Goal: Task Accomplishment & Management: Use online tool/utility

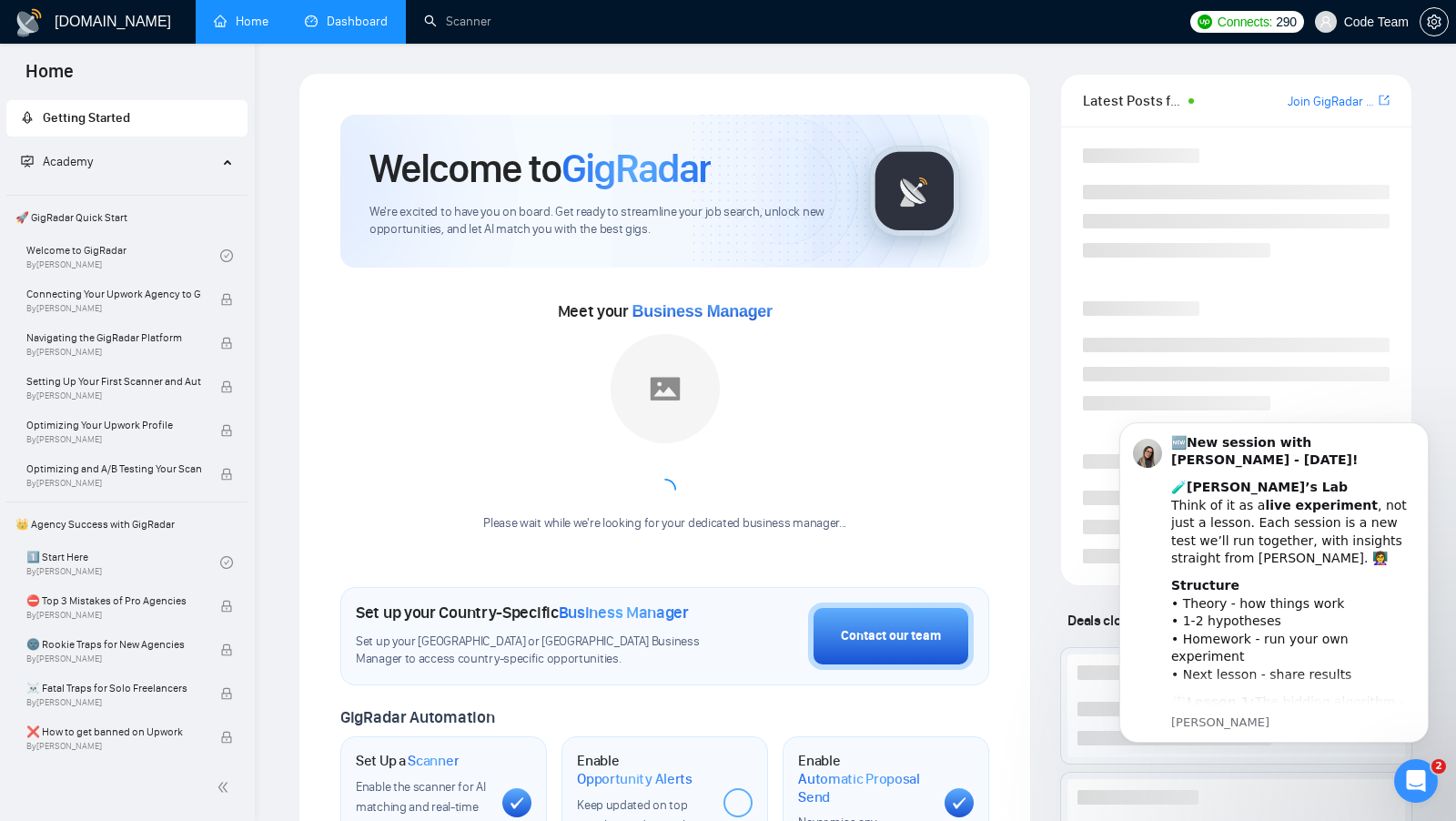
click at [361, 29] on link "Dashboard" at bounding box center [347, 21] width 83 height 16
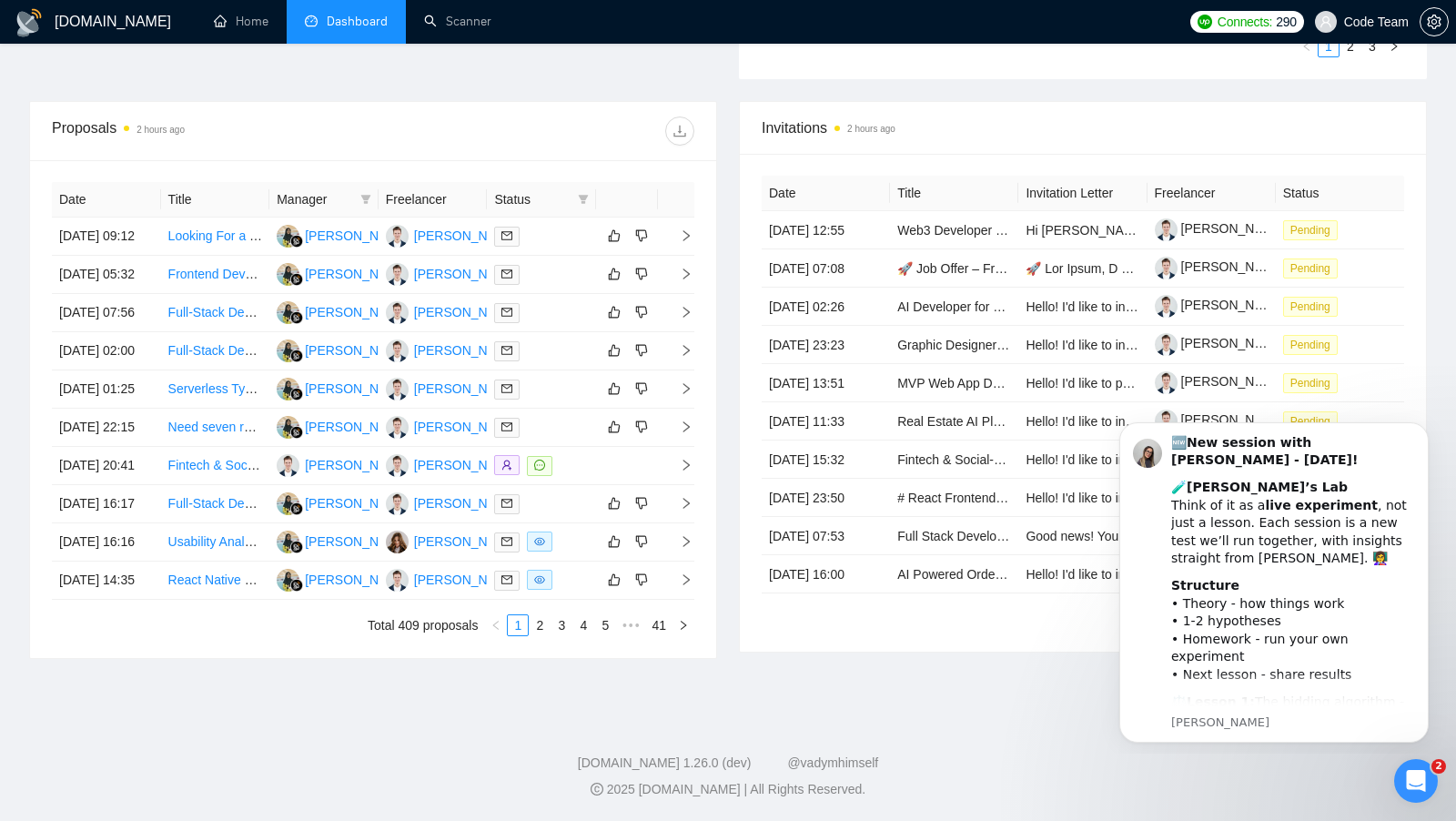
scroll to position [643, 0]
click at [561, 255] on td at bounding box center [541, 274] width 109 height 38
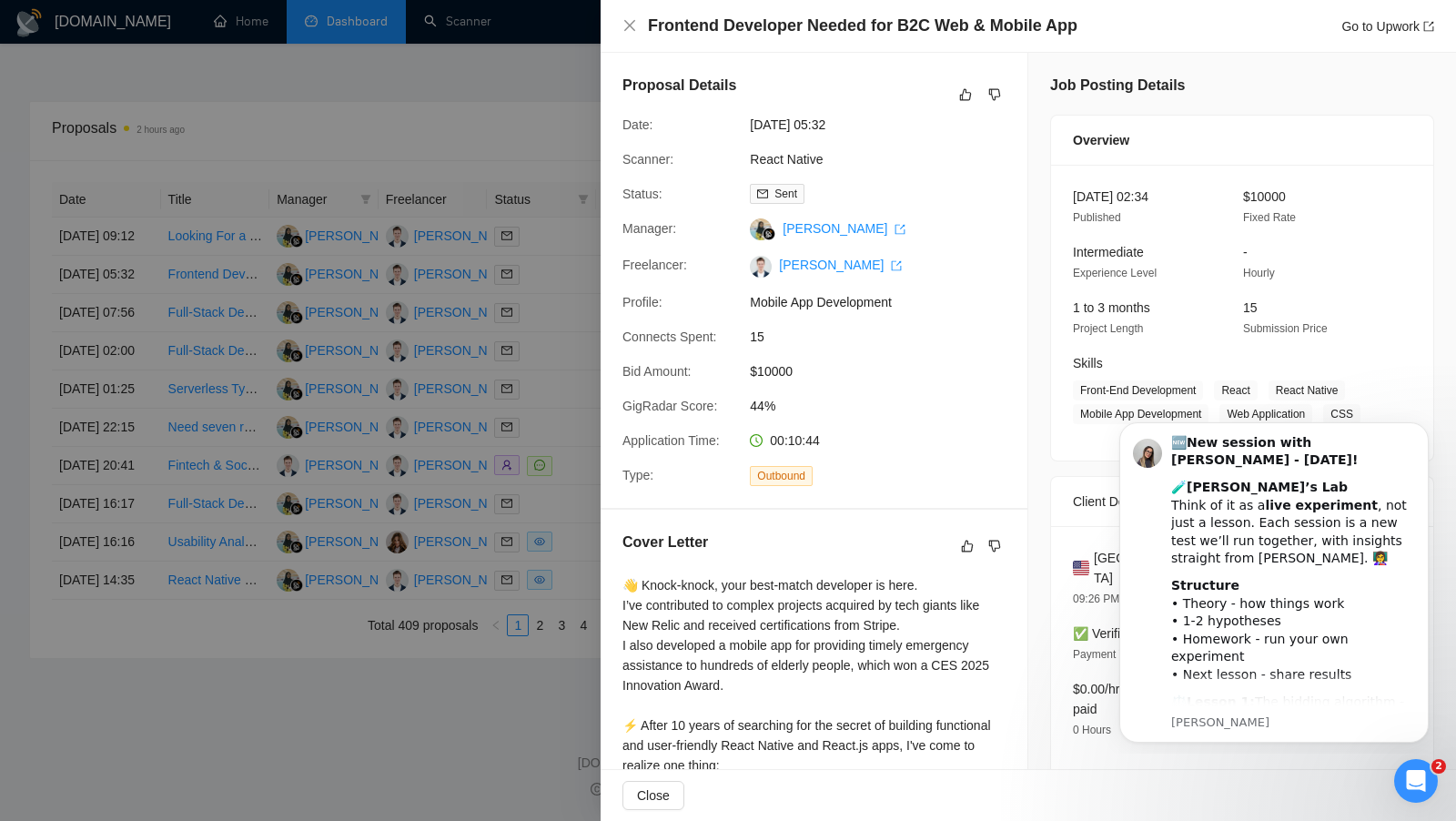
scroll to position [31, 0]
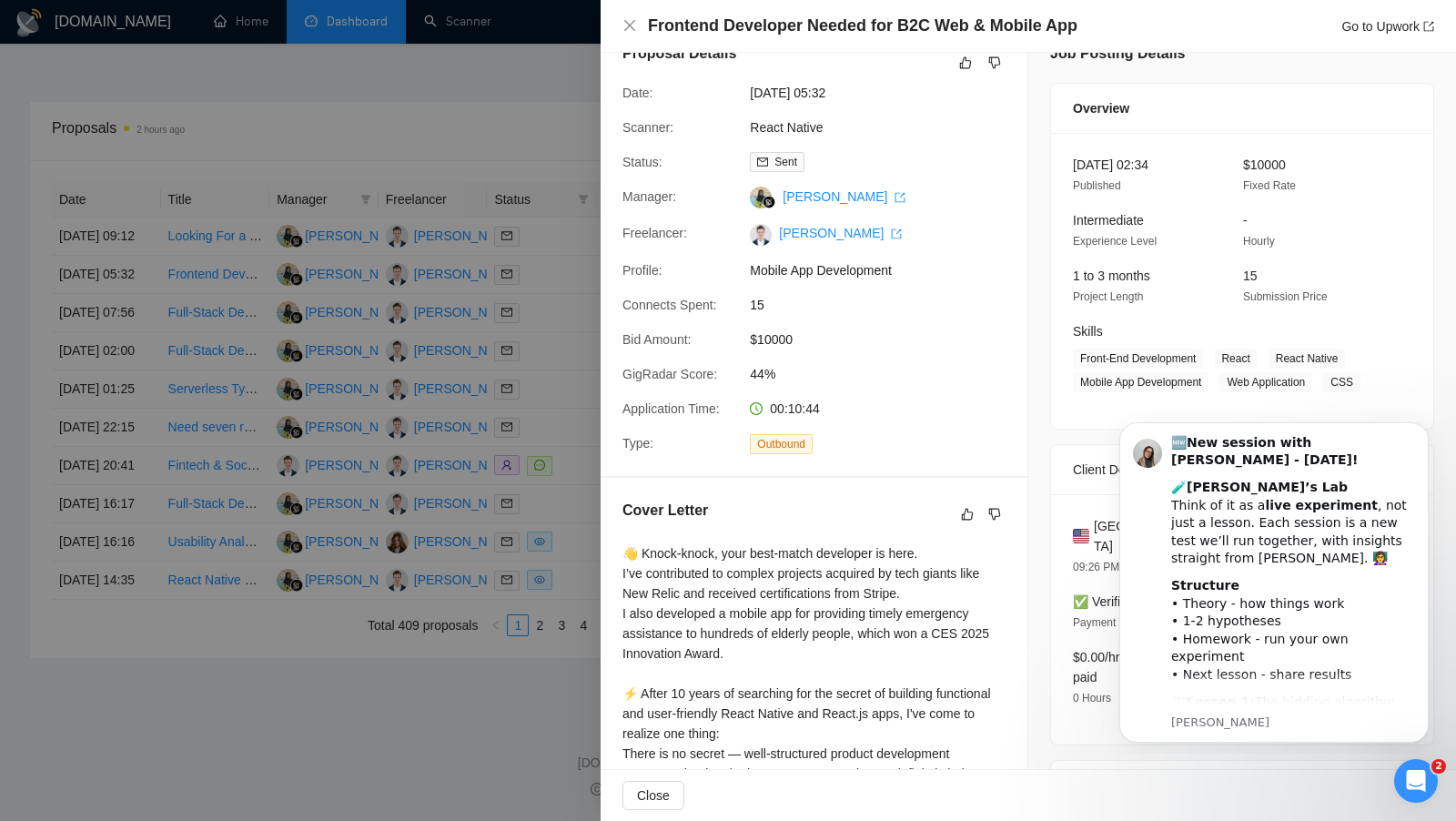
click at [577, 352] on div at bounding box center [728, 410] width 1456 height 821
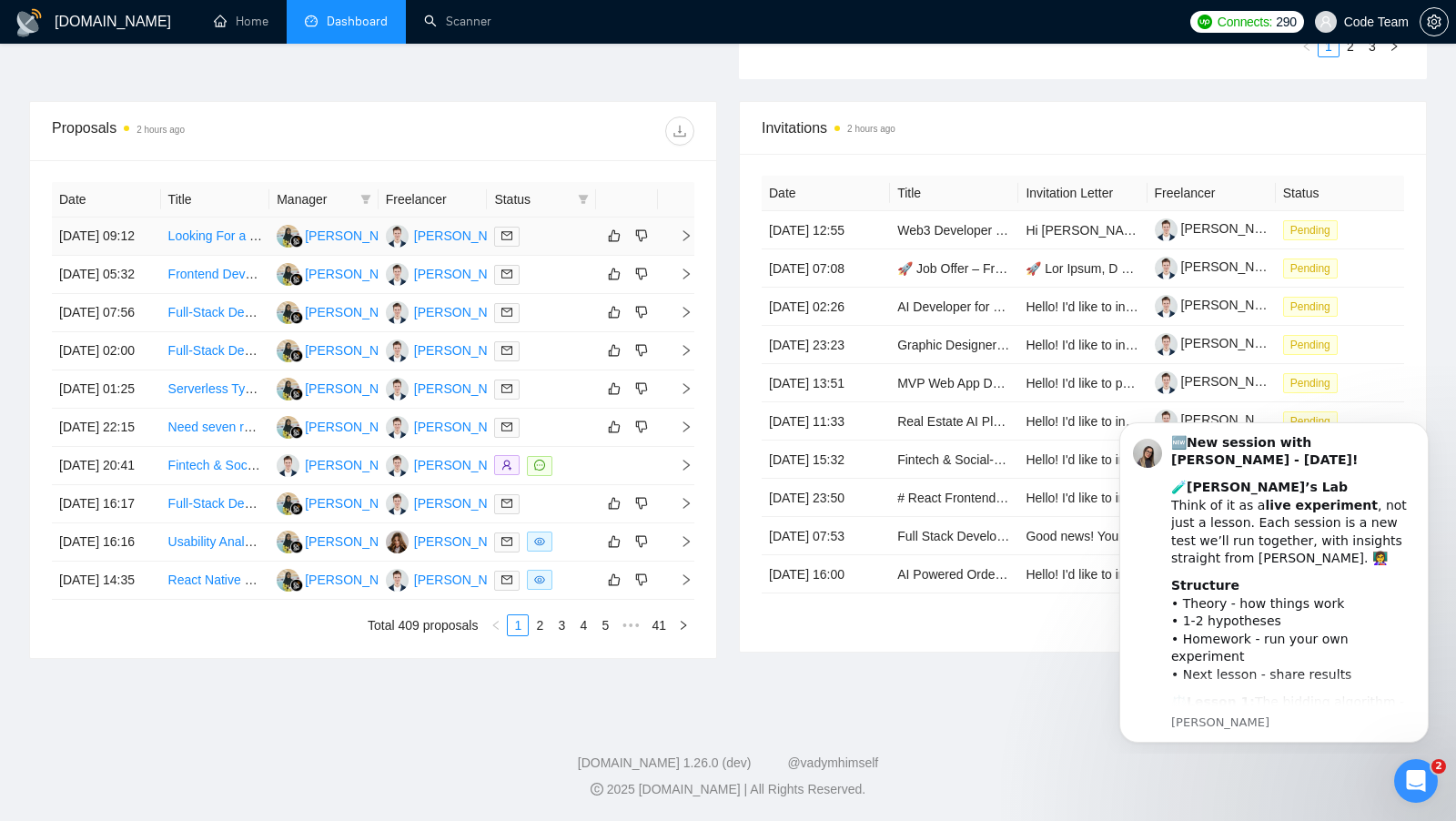
click at [561, 230] on td at bounding box center [541, 236] width 109 height 38
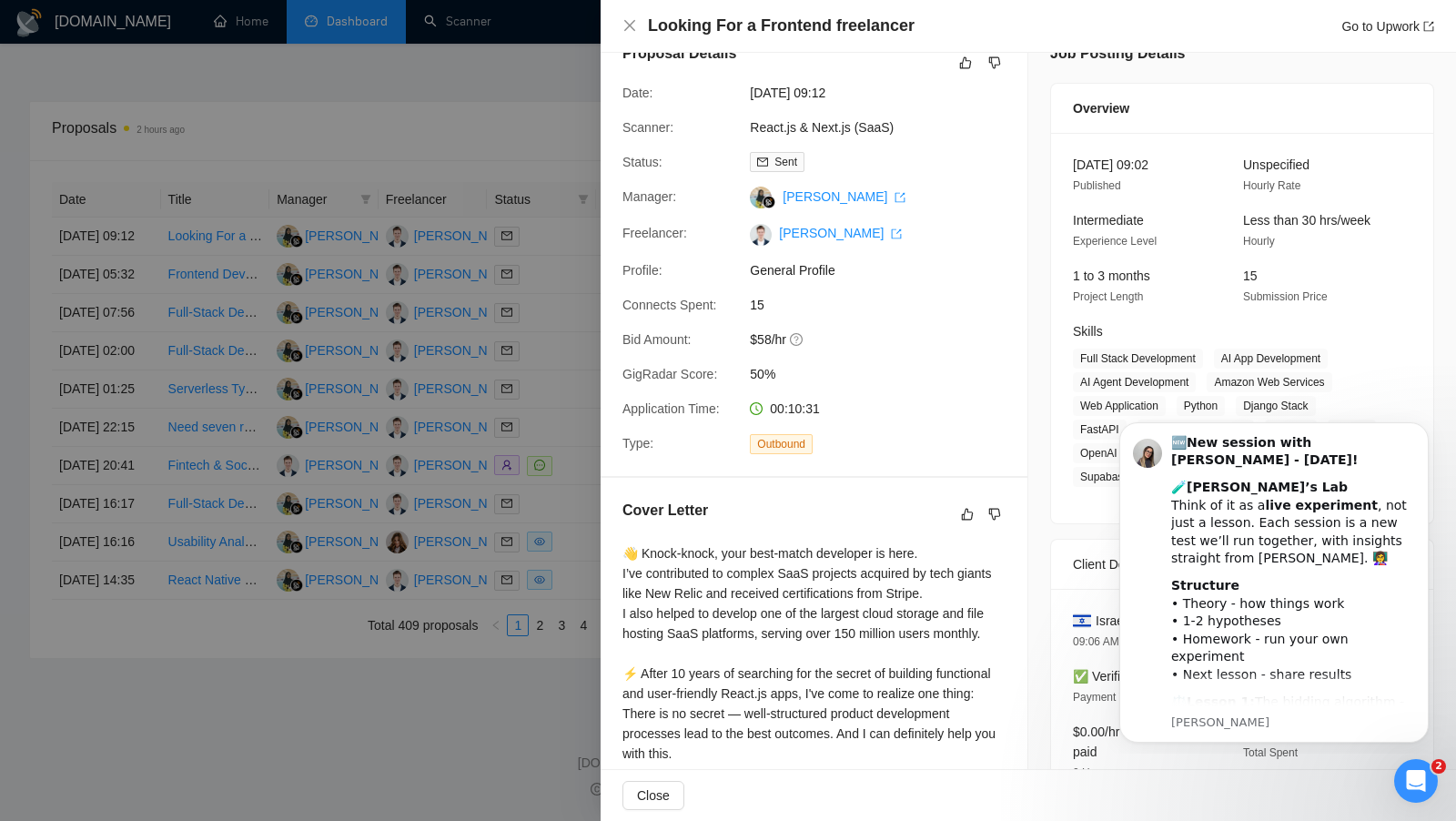
click at [556, 330] on div at bounding box center [728, 410] width 1456 height 821
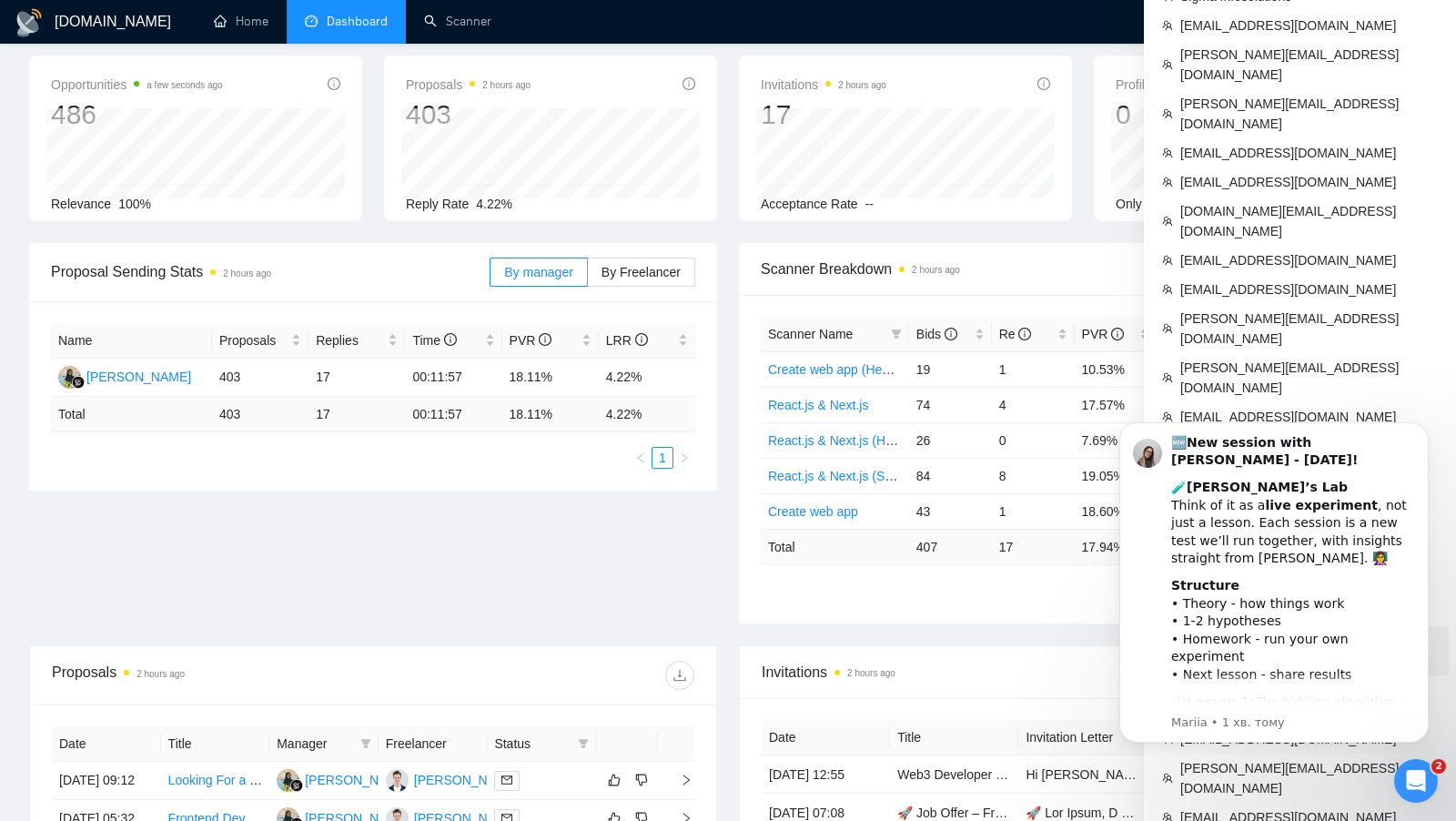
scroll to position [48, 0]
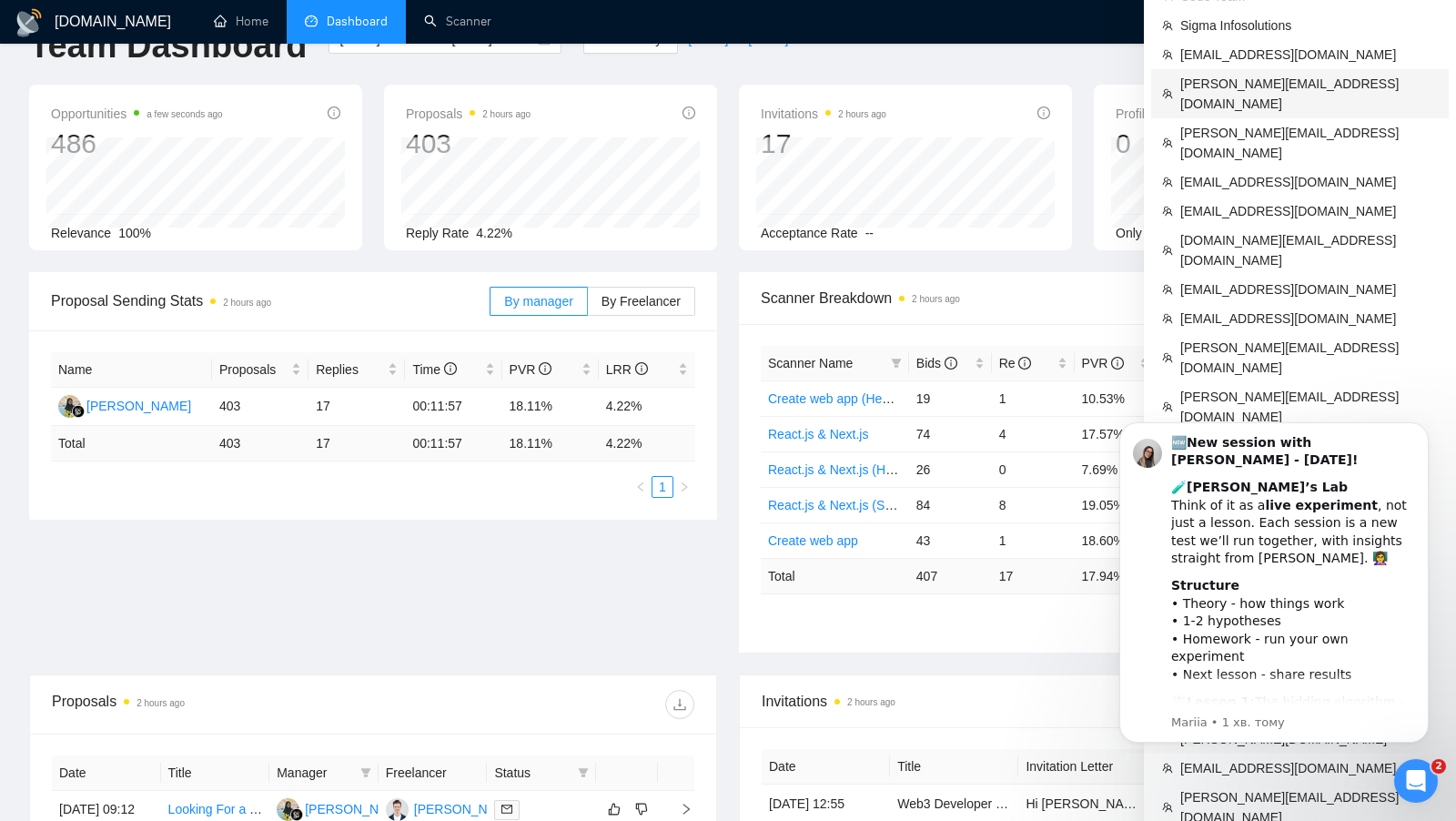
click at [1332, 88] on span "[PERSON_NAME][EMAIL_ADDRESS][DOMAIN_NAME]" at bounding box center [1309, 93] width 257 height 40
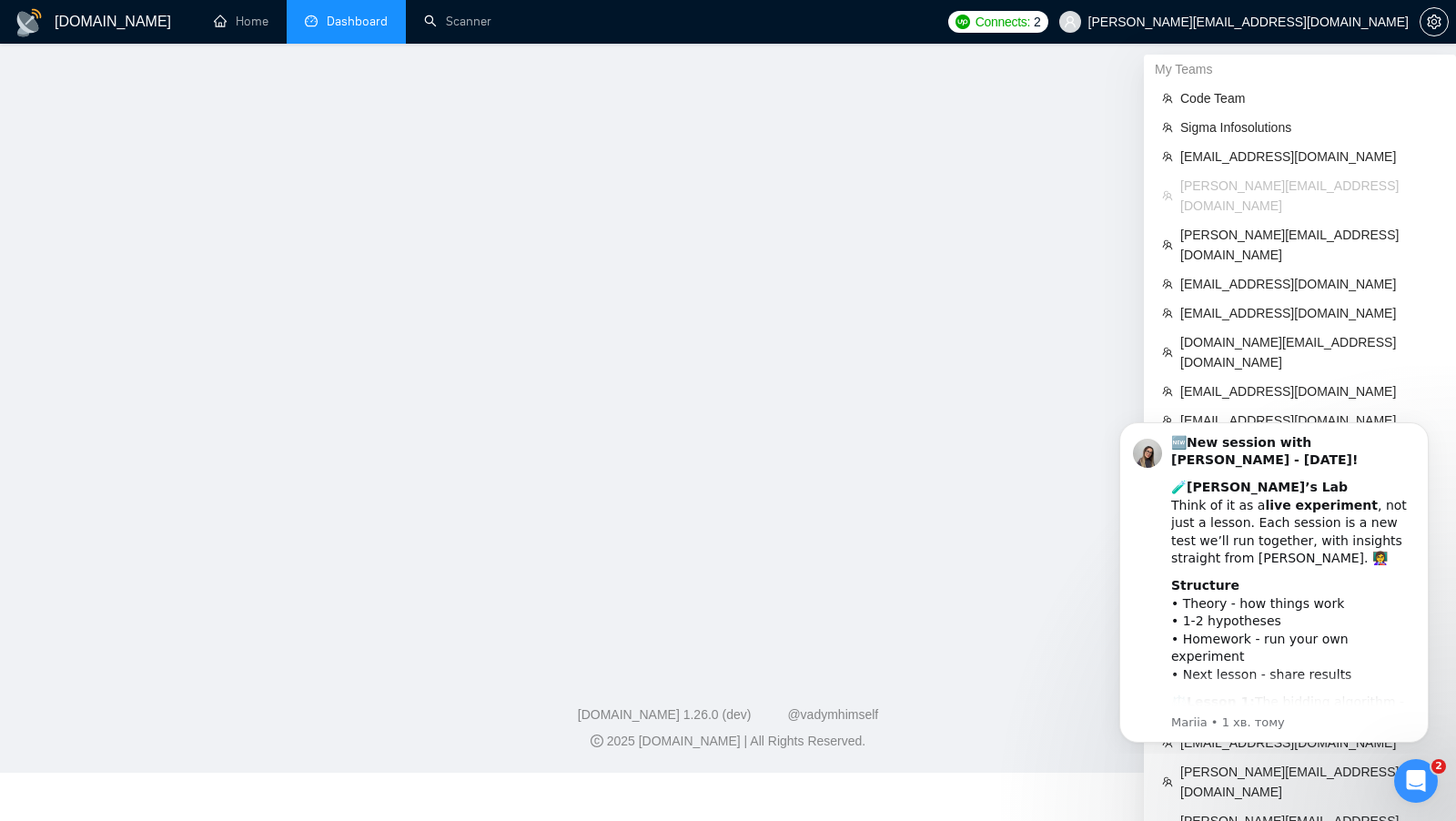
scroll to position [304, 0]
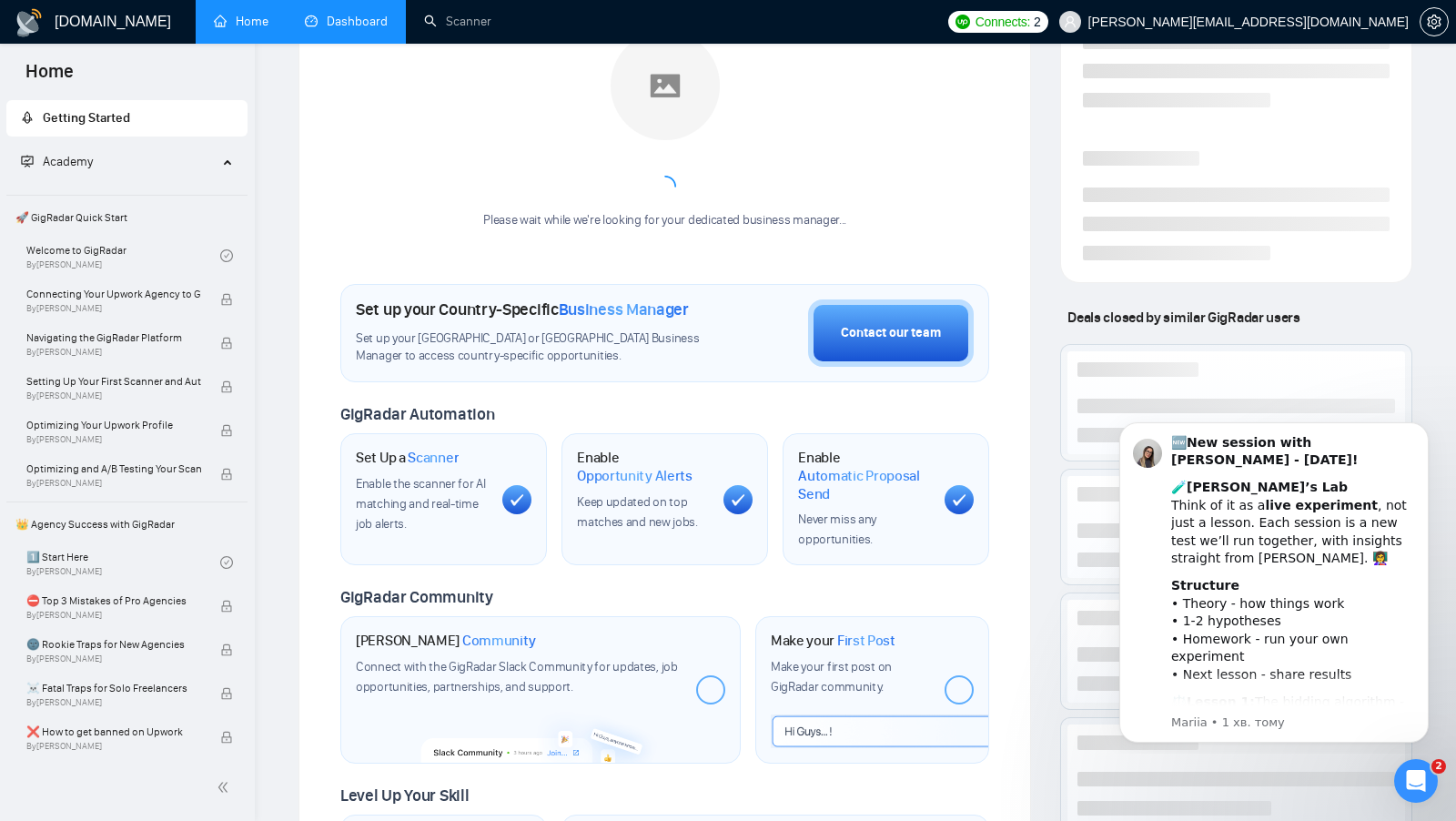
click at [345, 28] on link "Dashboard" at bounding box center [347, 21] width 83 height 16
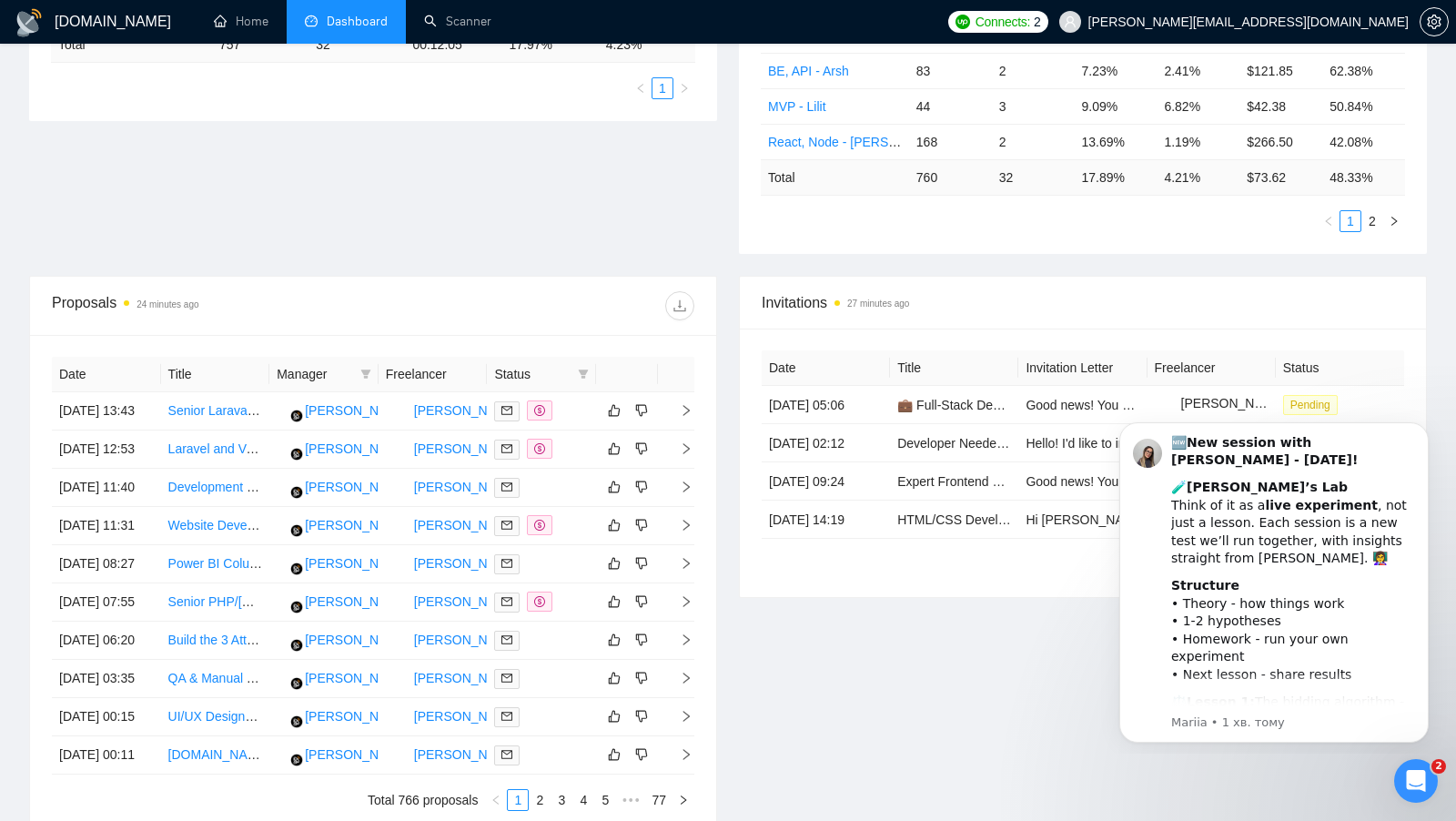
scroll to position [475, 0]
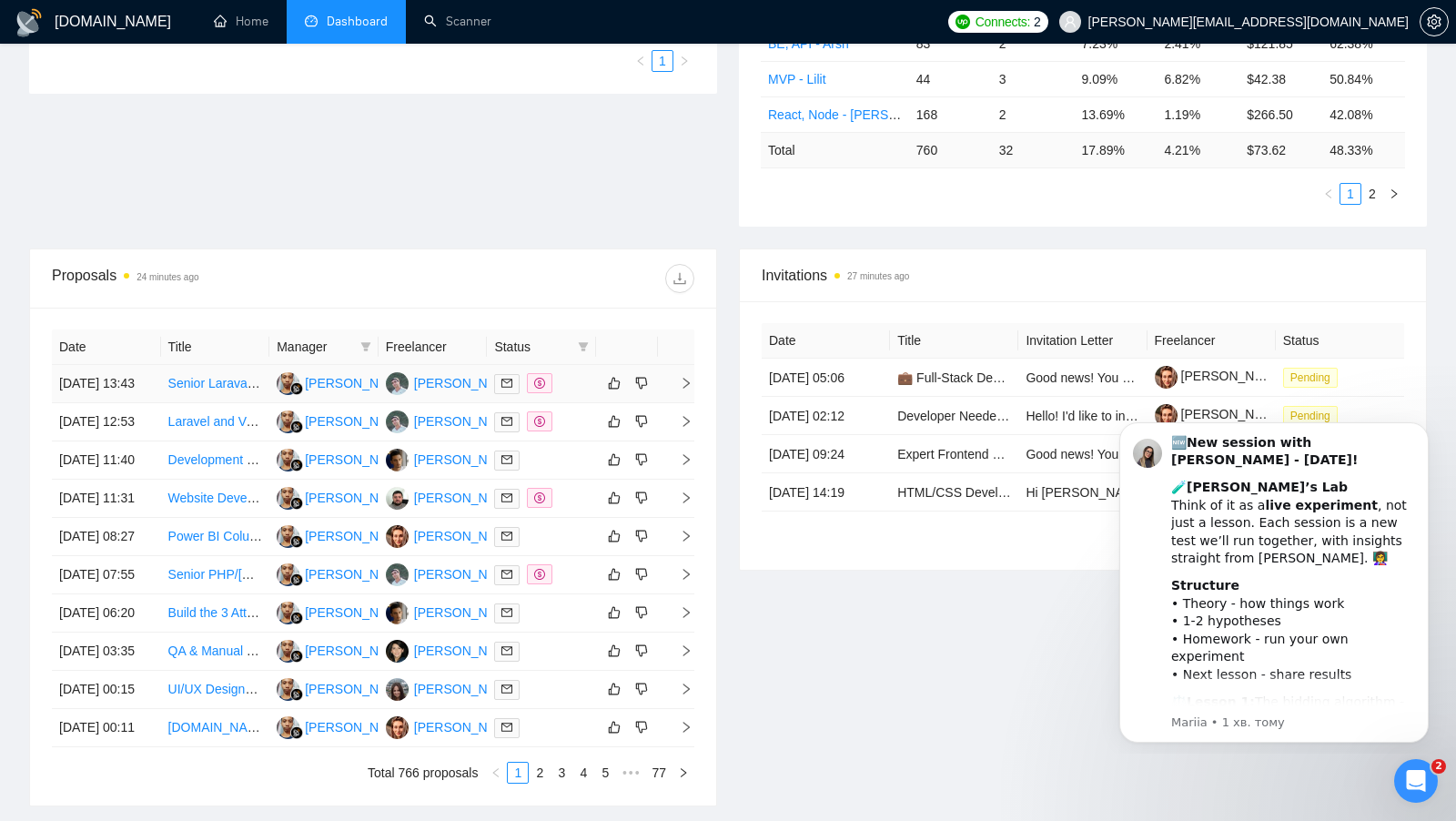
click at [570, 379] on div at bounding box center [541, 383] width 94 height 21
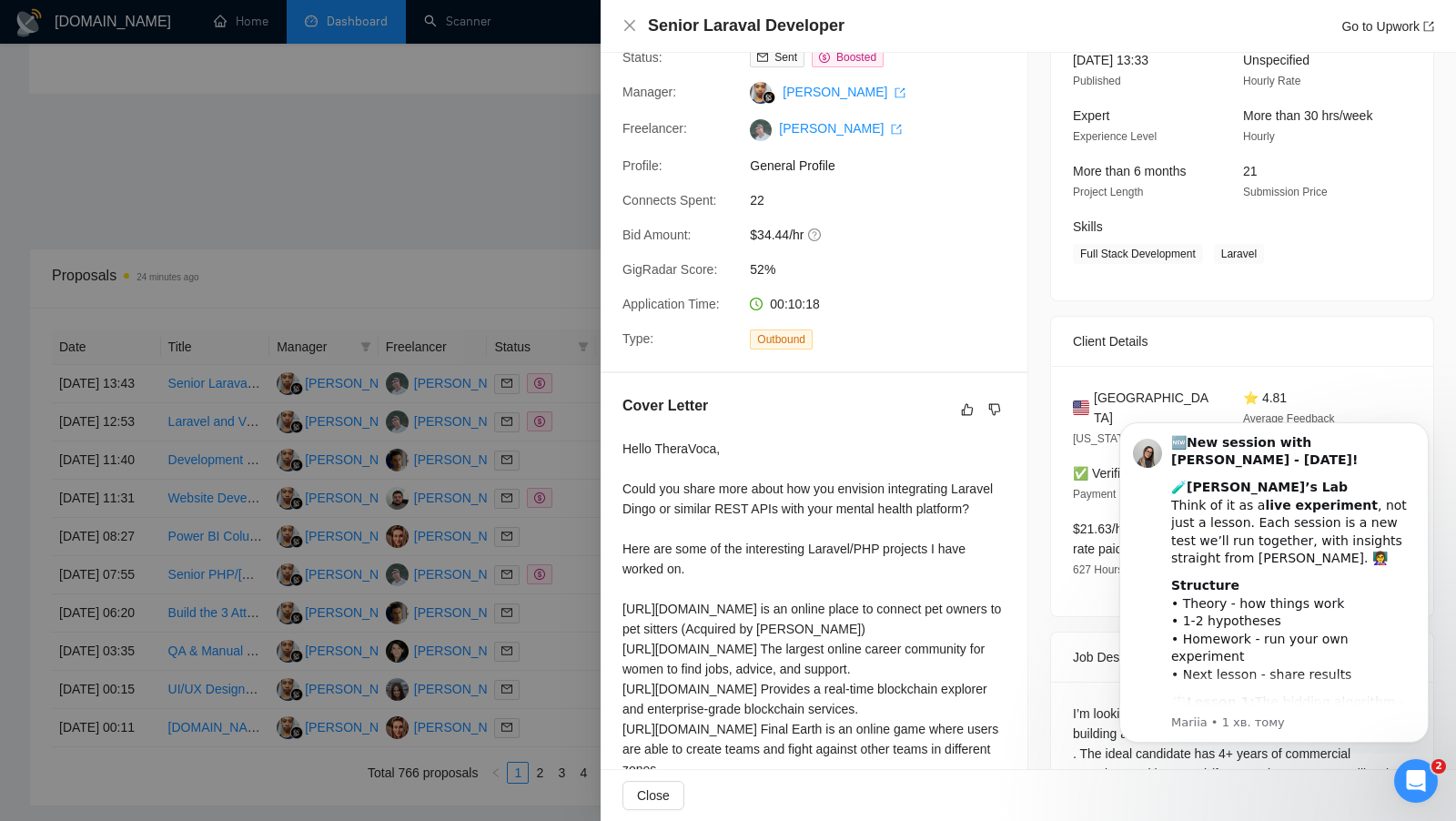
scroll to position [139, 0]
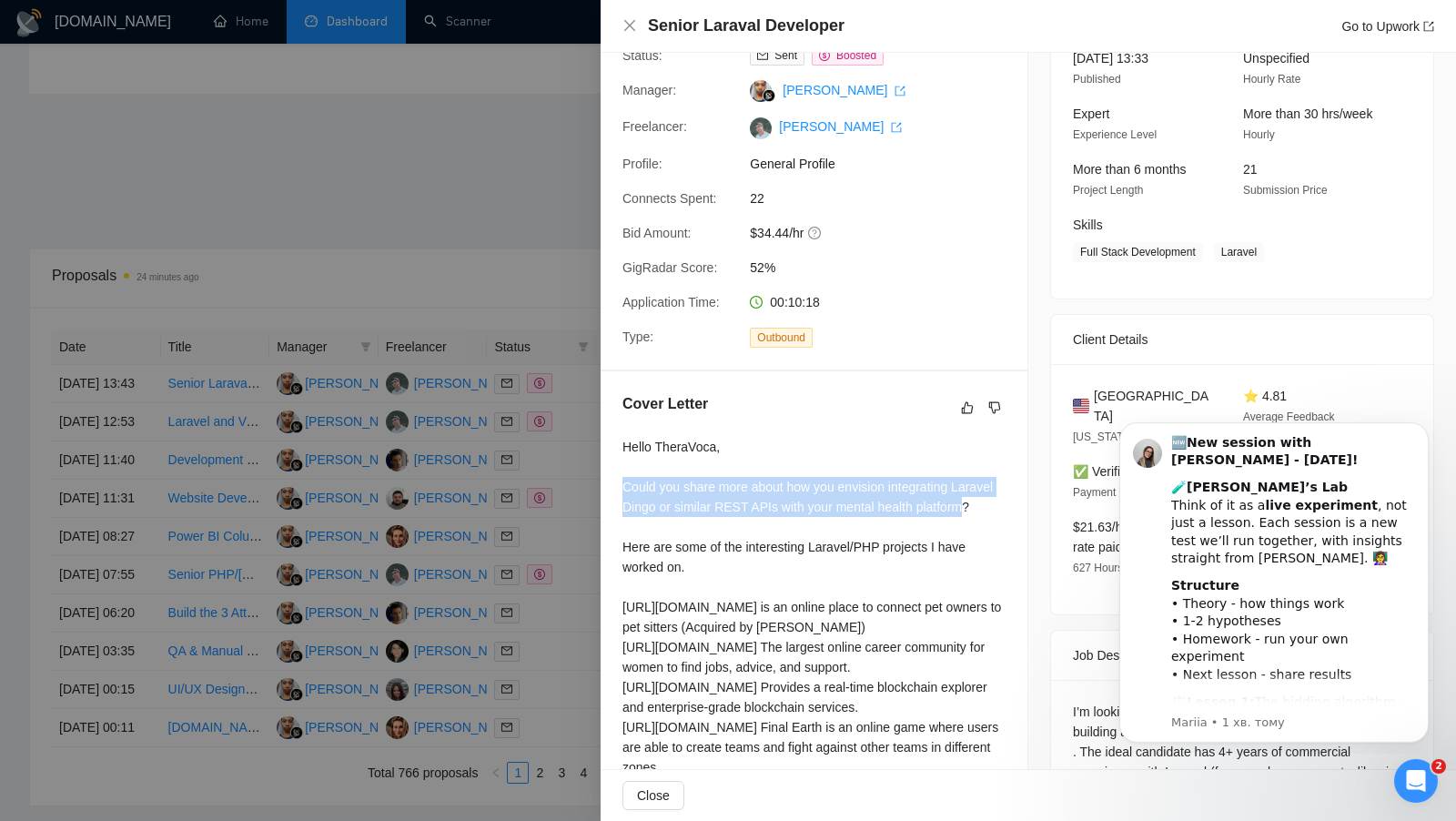
drag, startPoint x: 618, startPoint y: 486, endPoint x: 975, endPoint y: 509, distance: 357.7
click at [975, 509] on div "Cover Letter Hello TheraVoca, Could you share more about how you envision integ…" at bounding box center [813, 689] width 426 height 636
click at [579, 440] on div at bounding box center [728, 410] width 1456 height 821
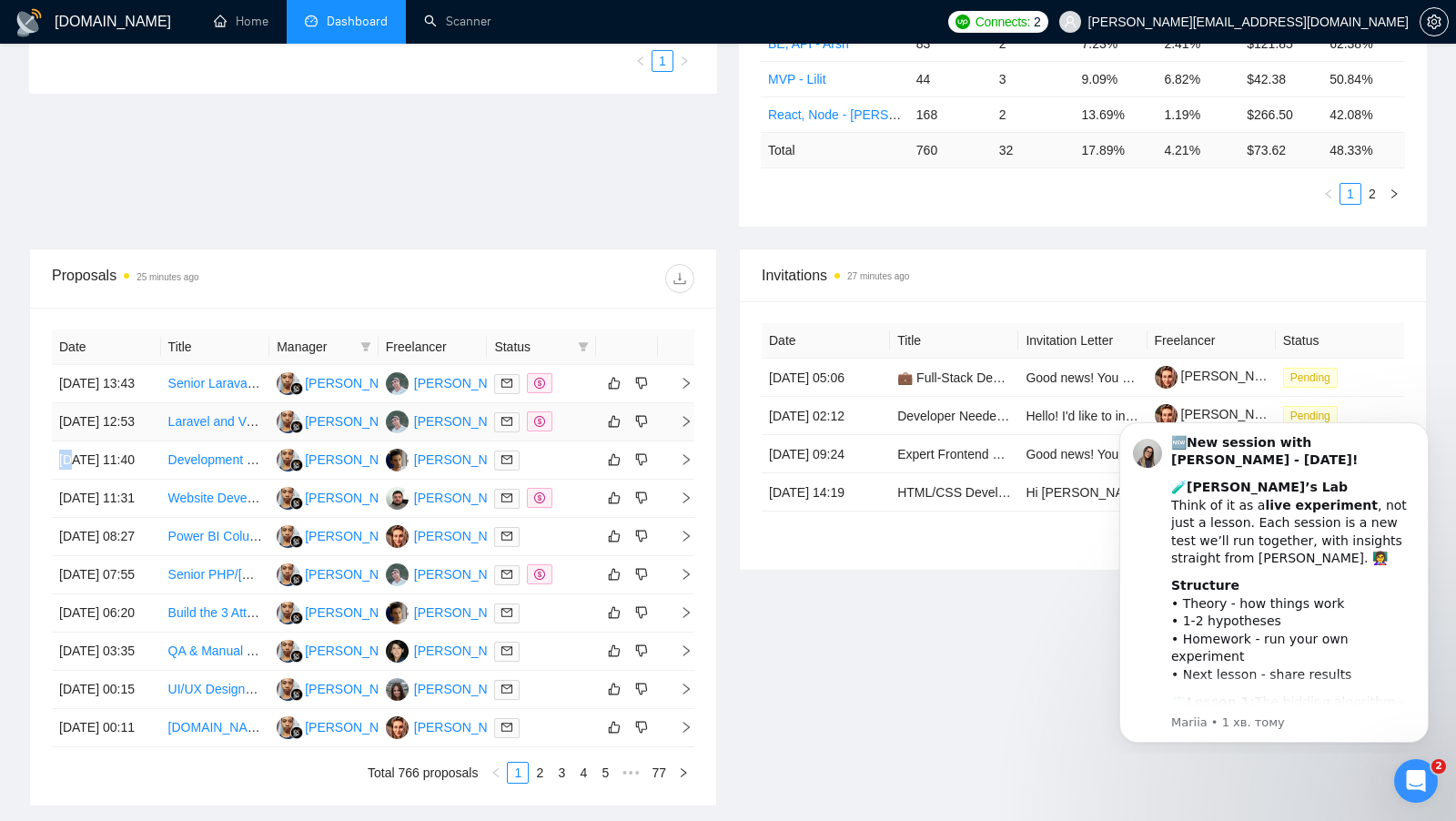
click at [579, 432] on div at bounding box center [541, 422] width 94 height 21
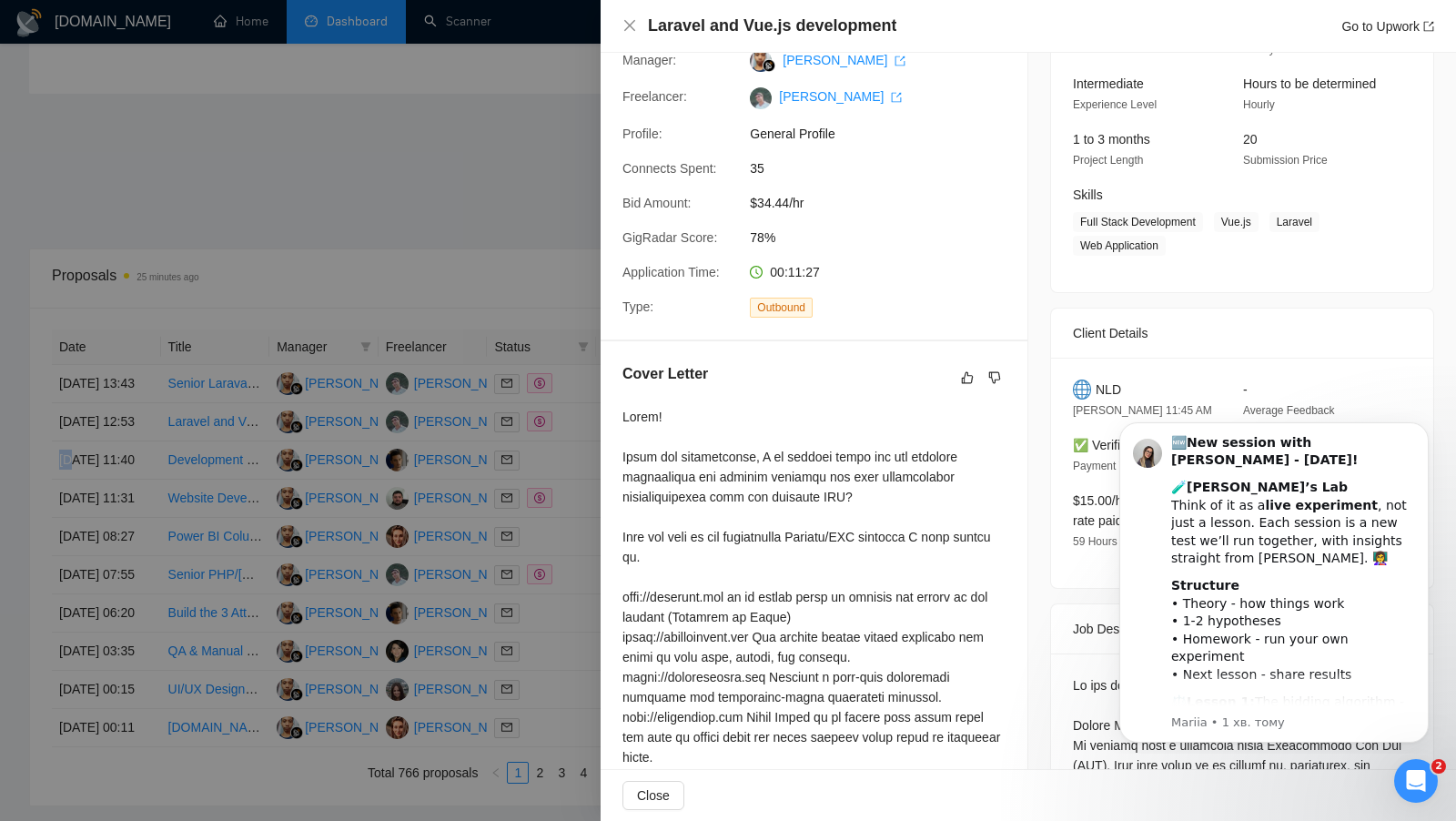
scroll to position [180, 0]
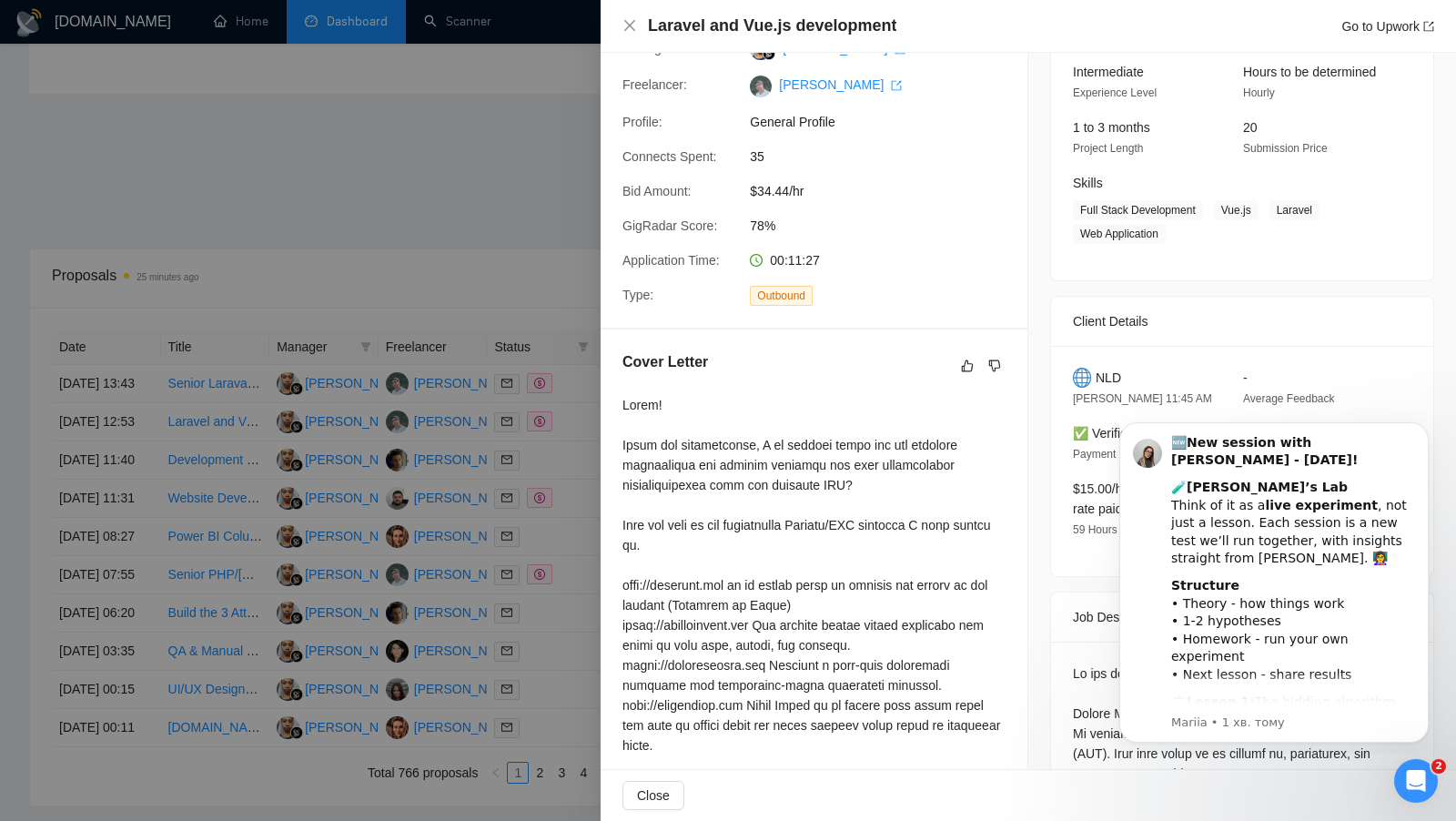
click at [769, 433] on div at bounding box center [814, 686] width 383 height 581
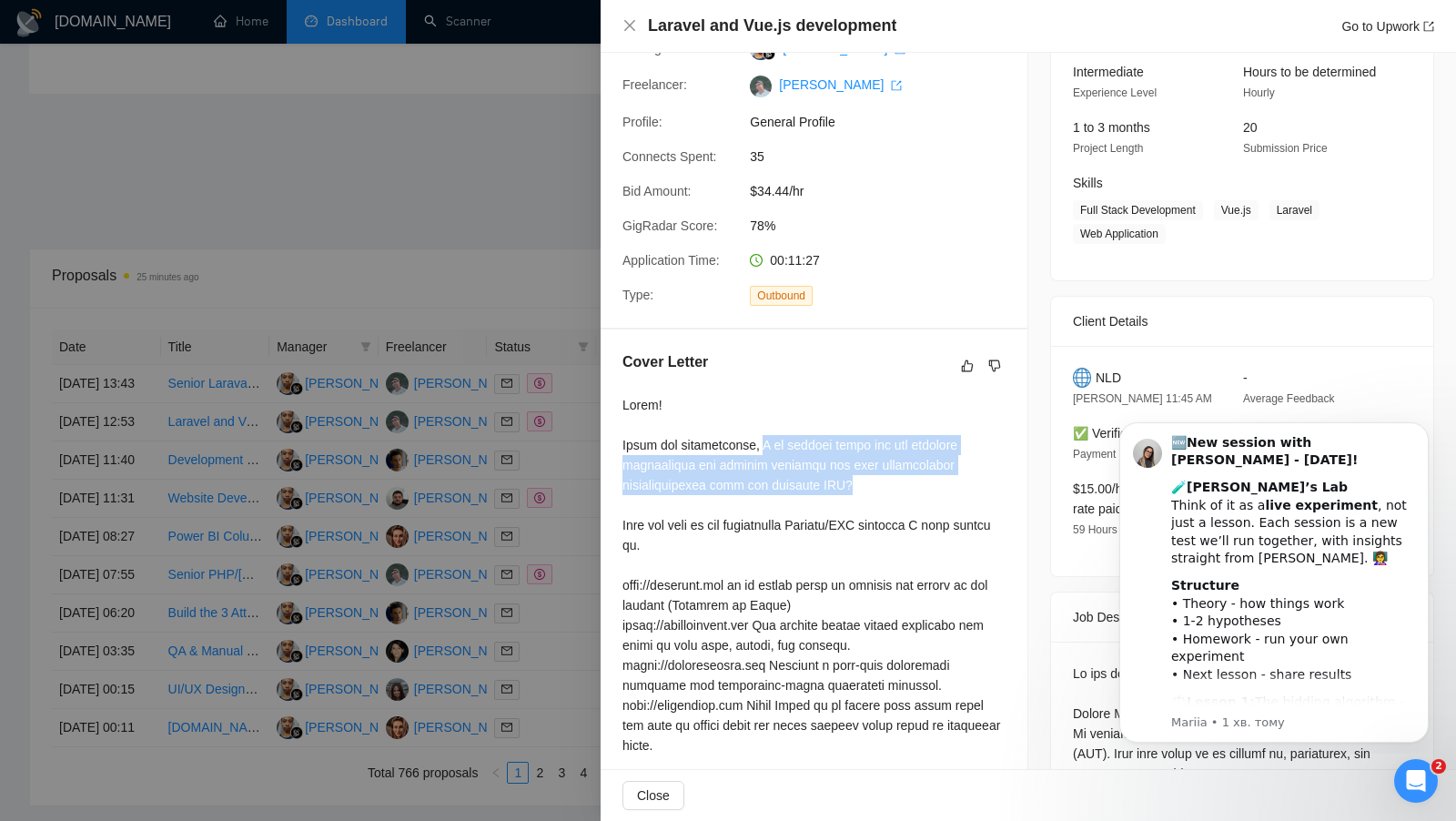
drag, startPoint x: 766, startPoint y: 435, endPoint x: 853, endPoint y: 482, distance: 98.9
click at [853, 482] on div at bounding box center [814, 686] width 383 height 581
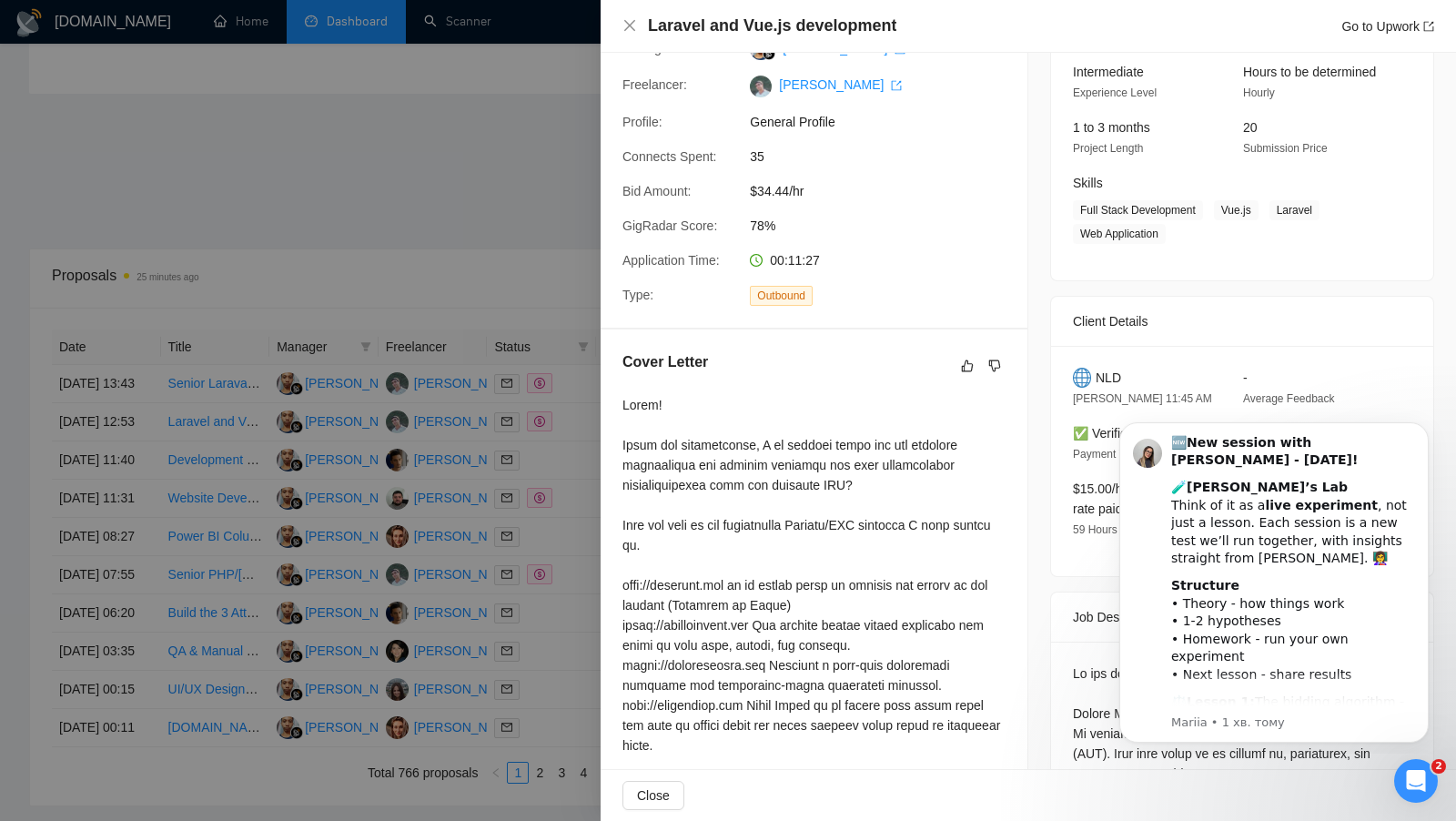
click at [532, 282] on div at bounding box center [728, 410] width 1456 height 821
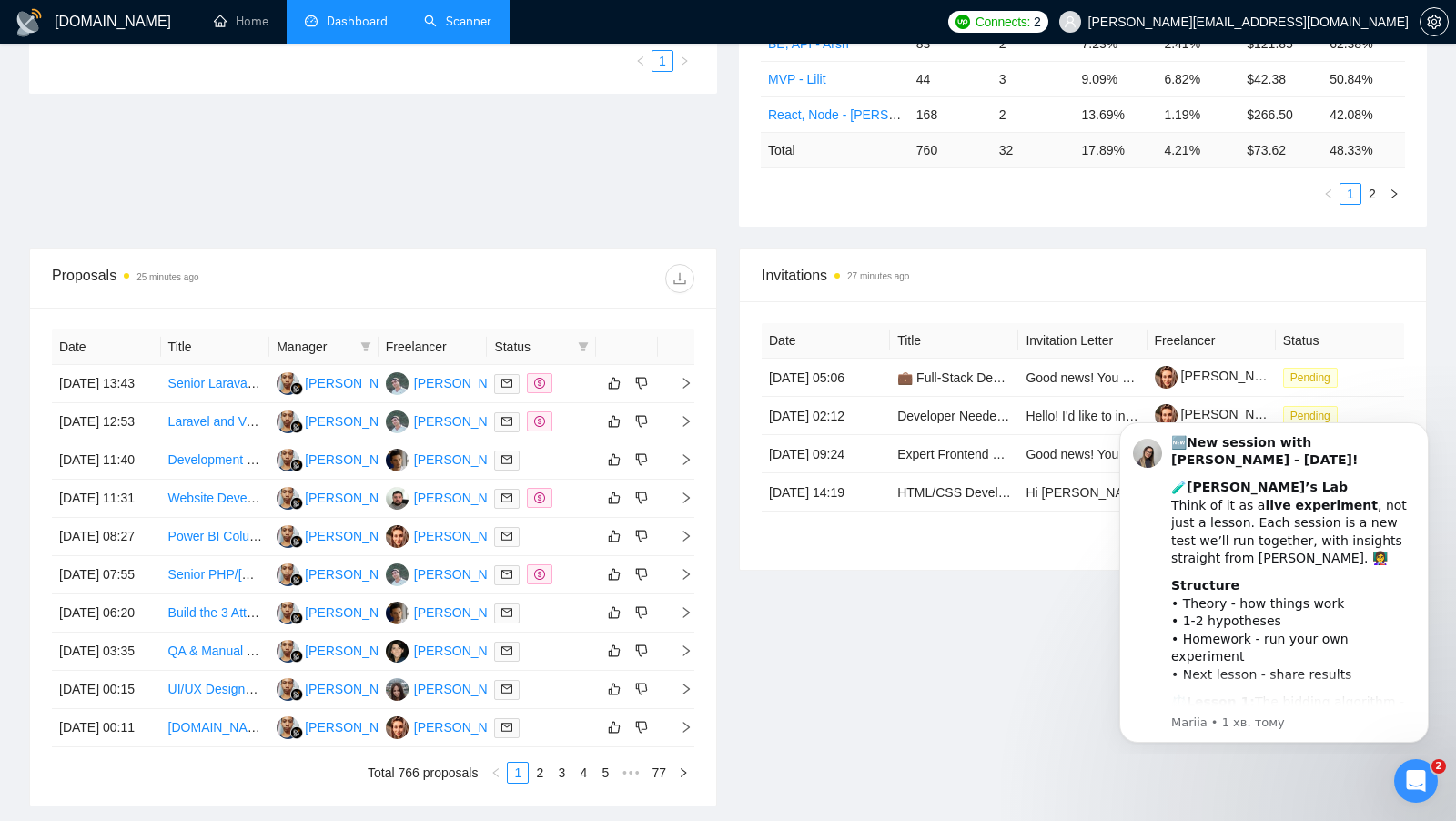
click at [447, 29] on link "Scanner" at bounding box center [457, 21] width 68 height 16
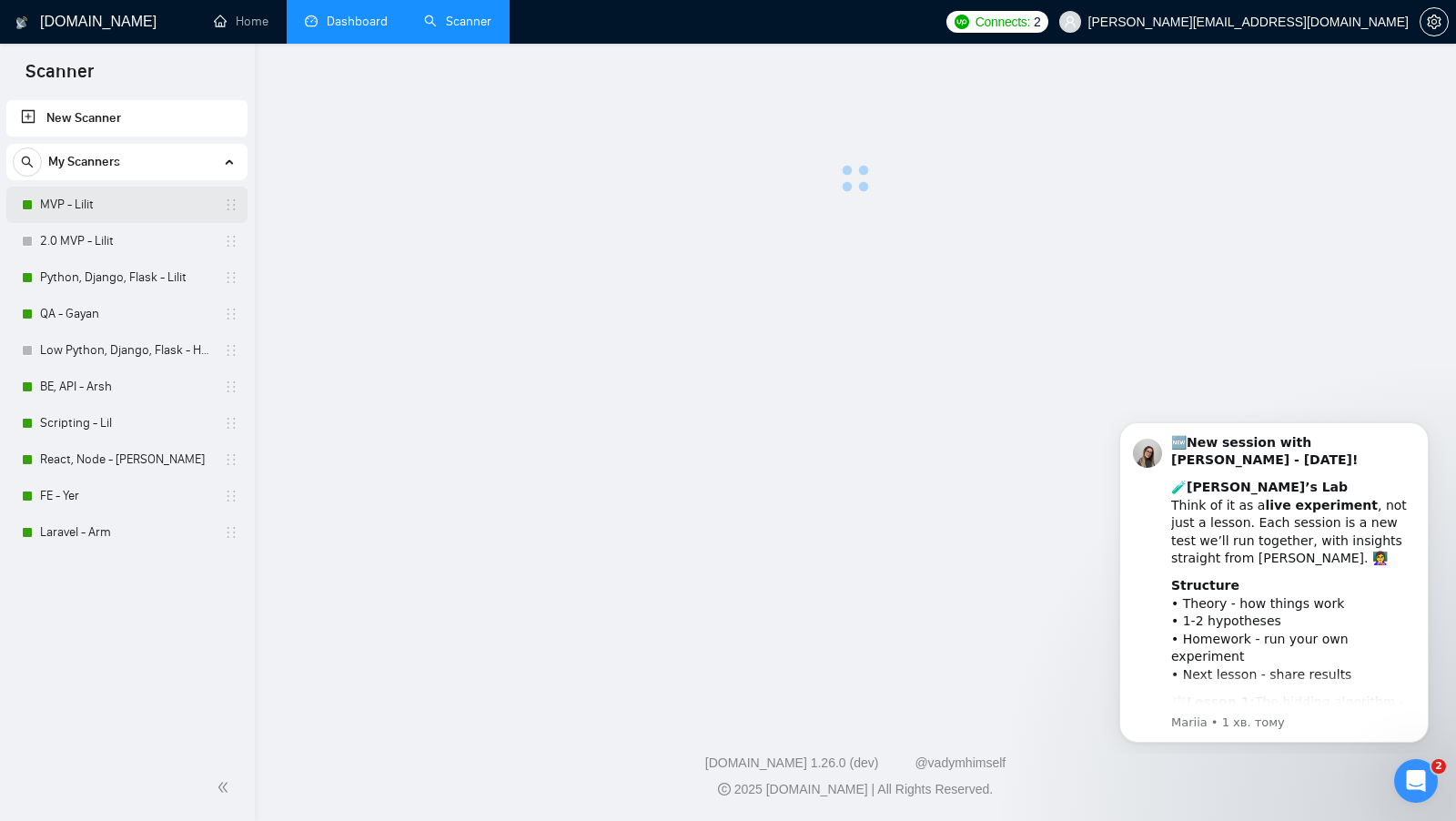
click at [123, 211] on link "MVP - Lilit" at bounding box center [126, 205] width 173 height 36
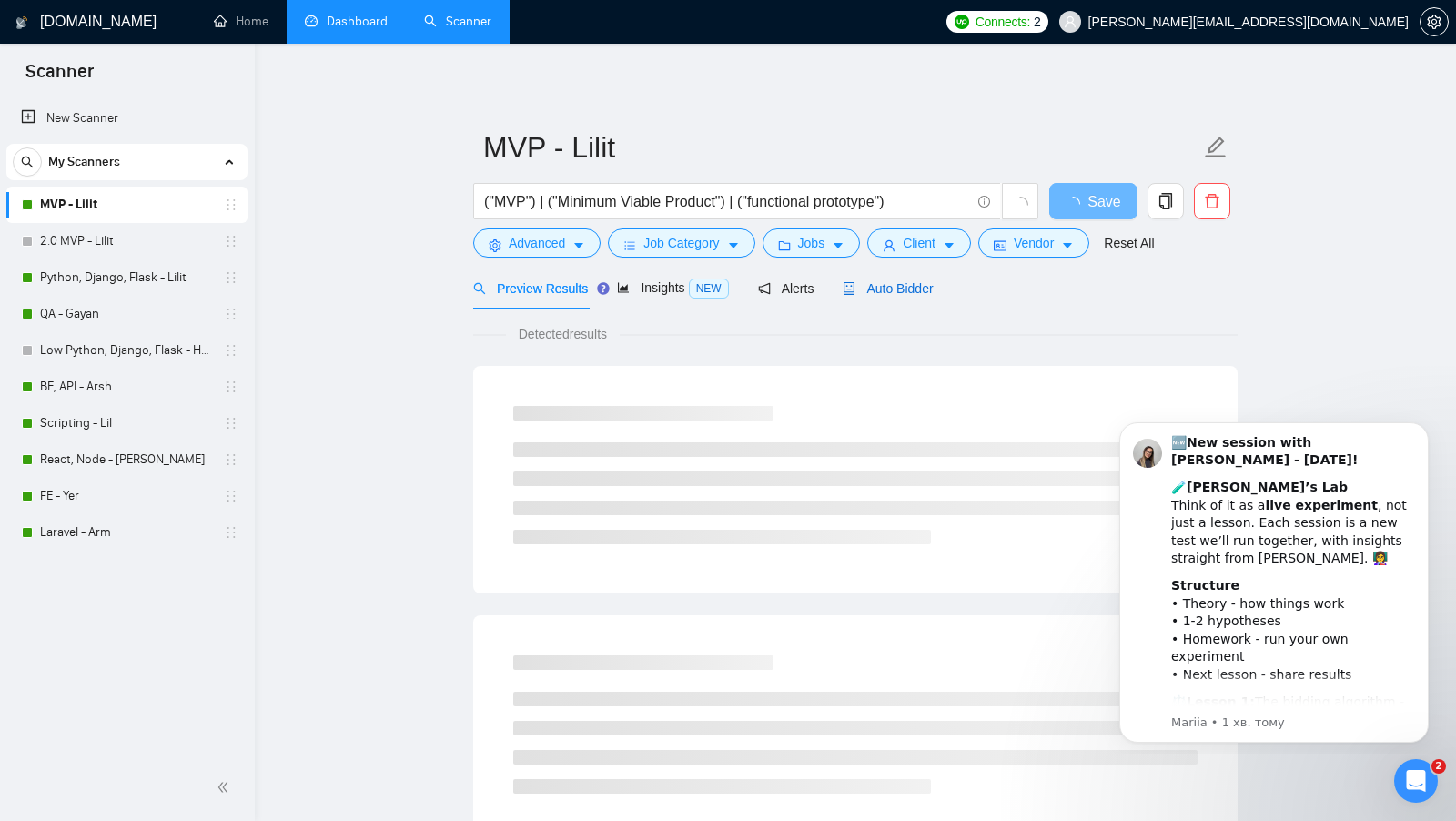
click at [910, 292] on span "Auto Bidder" at bounding box center [887, 289] width 90 height 15
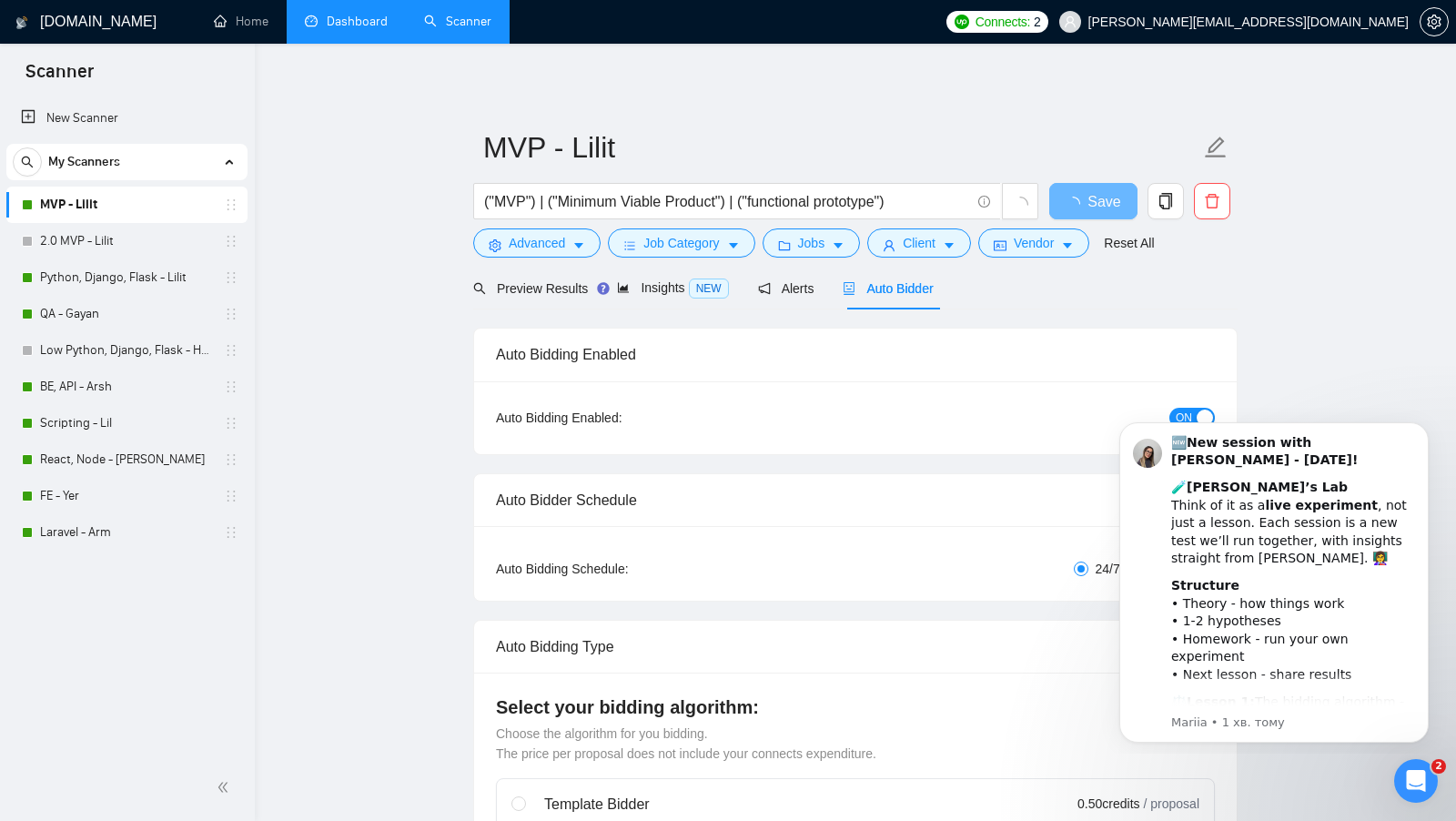
checkbox input "true"
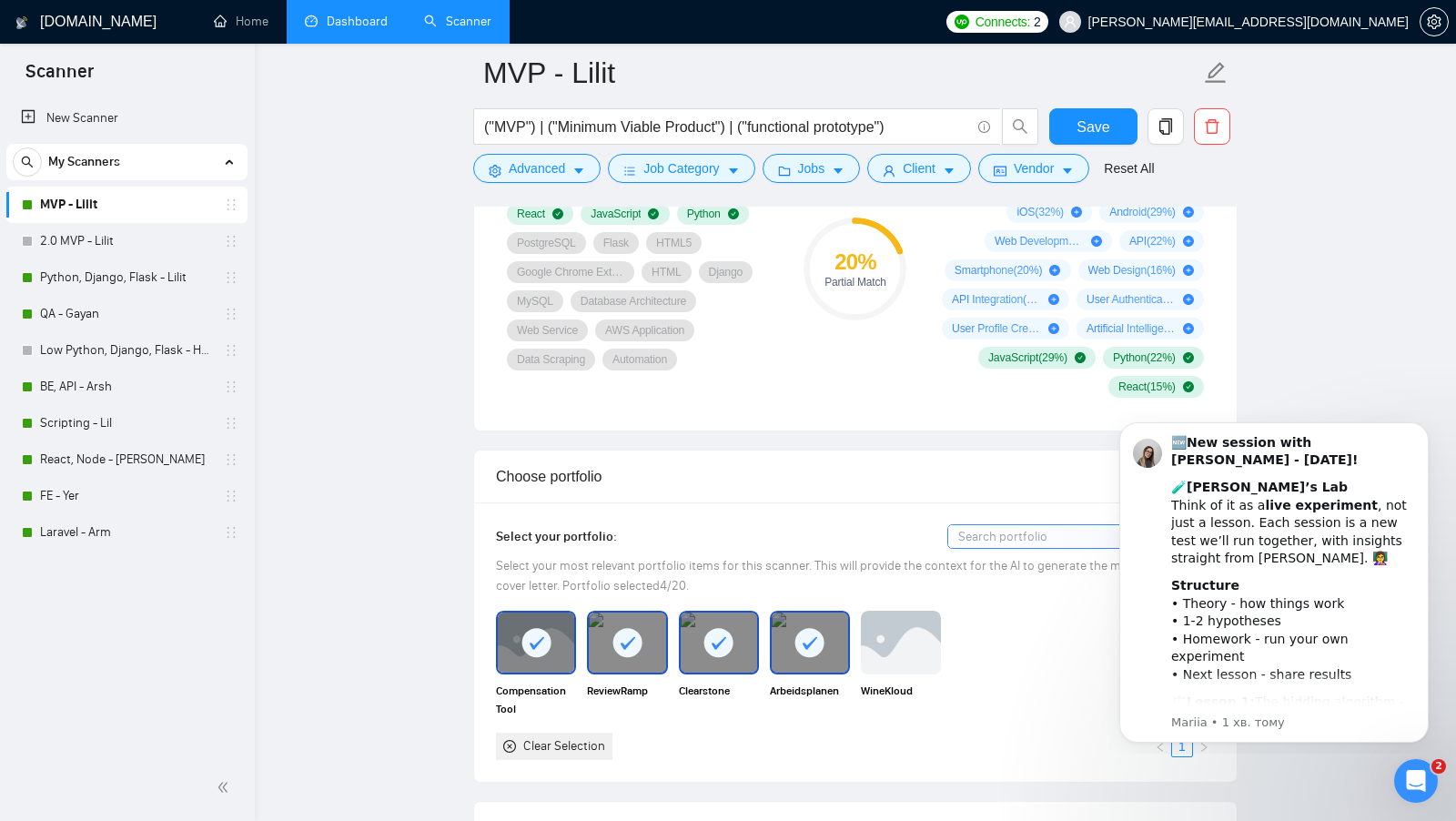
scroll to position [1327, 0]
click at [1401, 773] on div "Відкрити програму для спілкування Intercom" at bounding box center [1413, 778] width 60 height 60
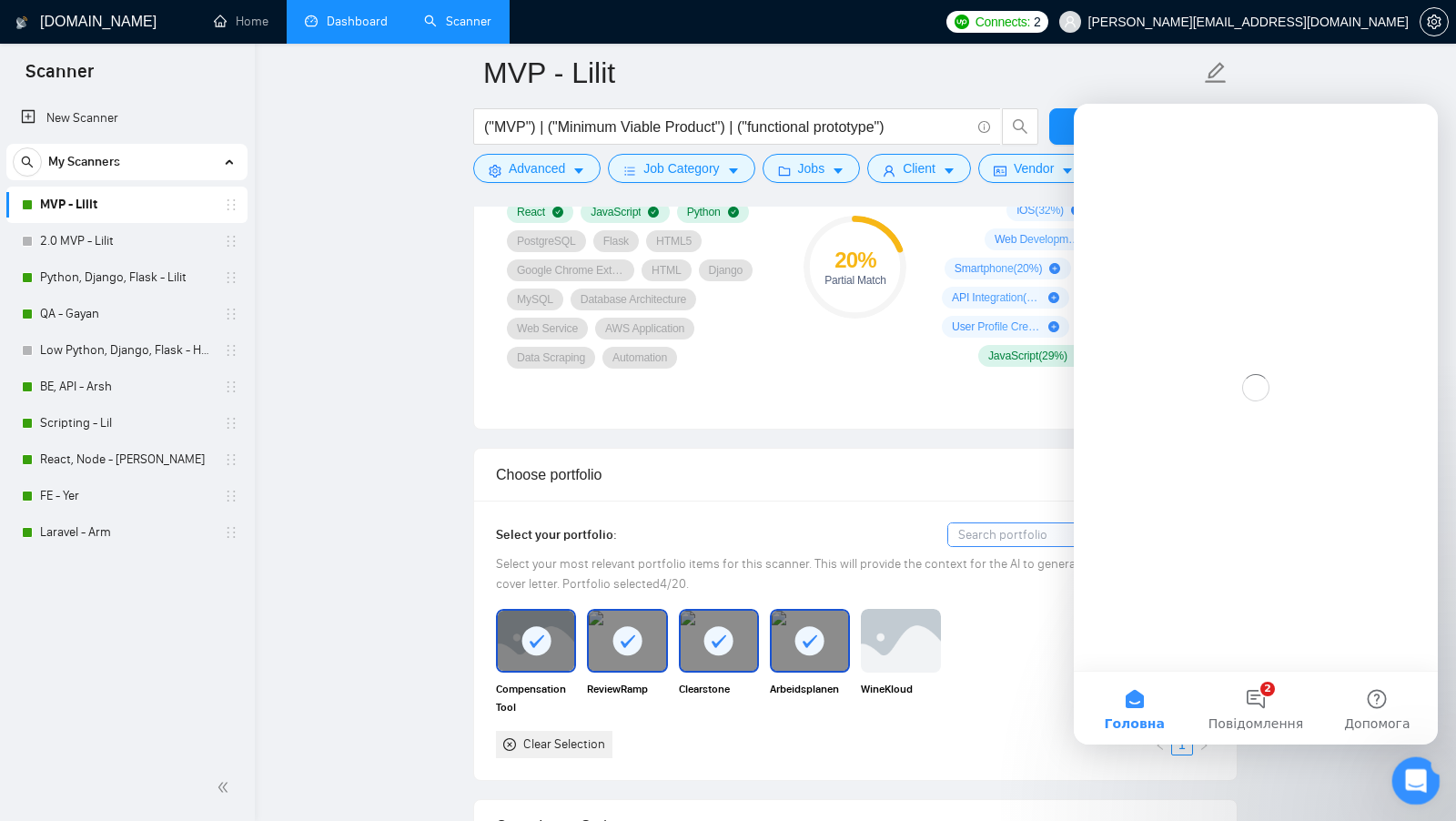
scroll to position [0, 0]
click at [1402, 777] on icon "Закрити програму для спілкування Intercom" at bounding box center [1413, 778] width 22 height 22
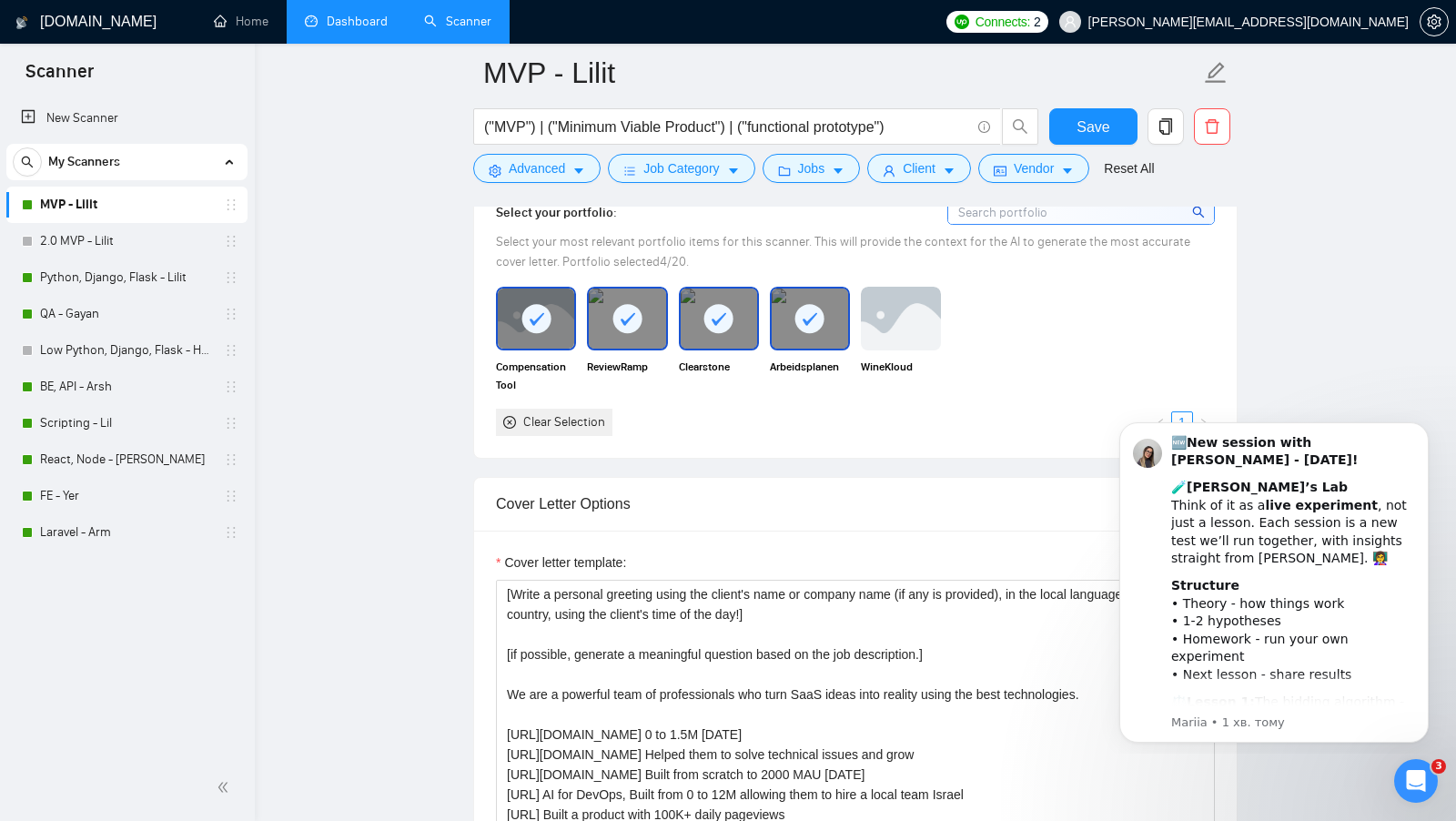
scroll to position [1677, 0]
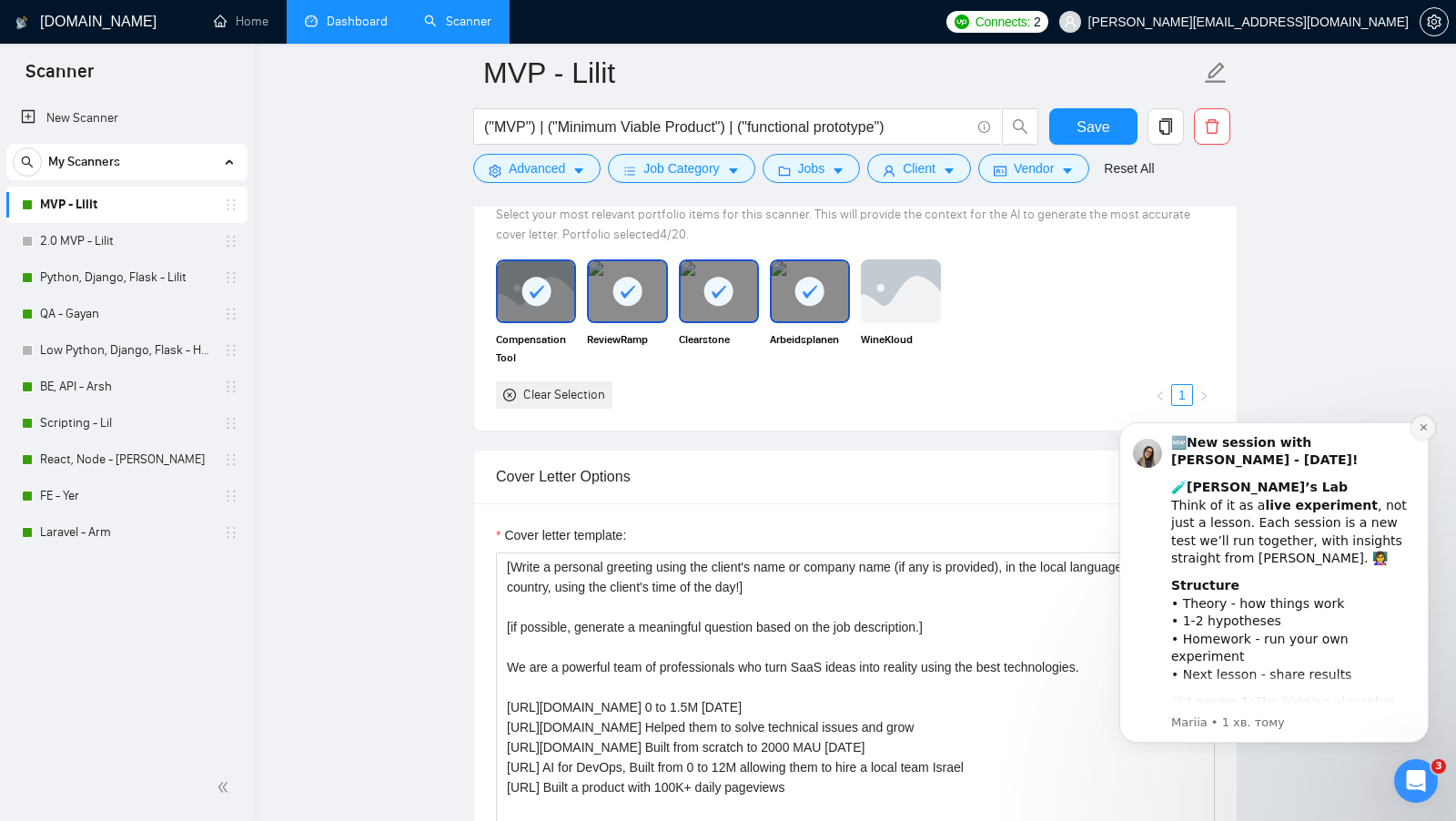
click at [1422, 431] on icon "Dismiss notification" at bounding box center [1424, 427] width 10 height 10
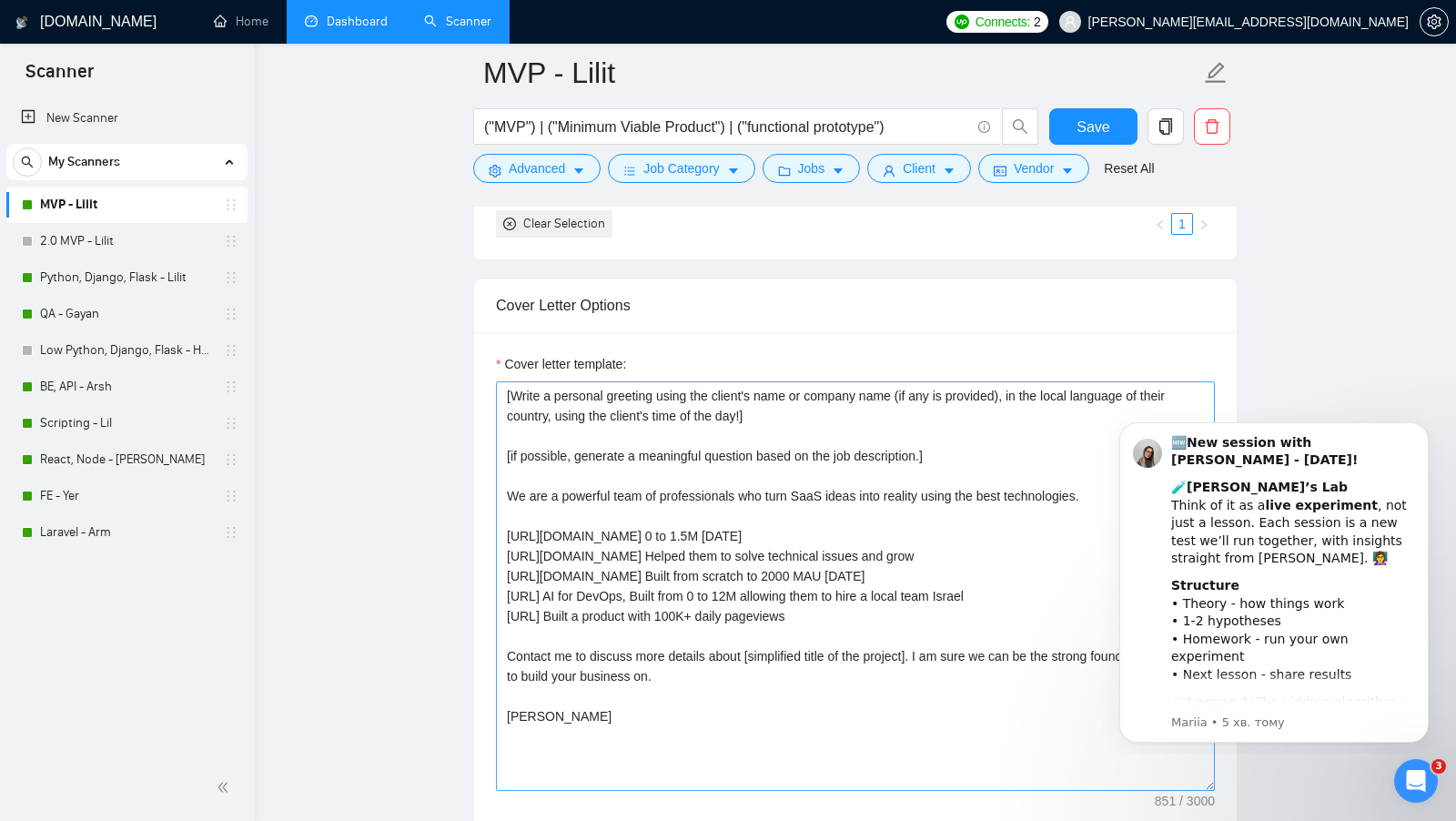
scroll to position [1849, 0]
click at [766, 438] on textarea "[Write a personal greeting using the client's name or company name (if any is p…" at bounding box center [855, 585] width 719 height 410
click at [766, 439] on textarea "[Write a personal greeting using the client's name or company name (if any is p…" at bounding box center [855, 585] width 719 height 410
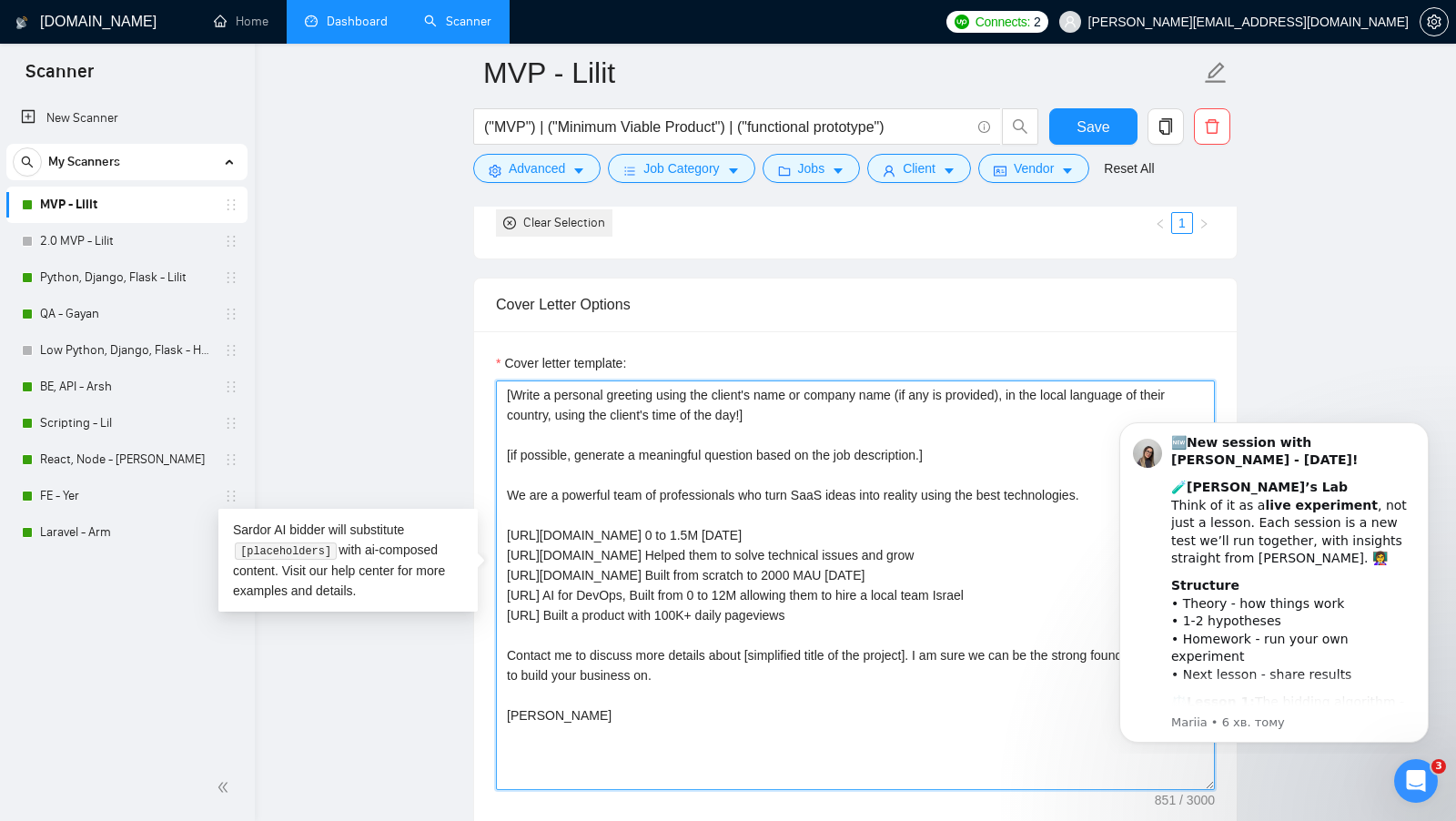
click at [766, 439] on textarea "[Write a personal greeting using the client's name or company name (if any is p…" at bounding box center [855, 585] width 719 height 410
paste textarea "Ask an engaging question related to the project that the client has not directl…"
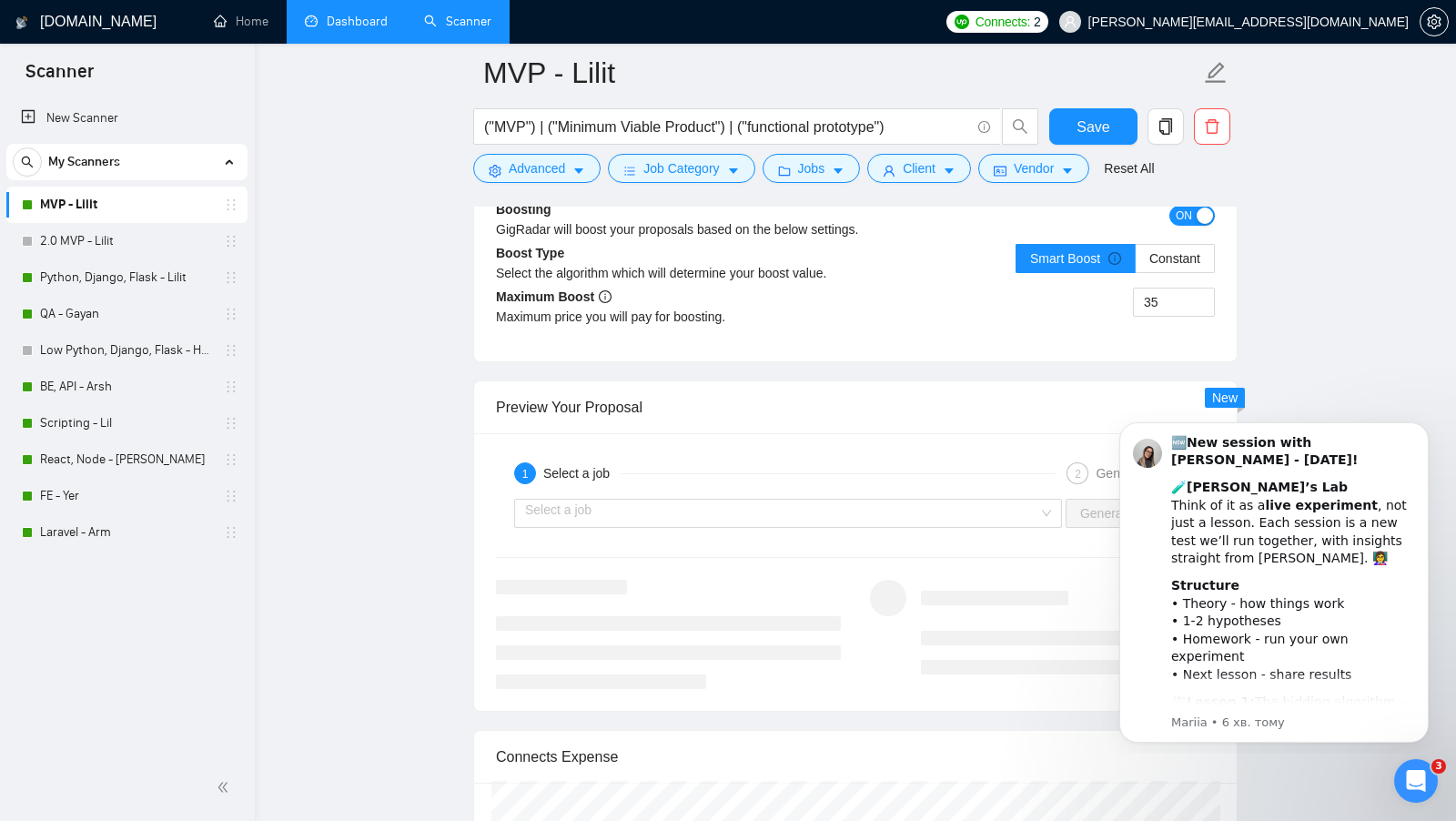
scroll to position [3318, 0]
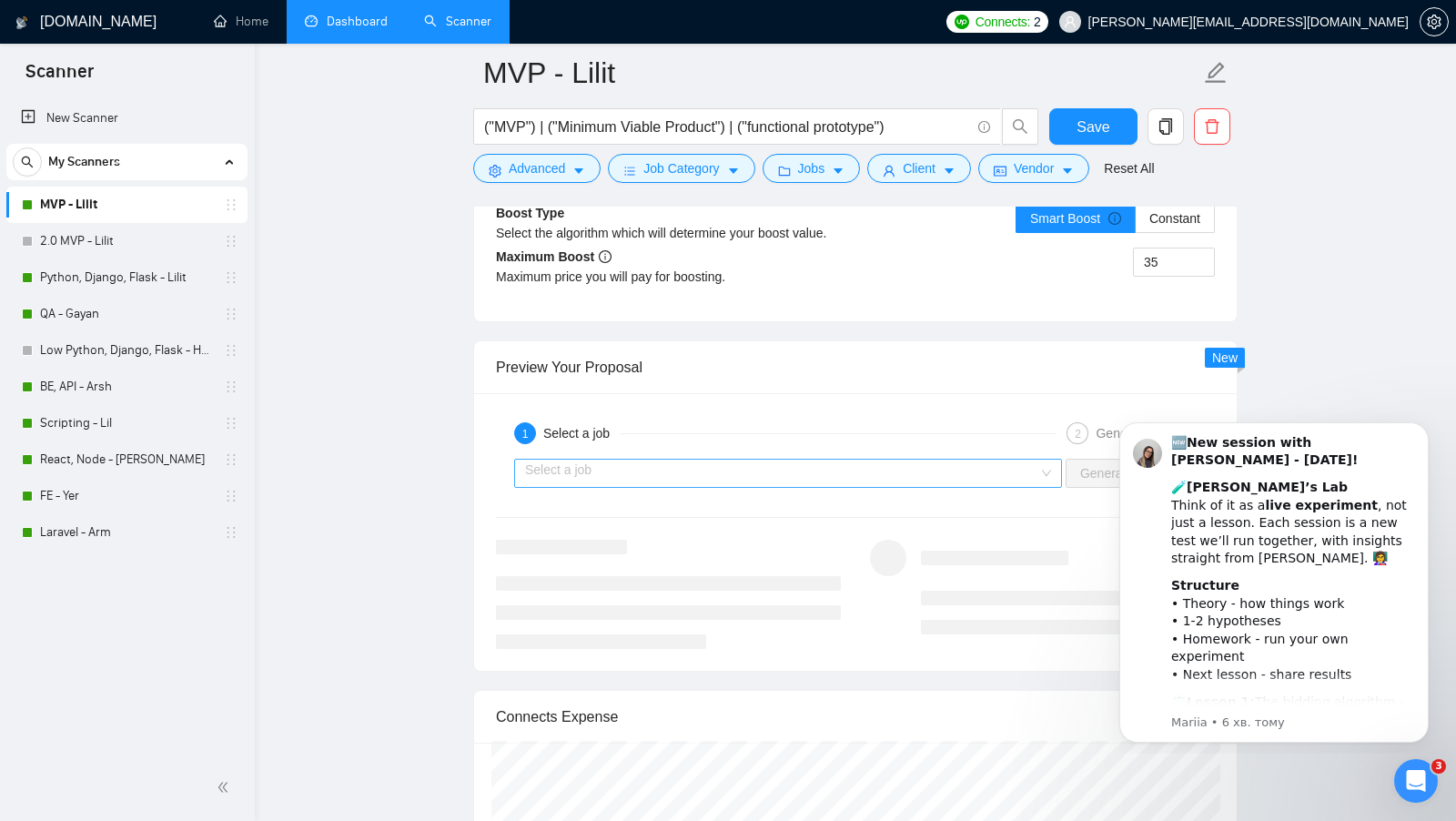
click at [928, 460] on input "search" at bounding box center [782, 474] width 513 height 28
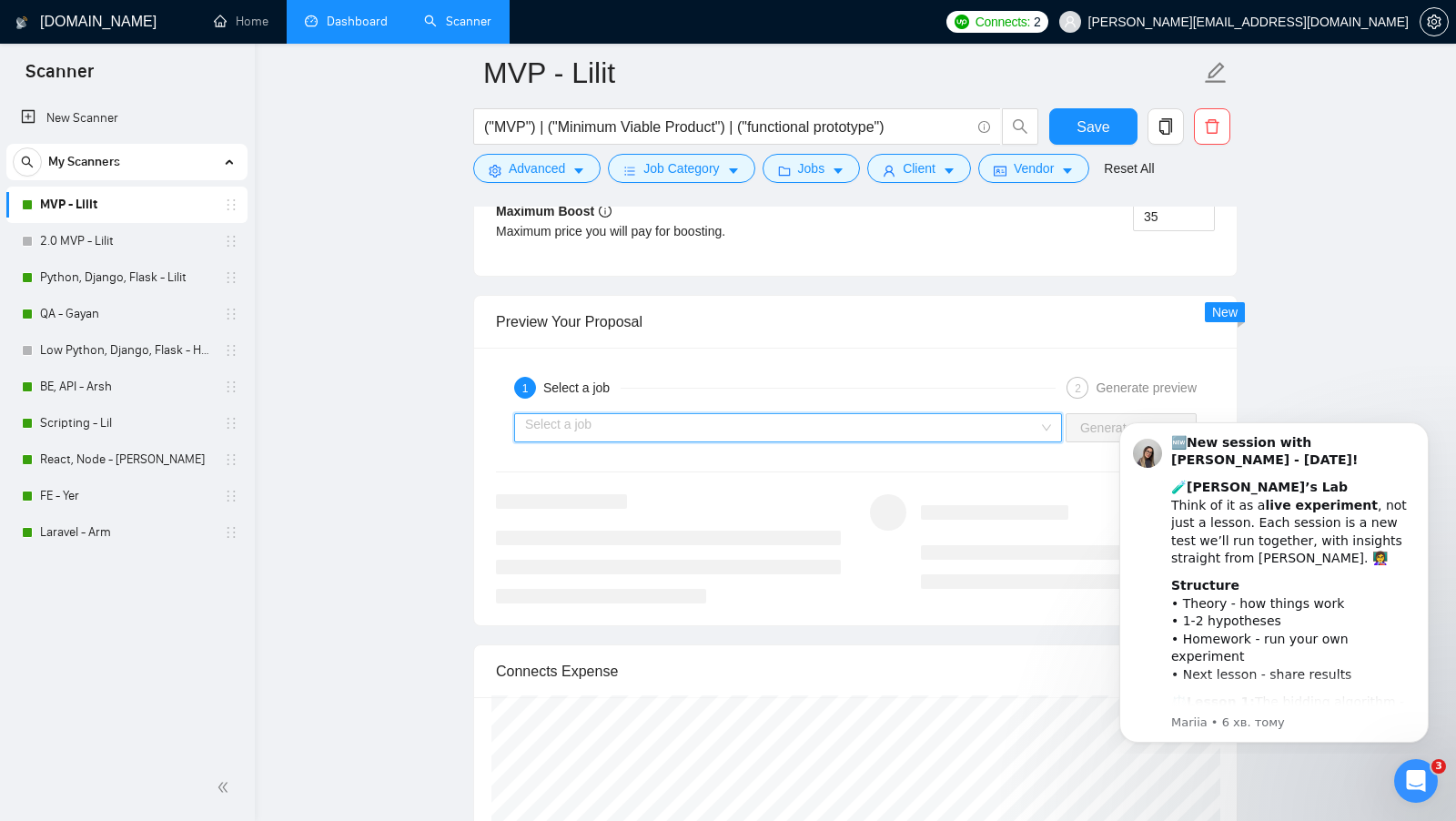
scroll to position [3371, 0]
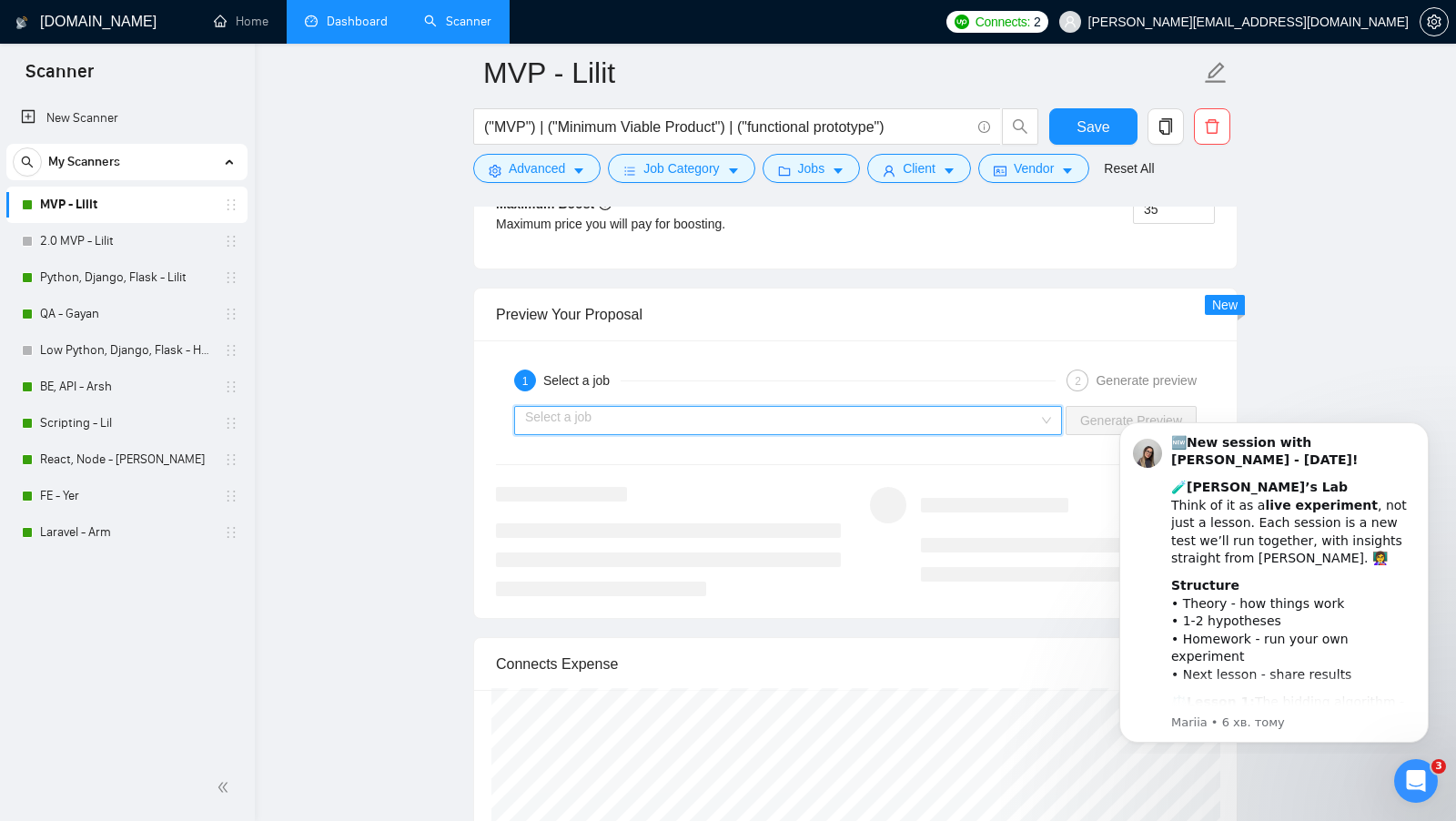
click at [931, 407] on input "search" at bounding box center [782, 421] width 513 height 28
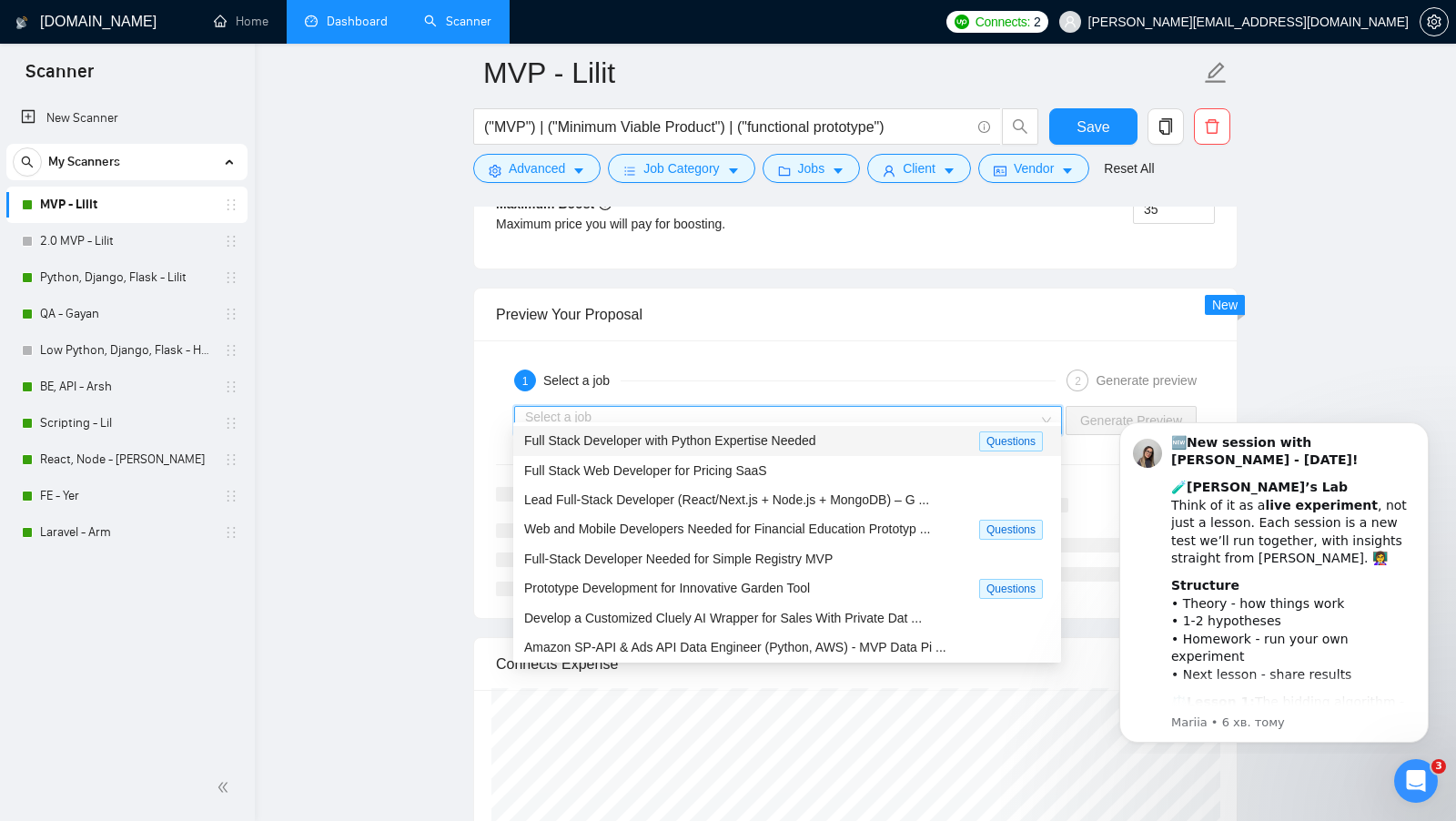
click at [883, 434] on div "Full Stack Developer with Python Expertise Needed" at bounding box center [752, 441] width 455 height 21
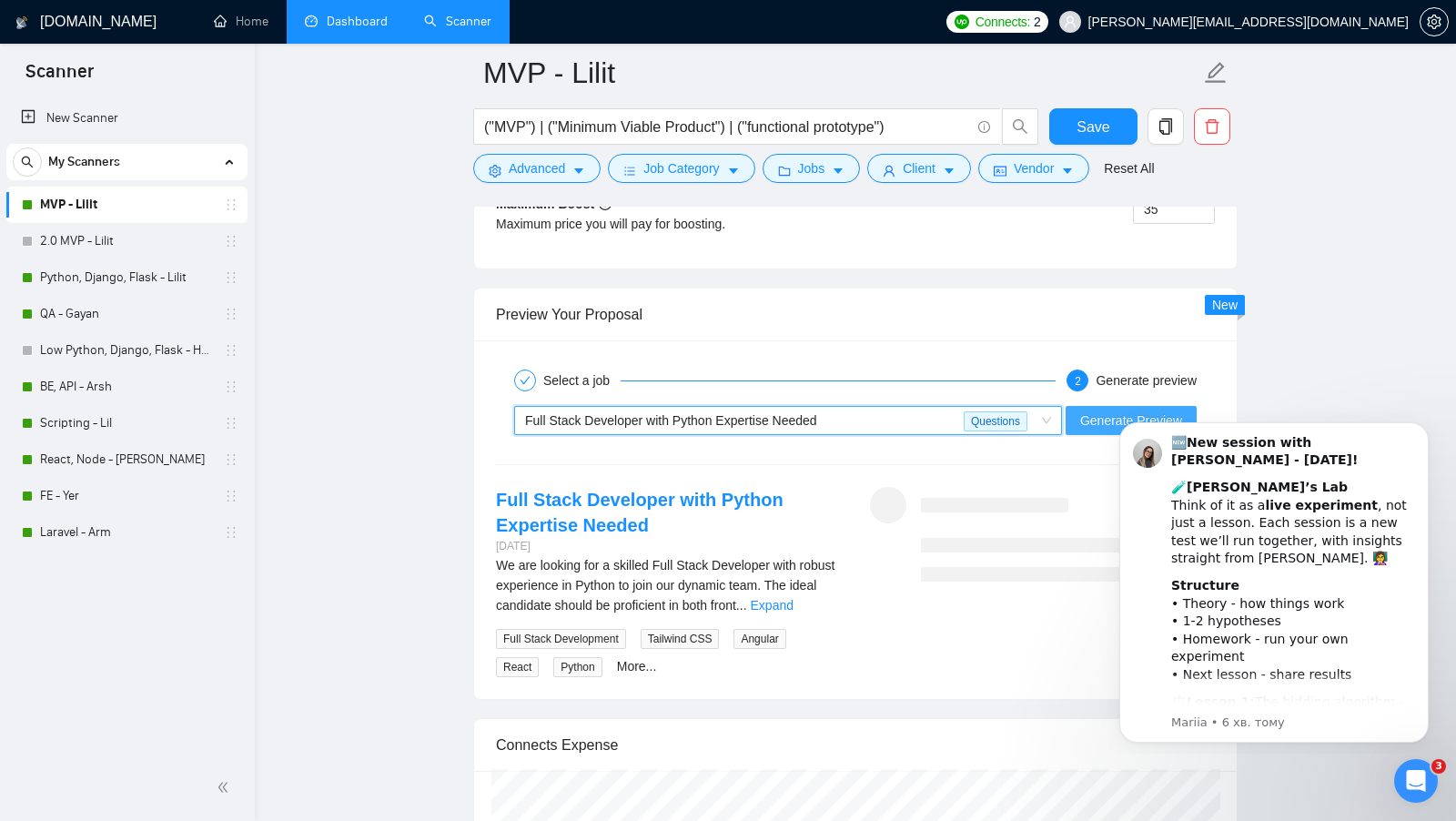
drag, startPoint x: 10, startPoint y: 2, endPoint x: 1138, endPoint y: 402, distance: 1196.8
click at [1137, 411] on span "Generate Preview" at bounding box center [1131, 421] width 102 height 20
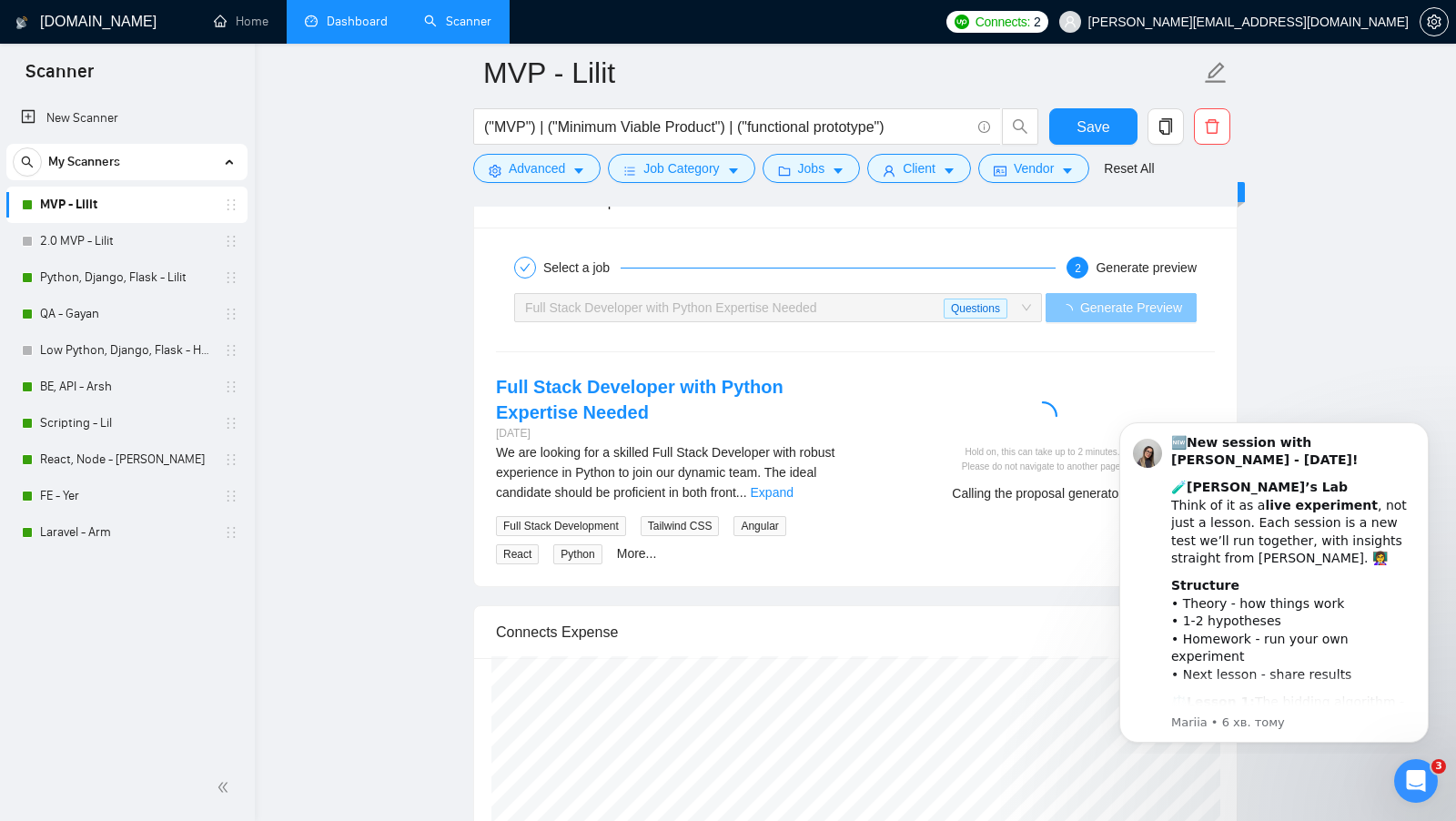
scroll to position [3498, 0]
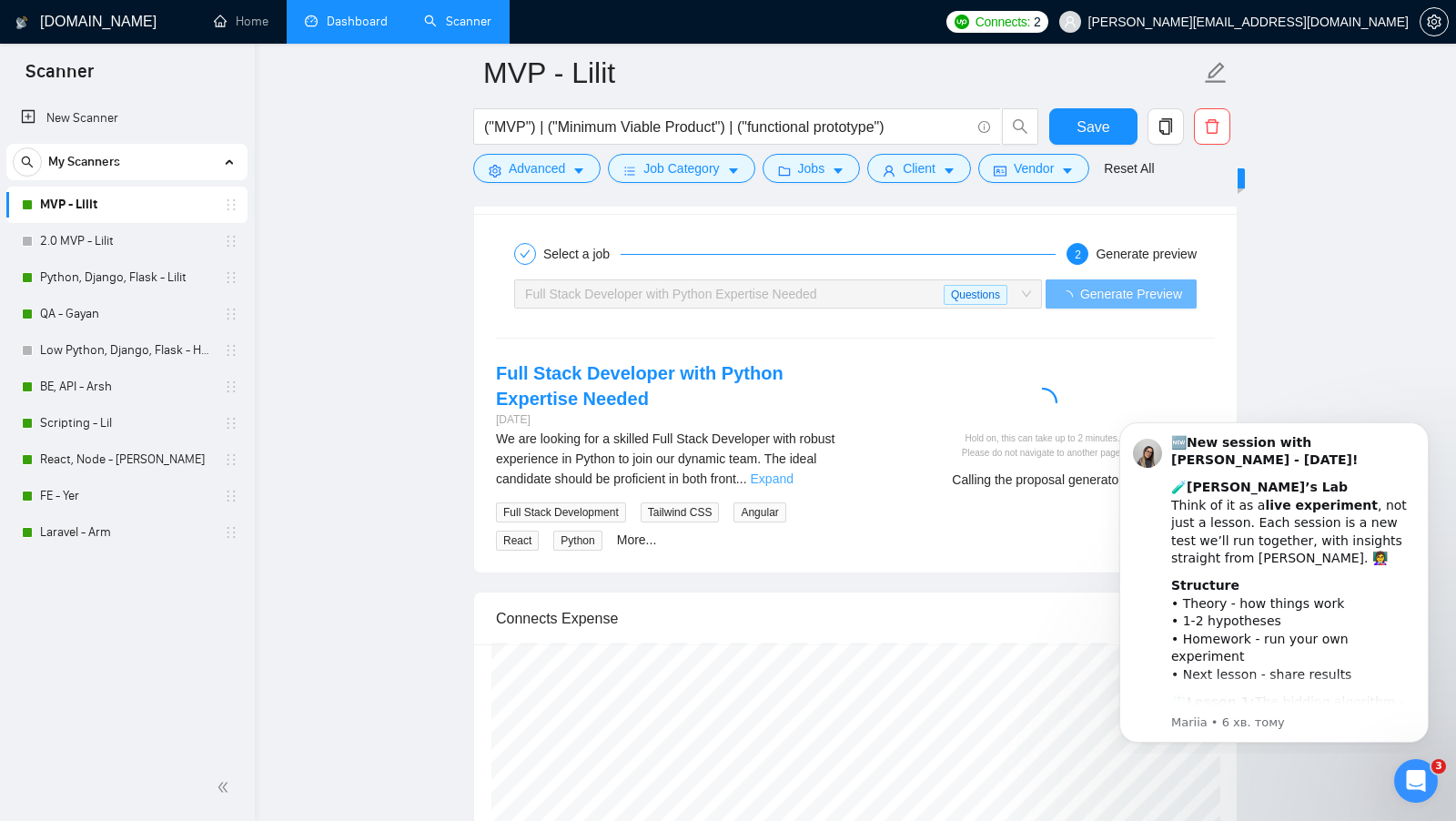
click at [794, 472] on link "Expand" at bounding box center [772, 479] width 43 height 15
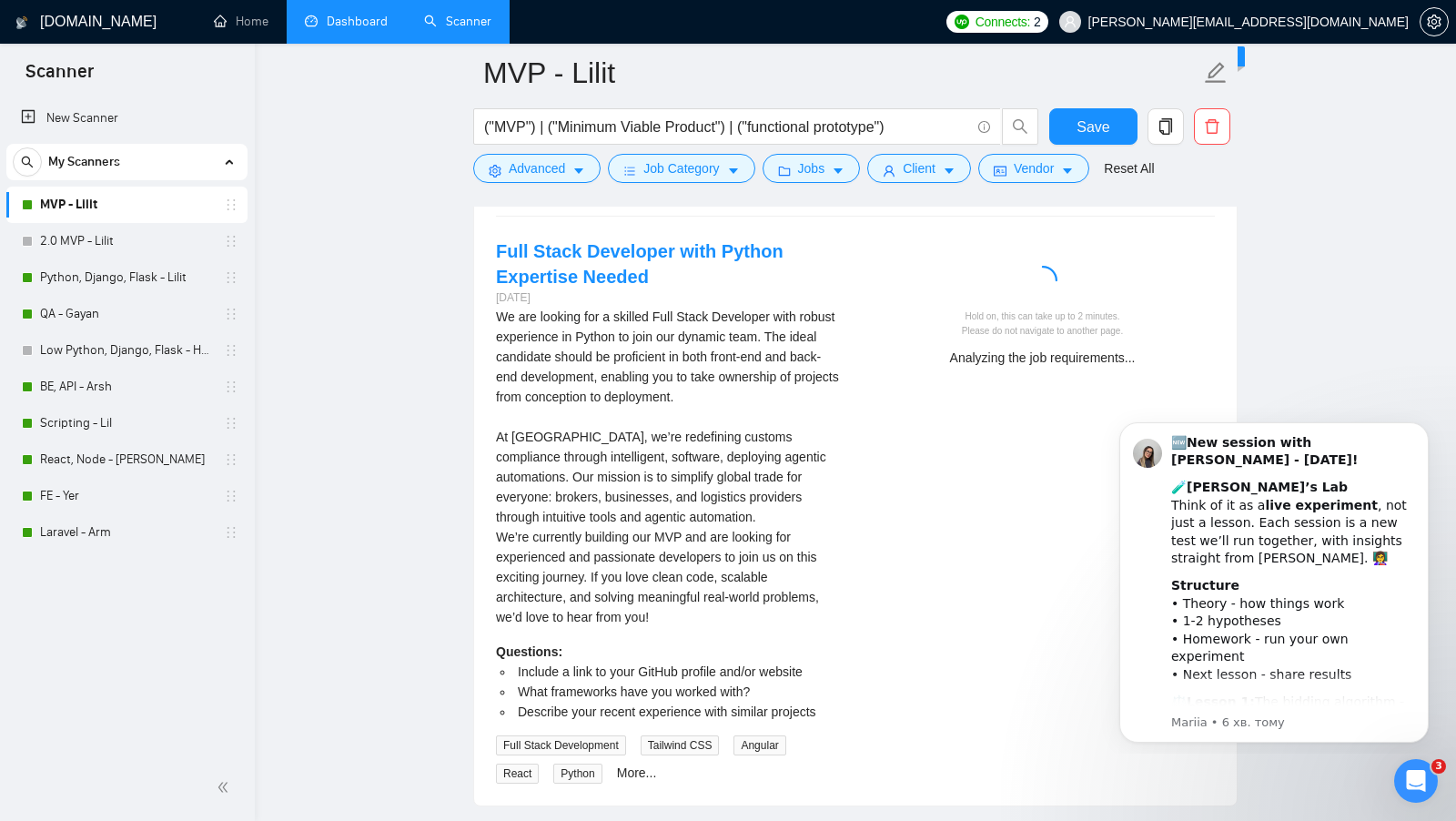
scroll to position [3621, 0]
click at [1422, 790] on div "Відкрити програму для спілкування Intercom" at bounding box center [1413, 778] width 60 height 60
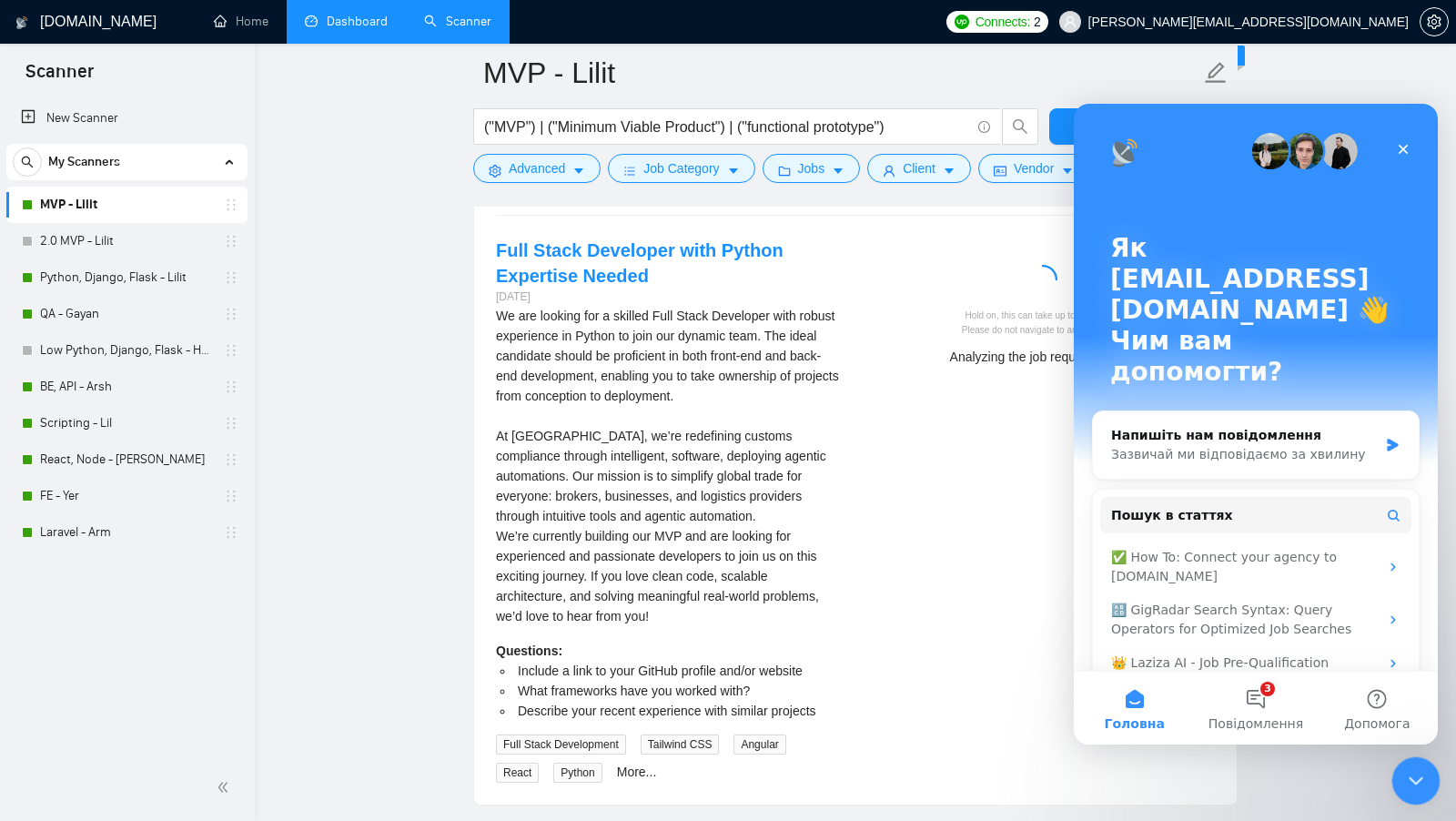
click at [1424, 781] on icon "Закрити програму для спілкування Intercom" at bounding box center [1413, 778] width 22 height 22
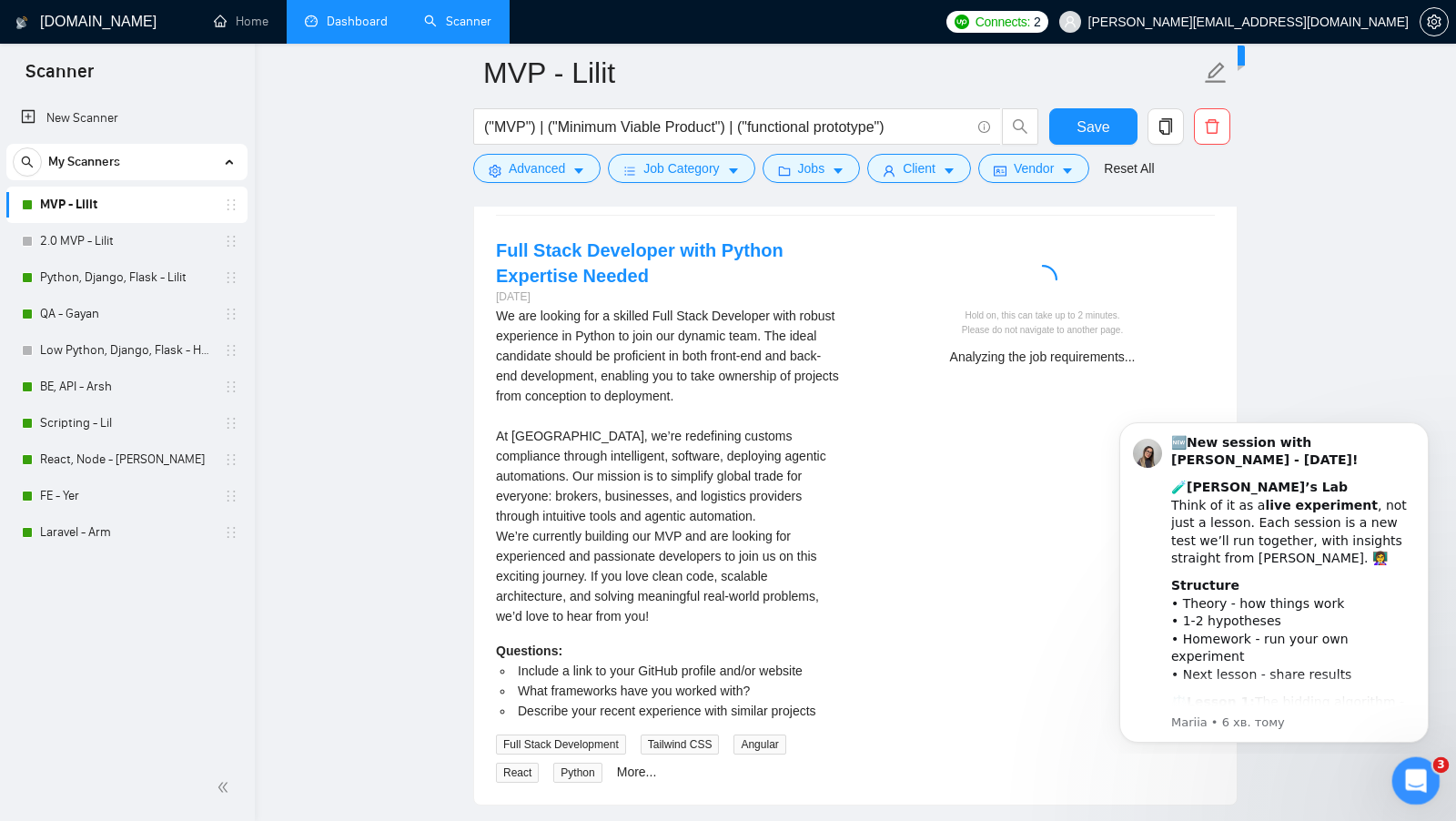
scroll to position [0, 0]
click at [1423, 429] on icon "Dismiss notification" at bounding box center [1423, 427] width 6 height 6
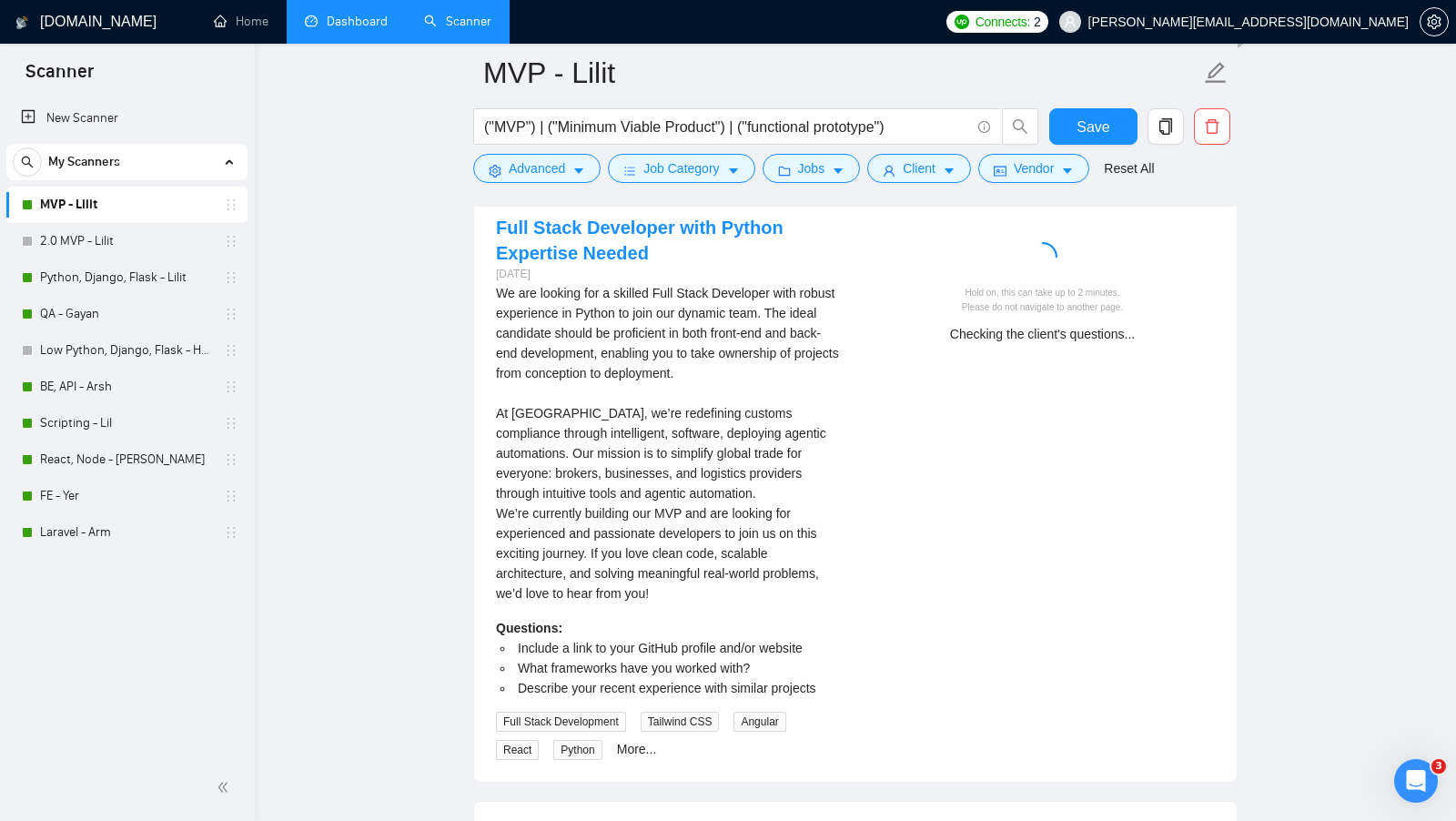
scroll to position [3609, 0]
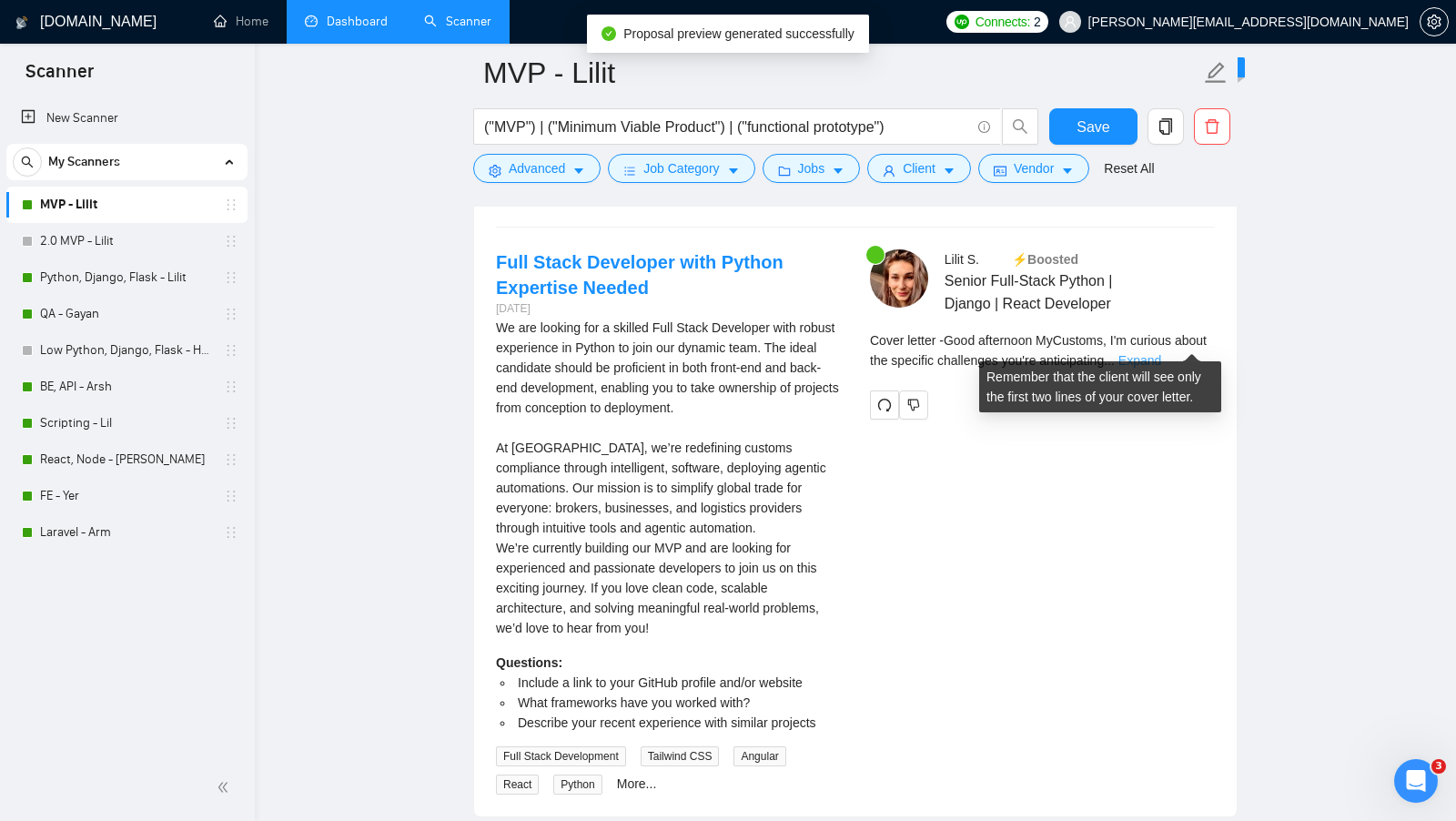
click at [1161, 354] on link "Expand" at bounding box center [1140, 361] width 43 height 15
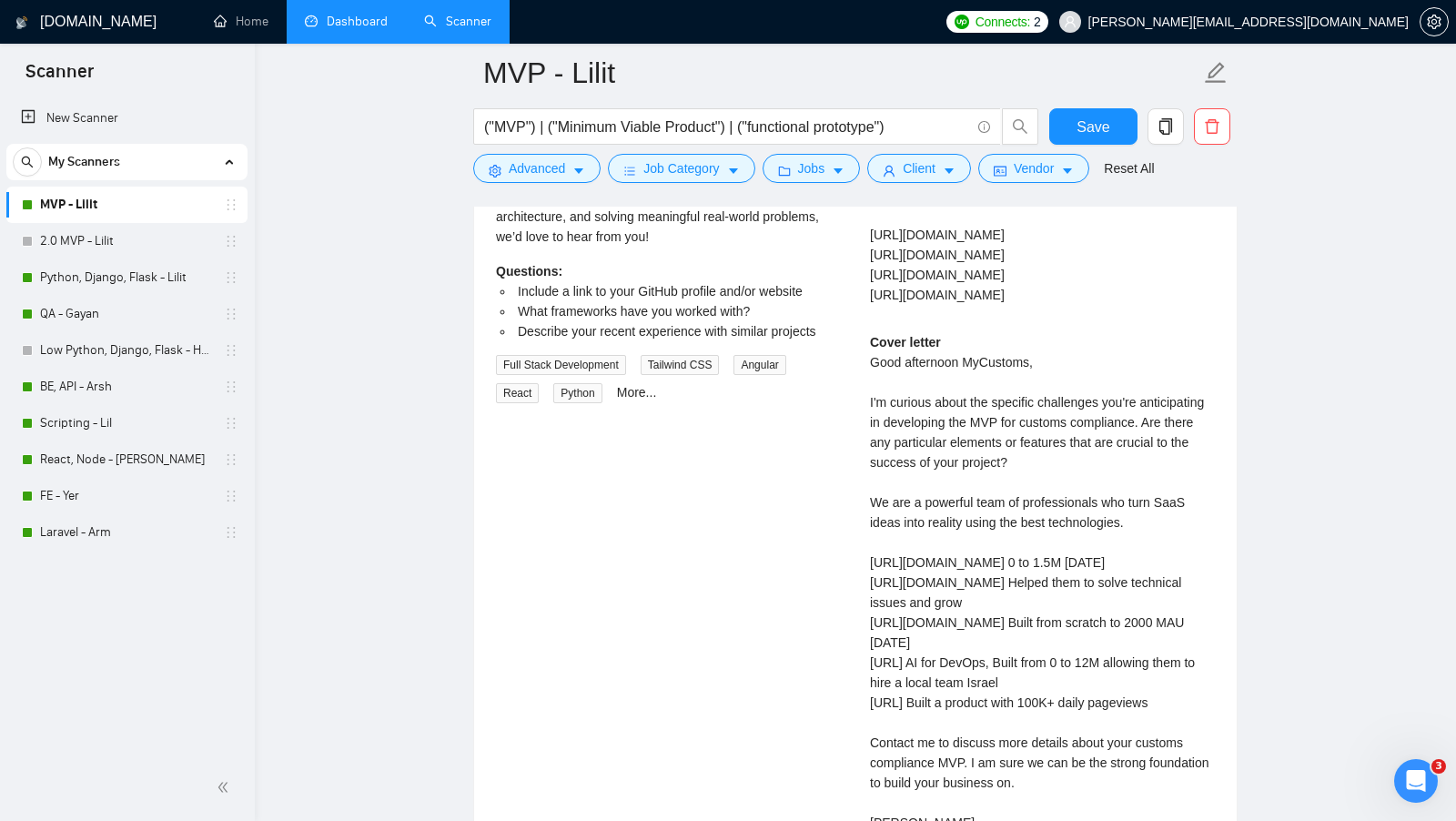
scroll to position [4005, 0]
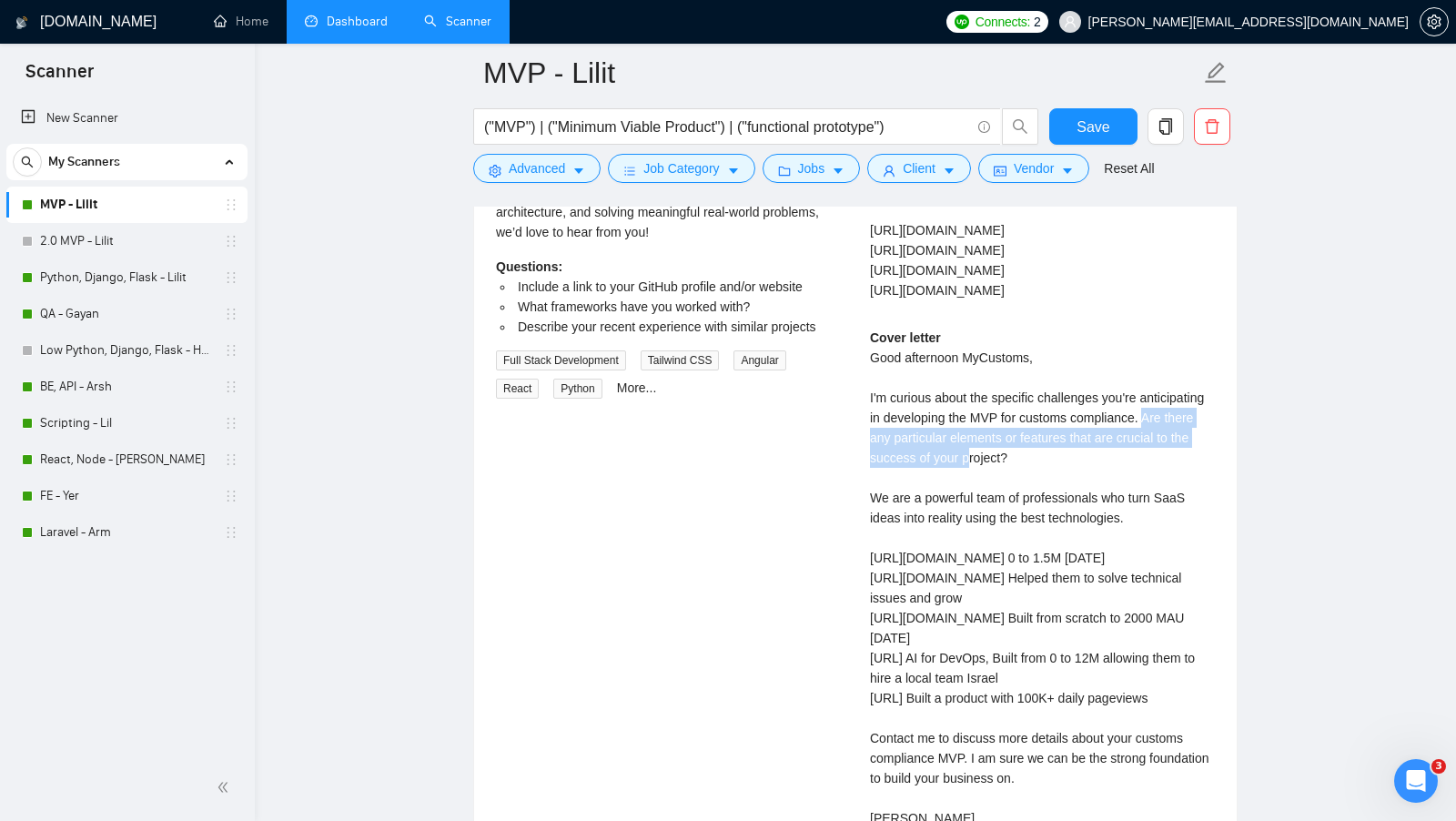
drag, startPoint x: 947, startPoint y: 413, endPoint x: 1118, endPoint y: 451, distance: 175.2
click at [1117, 451] on div "Cover letter Good afternoon MyCustoms, I'm curious about the specific challenge…" at bounding box center [1042, 578] width 345 height 501
click at [1118, 451] on div "Cover letter Good afternoon MyCustoms, I'm curious about the specific challenge…" at bounding box center [1042, 578] width 345 height 501
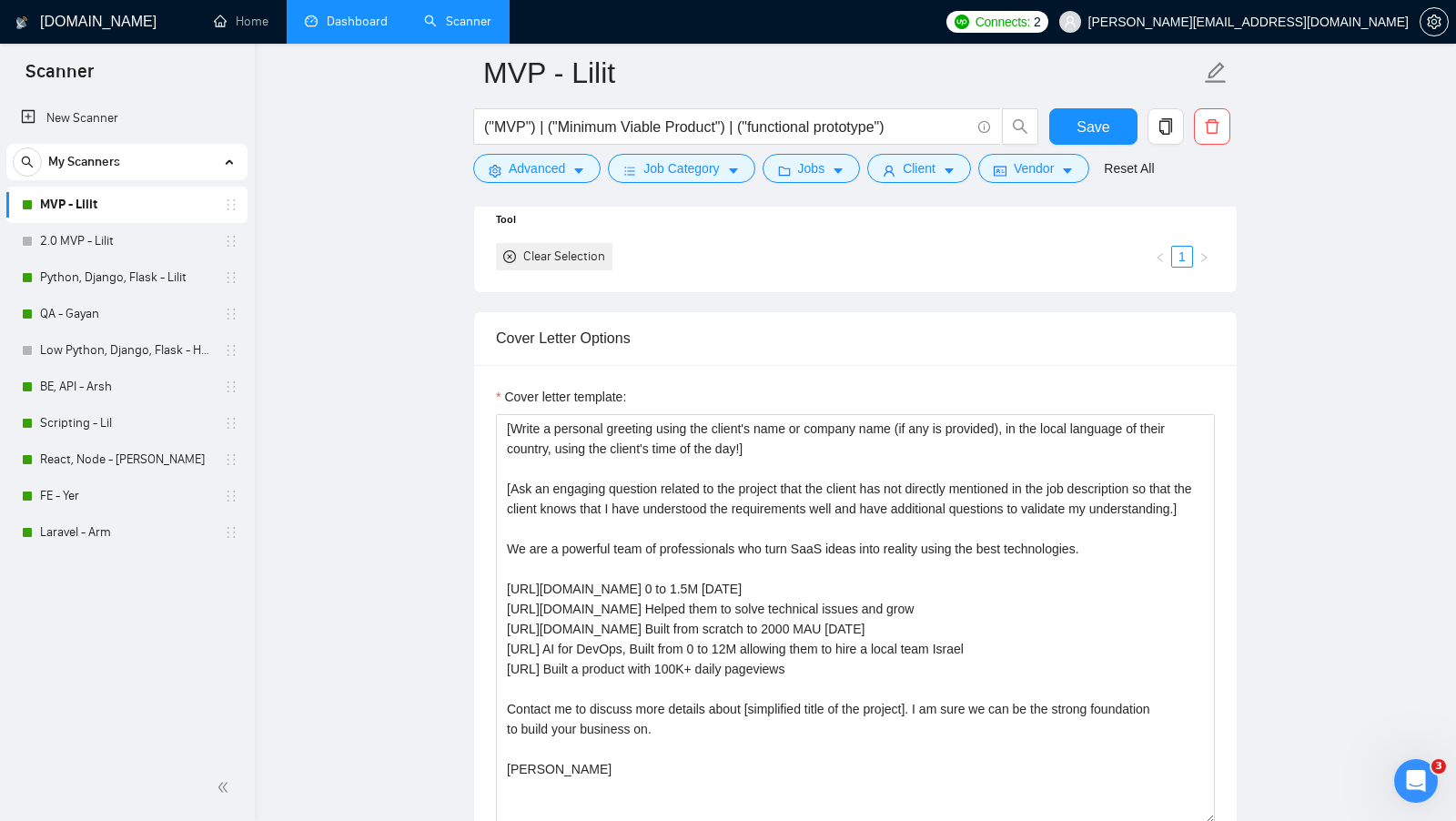
scroll to position [1814, 0]
click at [636, 499] on textarea "[Write a personal greeting using the client's name or company name (if any is p…" at bounding box center [855, 621] width 719 height 410
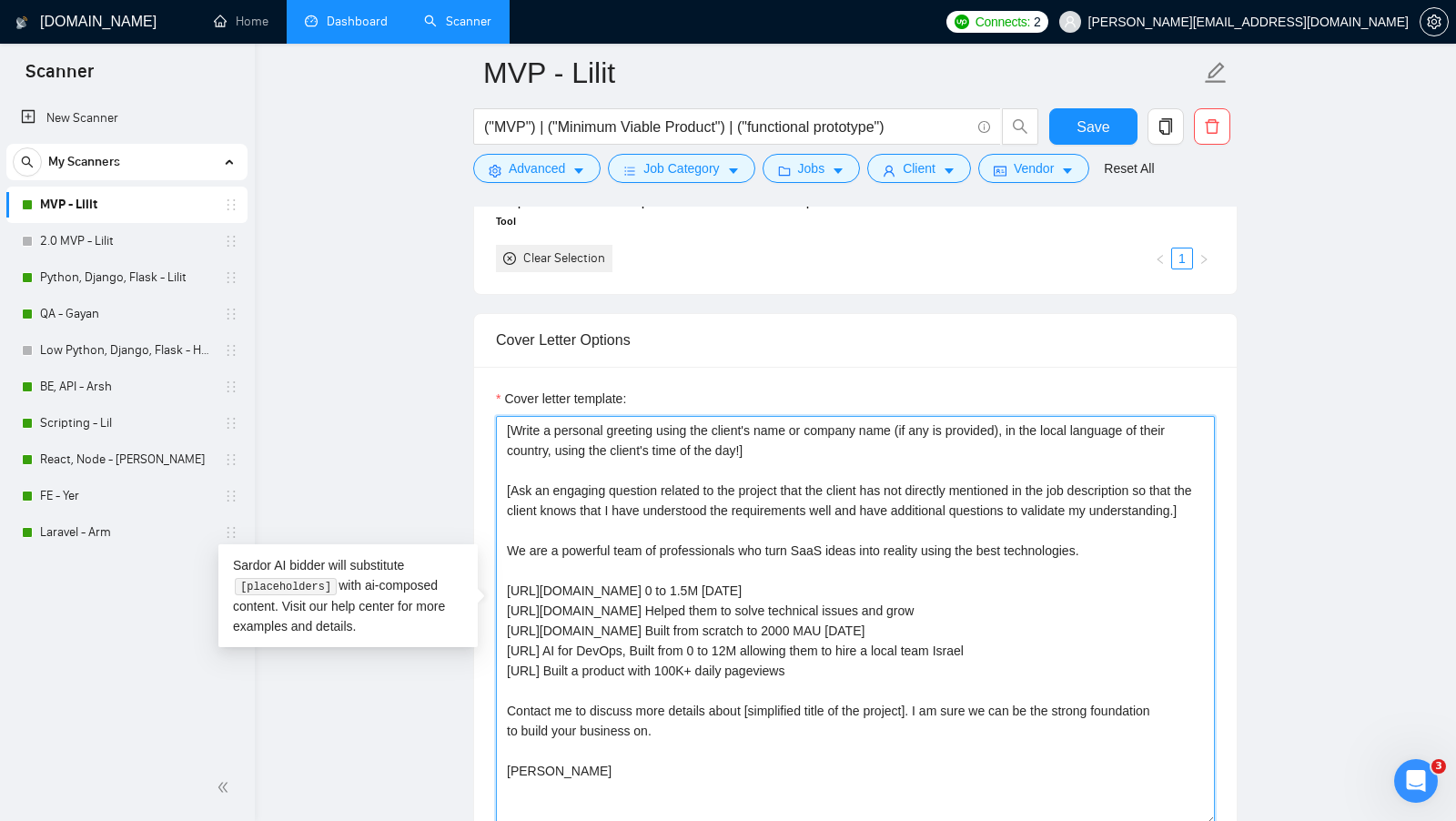
click at [635, 499] on textarea "[Write a personal greeting using the client's name or company name (if any is p…" at bounding box center [855, 621] width 719 height 410
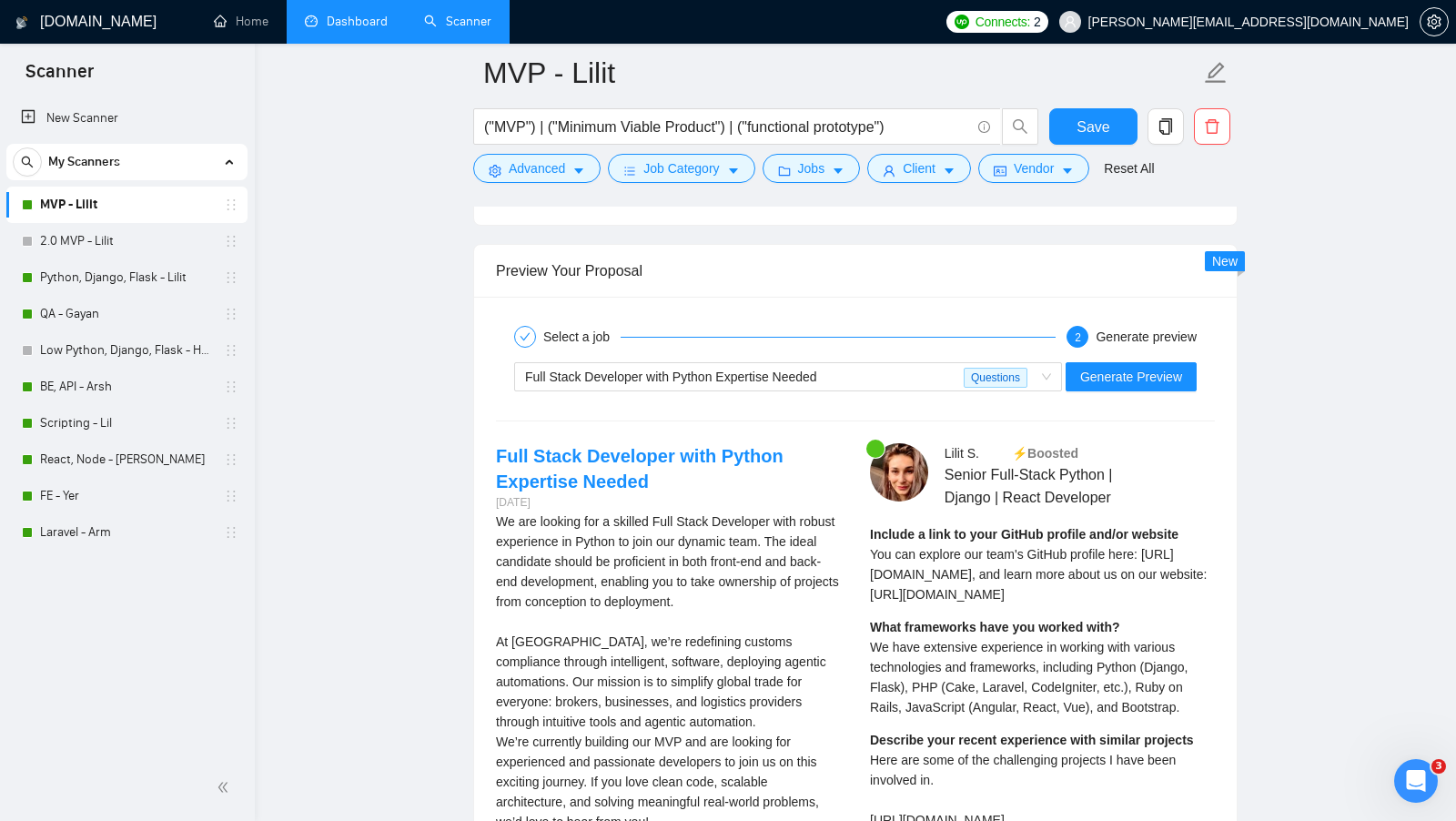
scroll to position [3349, 0]
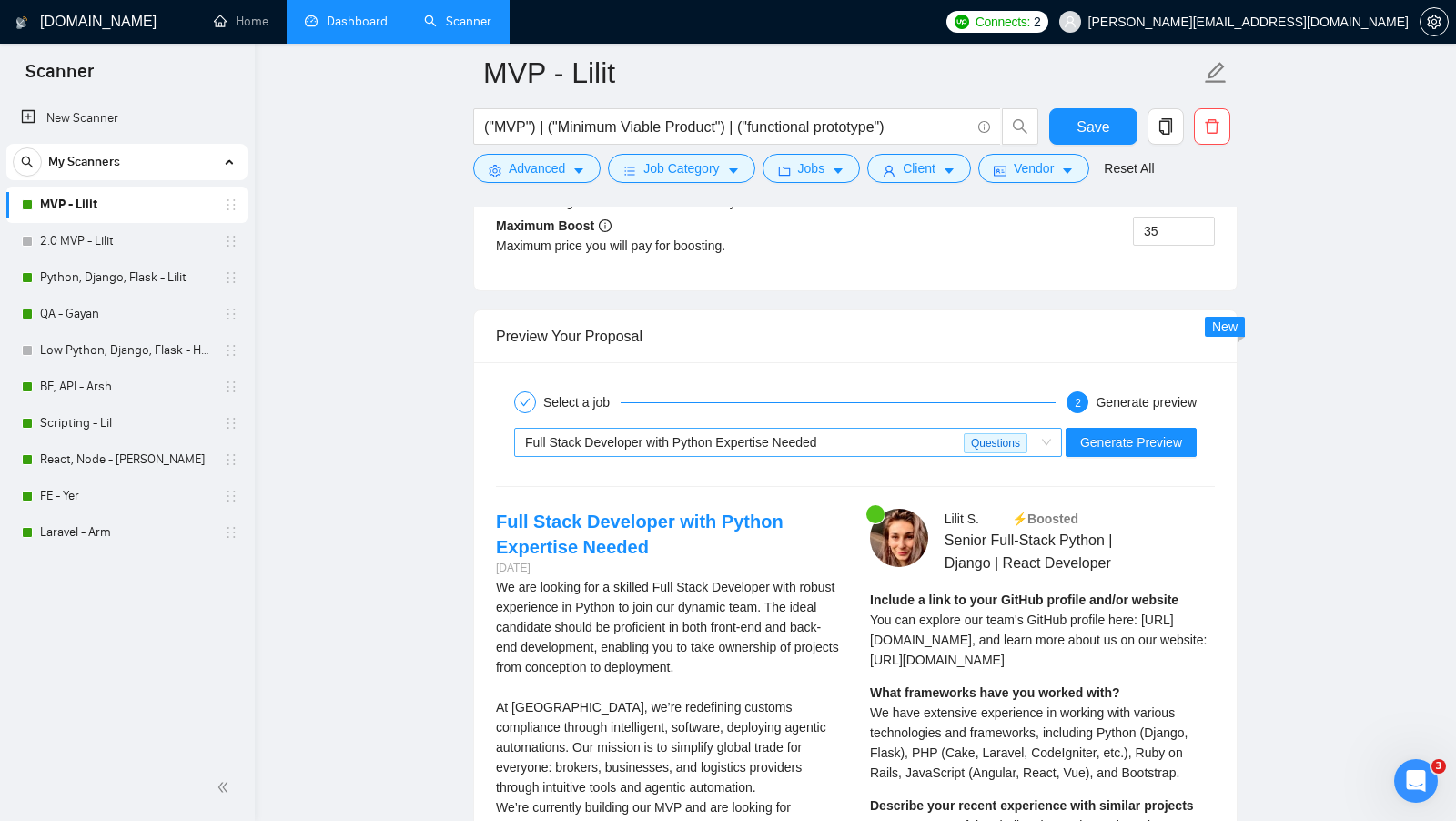
click at [1045, 429] on span "Full Stack Developer with Python Expertise Needed Questions" at bounding box center [788, 442] width 526 height 28
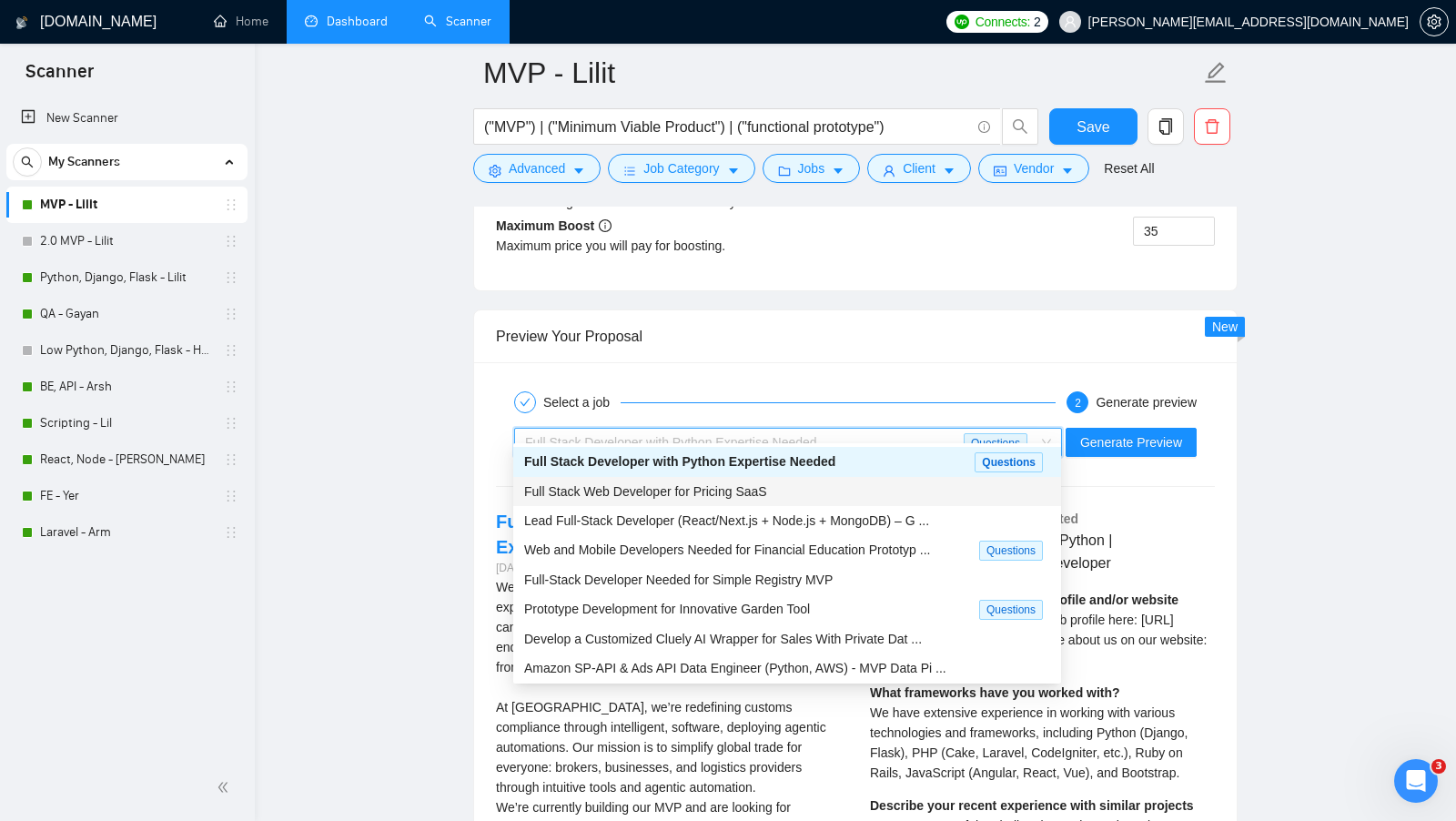
click at [937, 490] on div "Full Stack Web Developer for Pricing SaaS" at bounding box center [787, 491] width 526 height 20
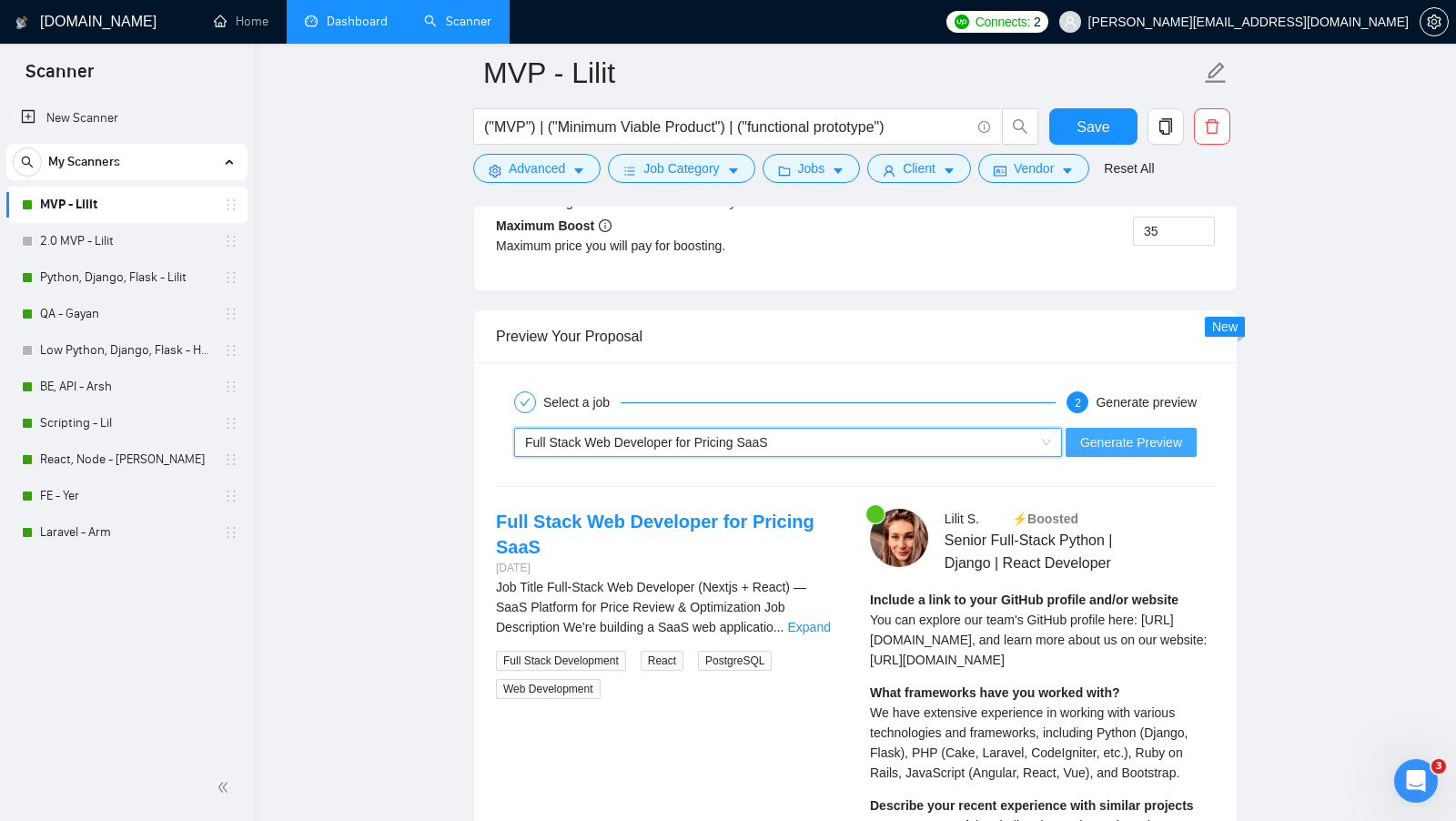
click at [1154, 432] on span "Generate Preview" at bounding box center [1131, 442] width 102 height 20
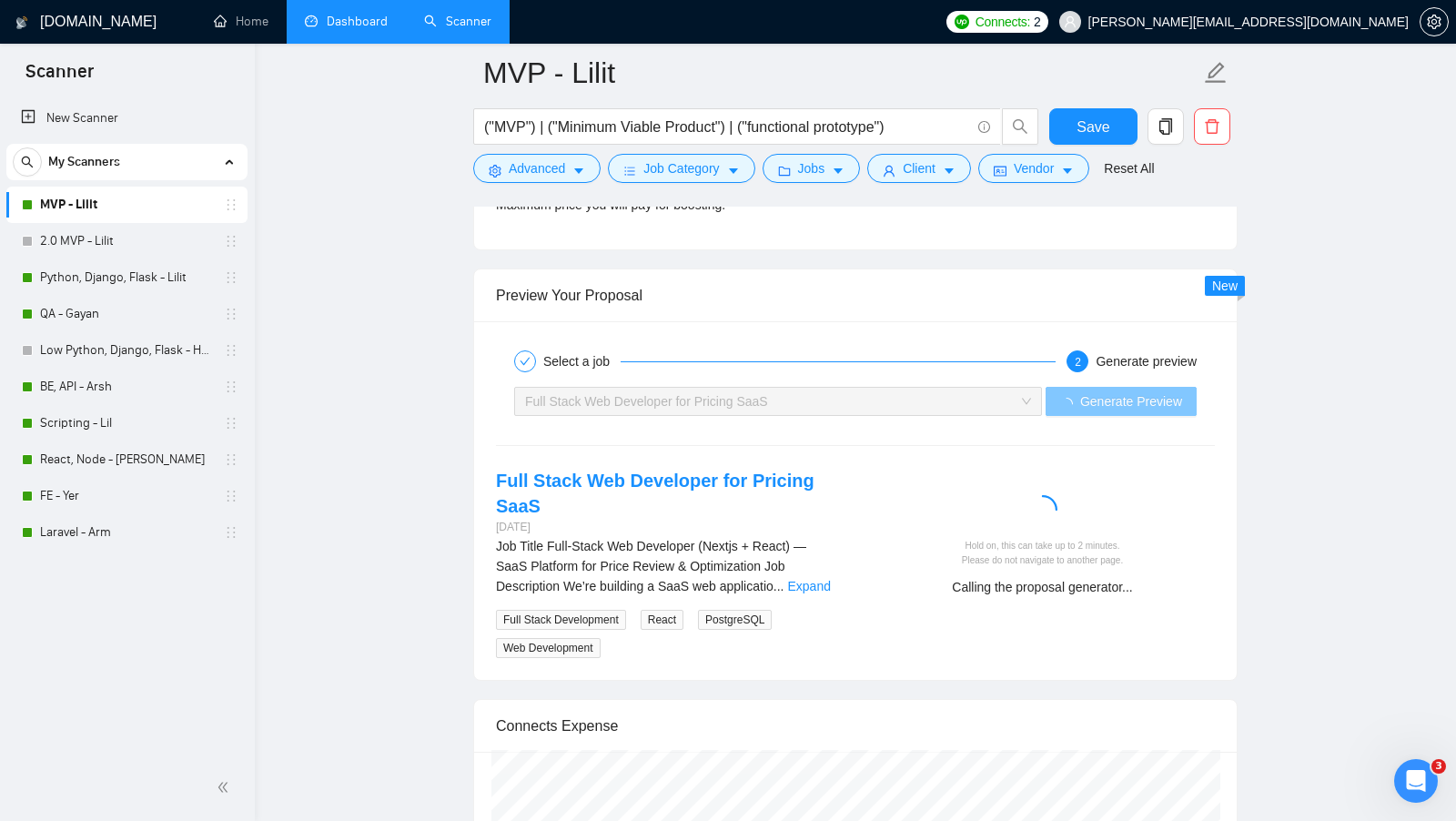
scroll to position [3394, 0]
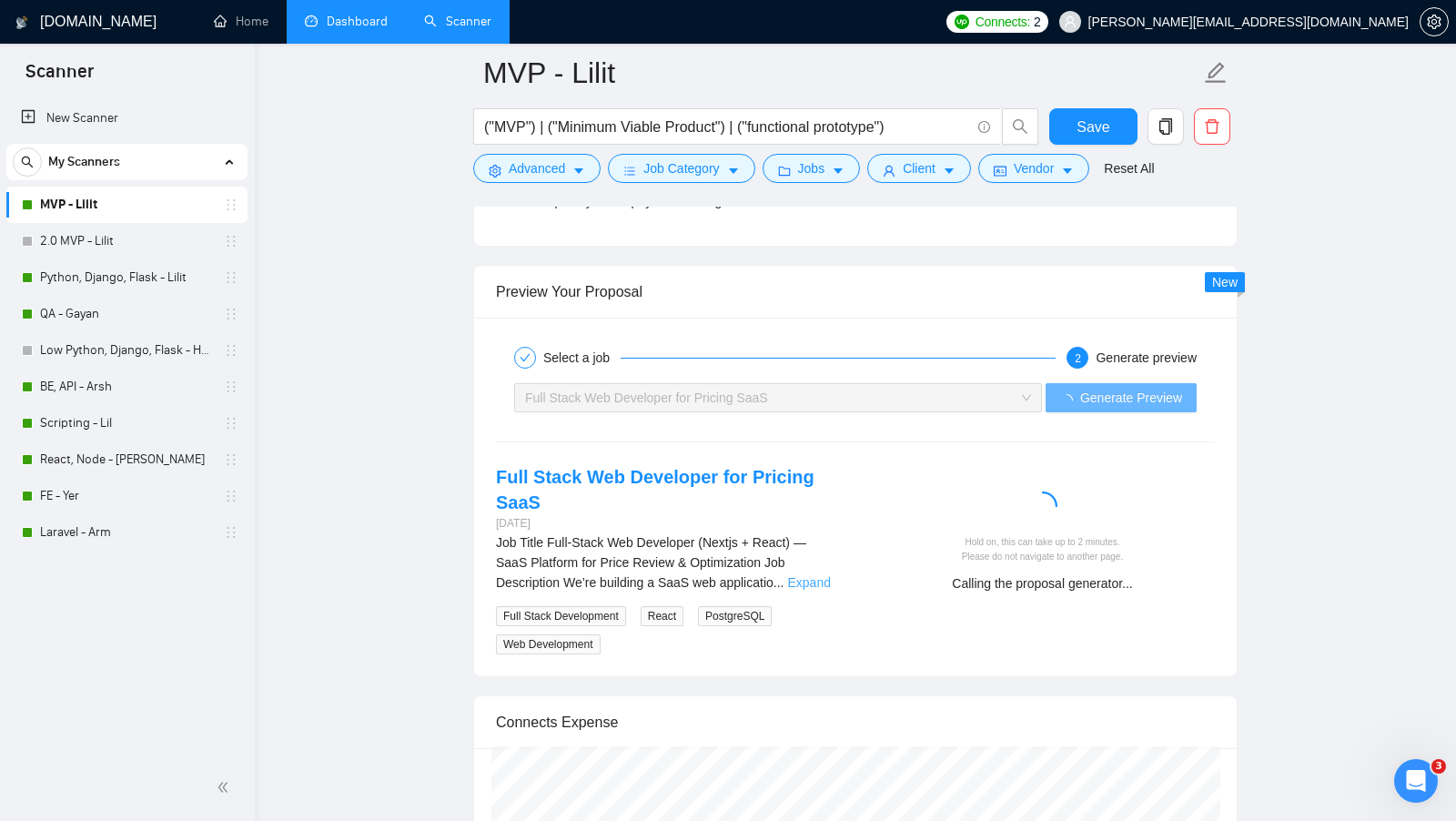
click at [812, 576] on link "Expand" at bounding box center [808, 583] width 43 height 15
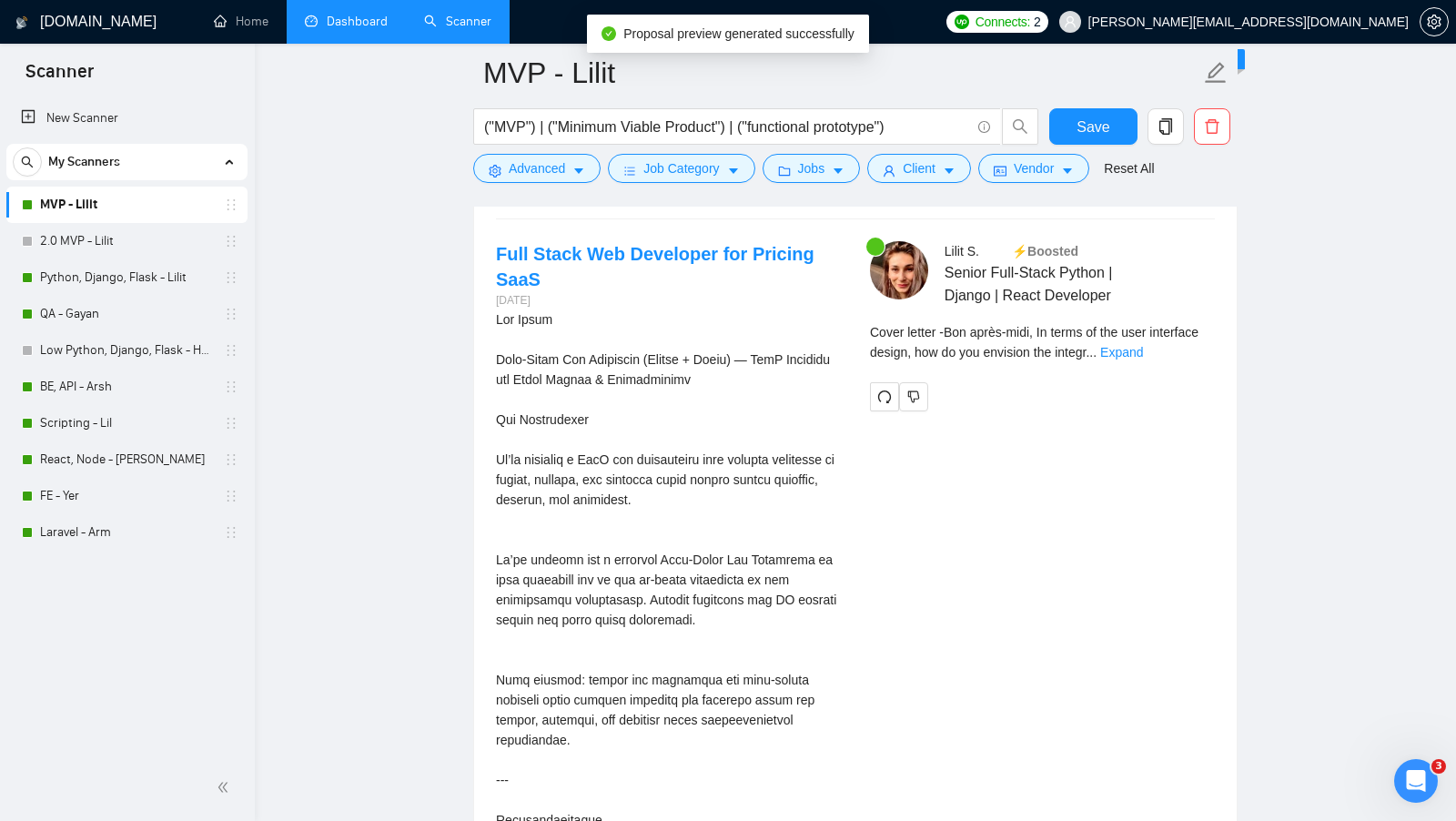
scroll to position [3618, 0]
click at [1143, 344] on link "Expand" at bounding box center [1121, 352] width 43 height 15
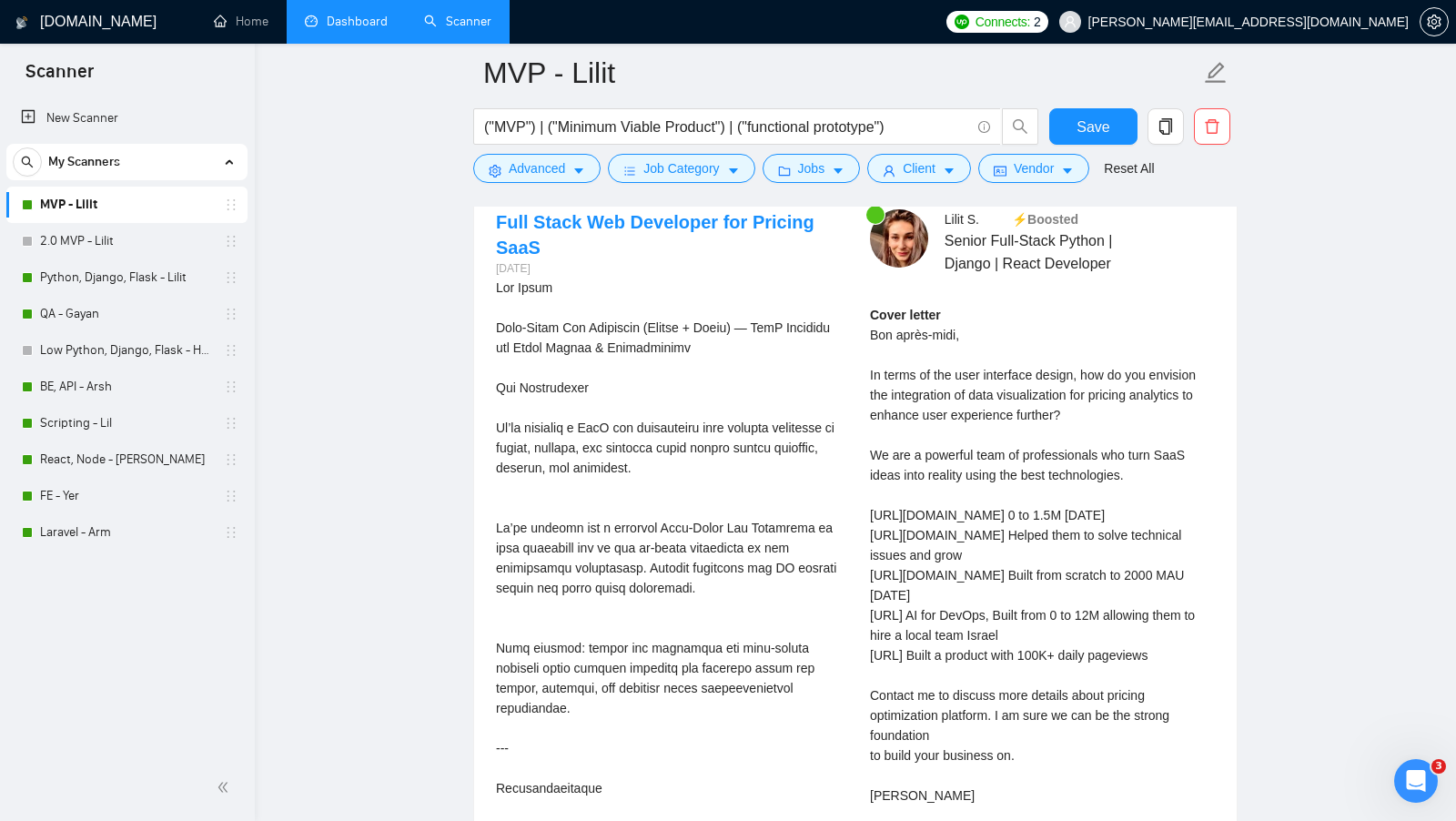
scroll to position [3644, 0]
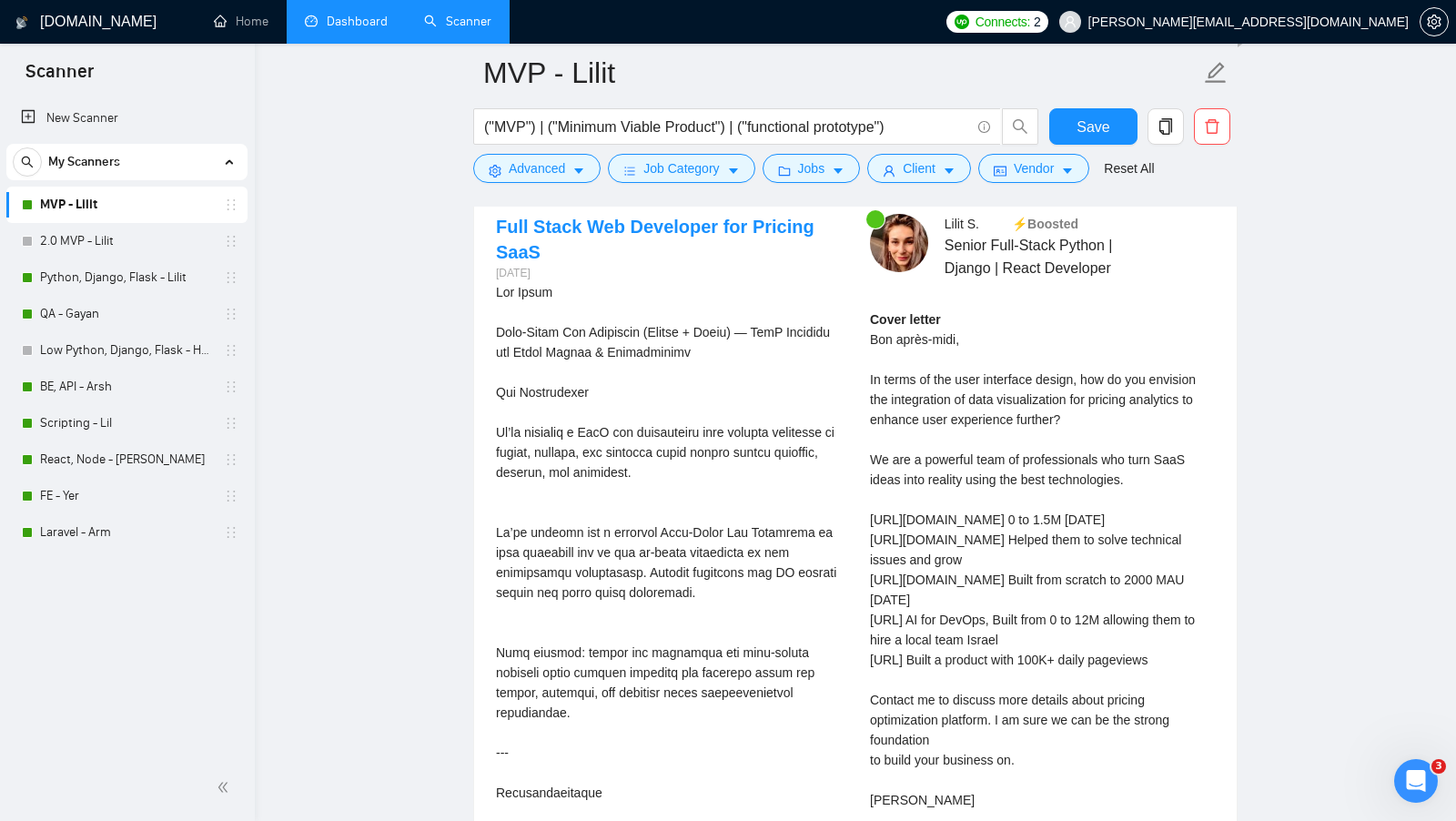
click at [1173, 365] on div "Cover letter Bon après-midi, In terms of the user interface design, how do you …" at bounding box center [1042, 559] width 345 height 501
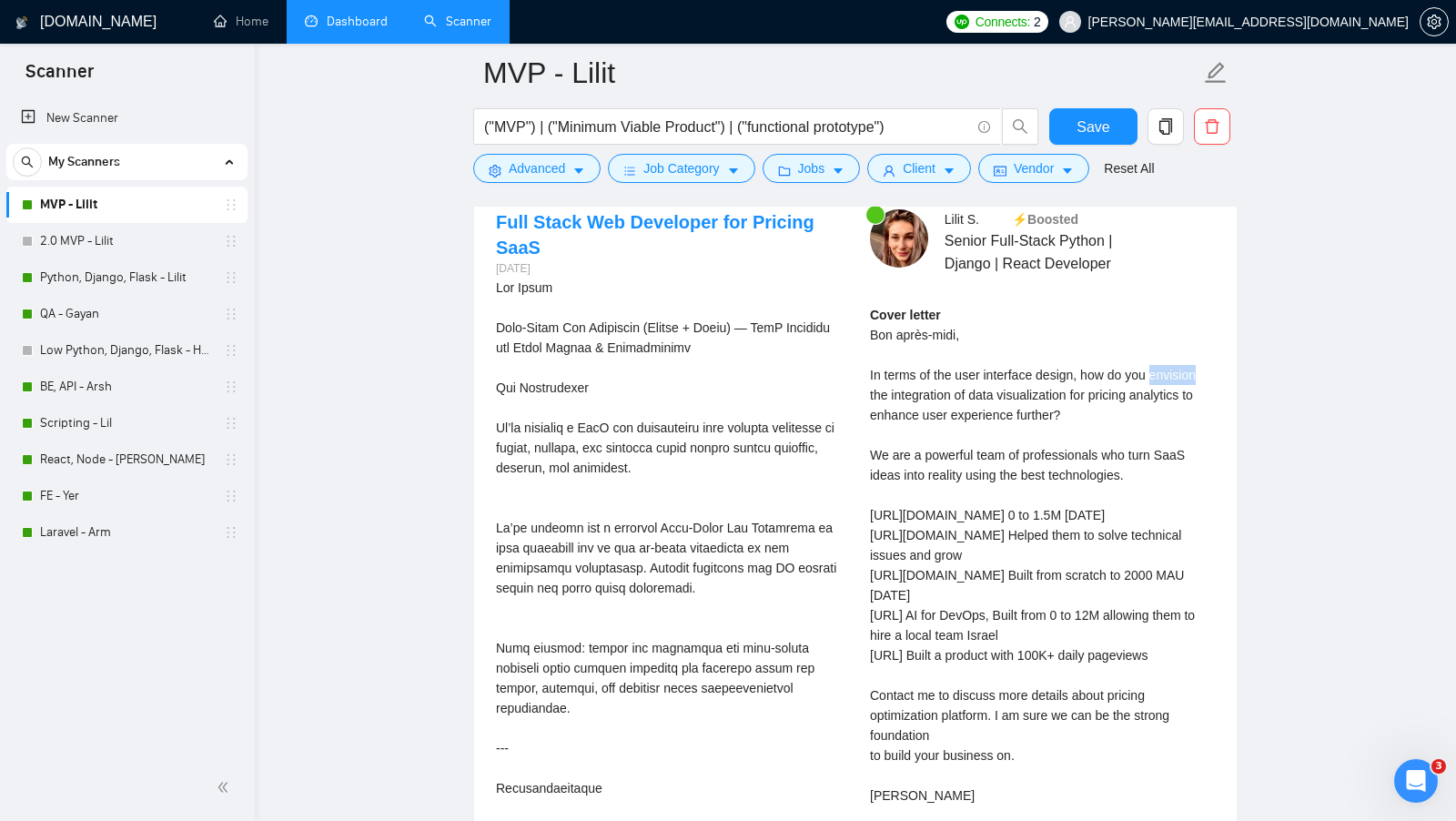
scroll to position [3650, 0]
drag, startPoint x: 1093, startPoint y: 358, endPoint x: 1091, endPoint y: 392, distance: 34.1
click at [1091, 392] on div "Cover letter Bon après-midi, In terms of the user interface design, how do you …" at bounding box center [1042, 554] width 345 height 501
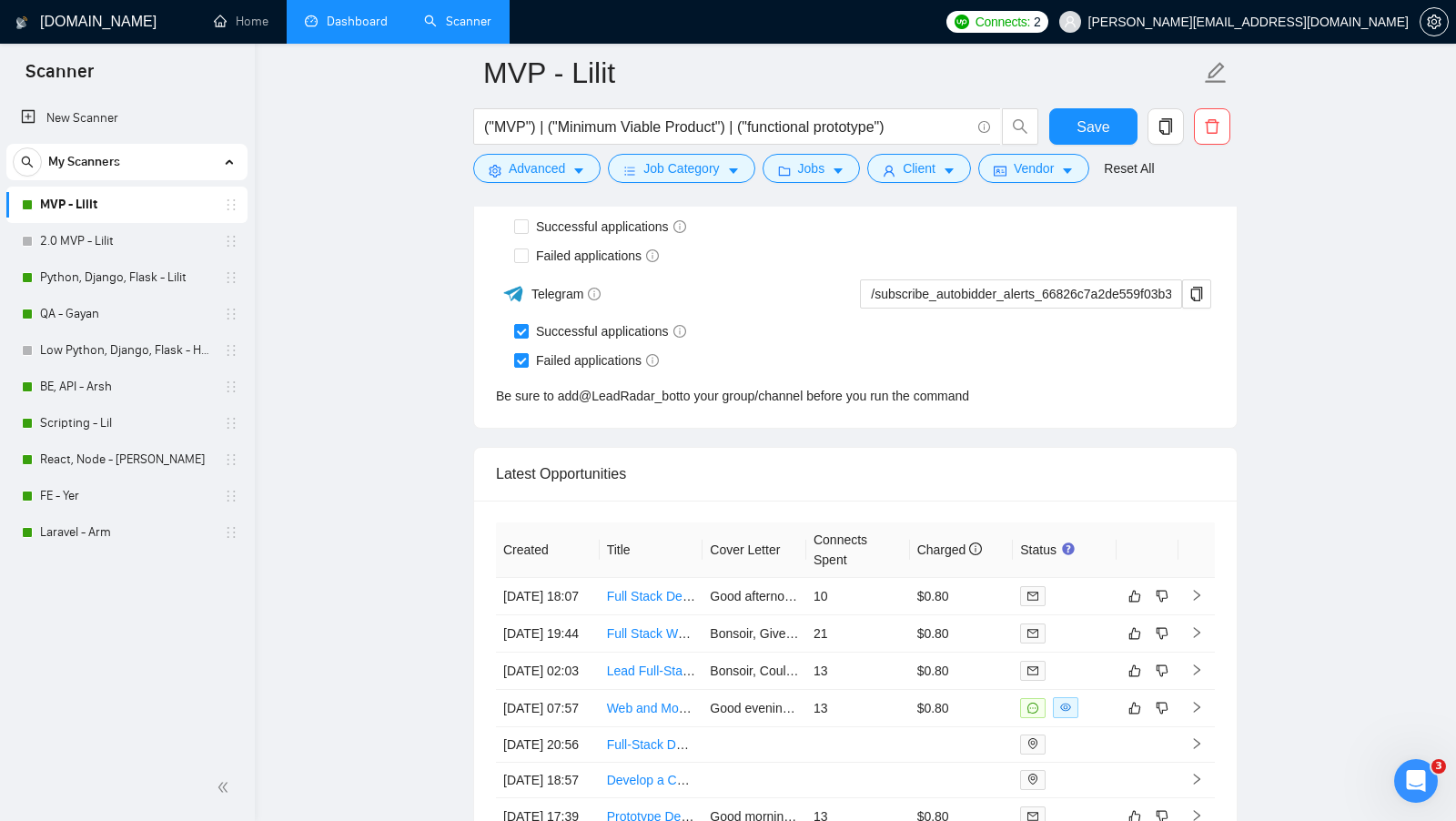
scroll to position [6505, 0]
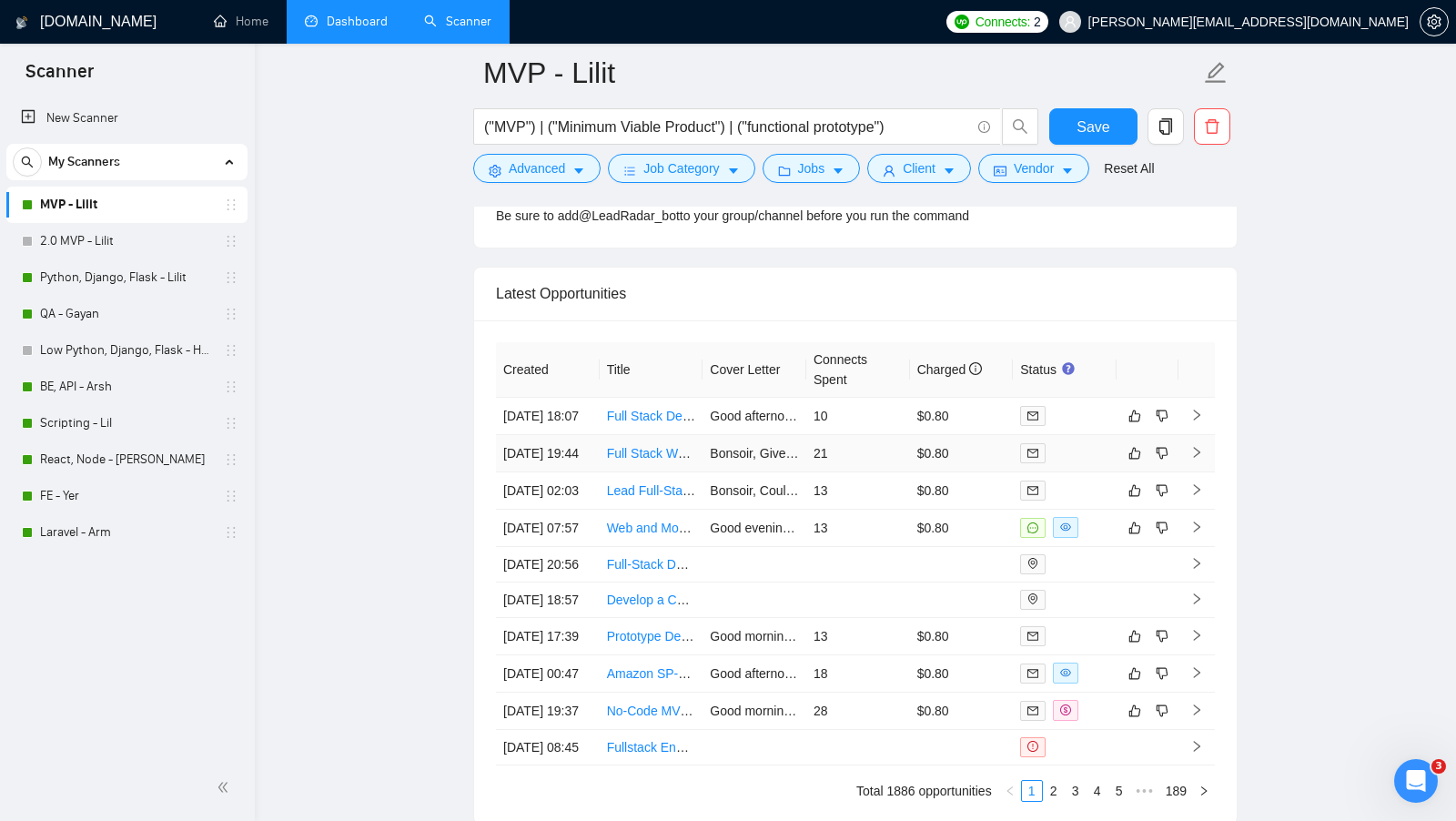
click at [1097, 473] on td at bounding box center [1065, 454] width 104 height 37
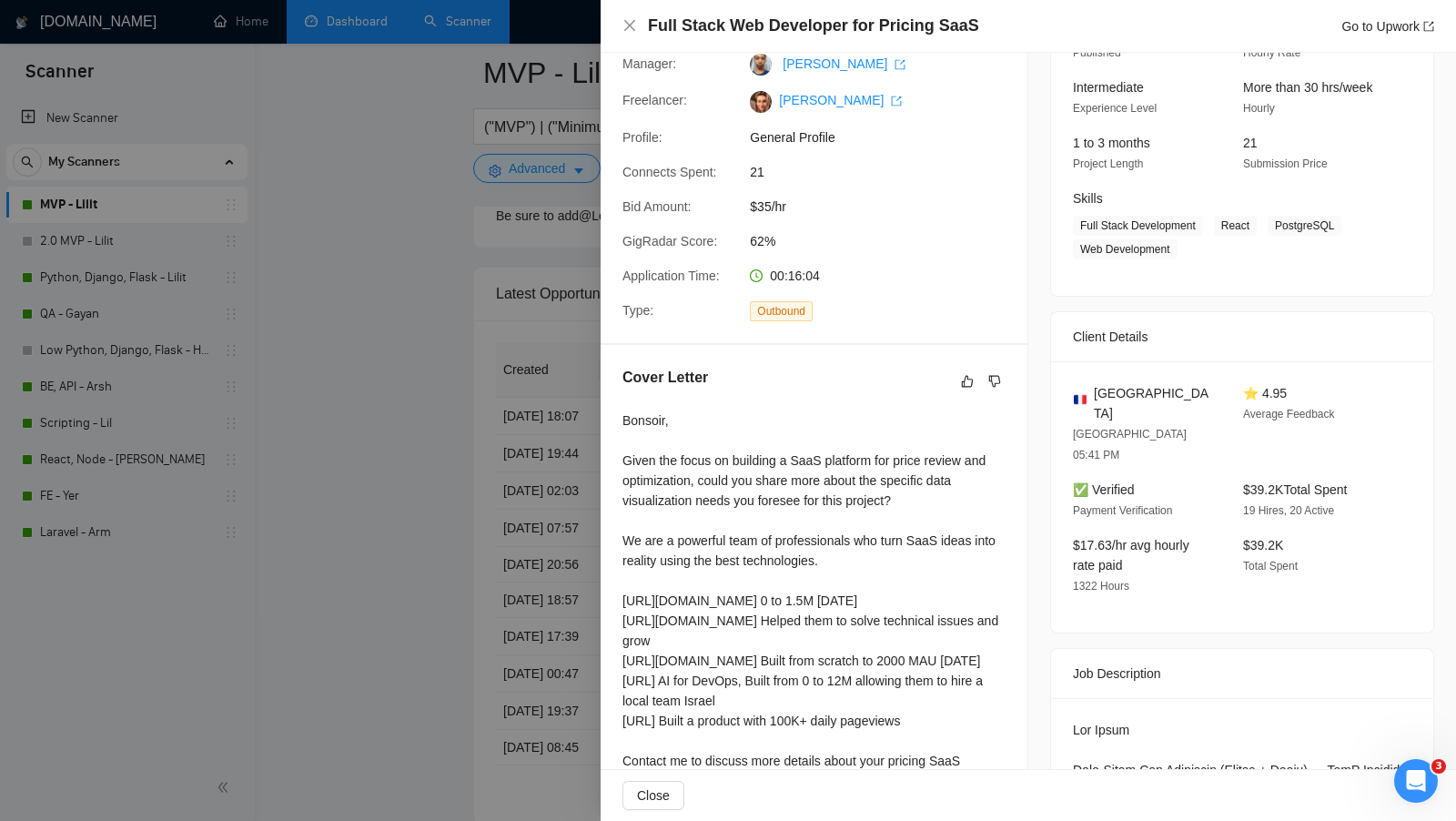
scroll to position [167, 0]
click at [508, 400] on div at bounding box center [728, 410] width 1456 height 821
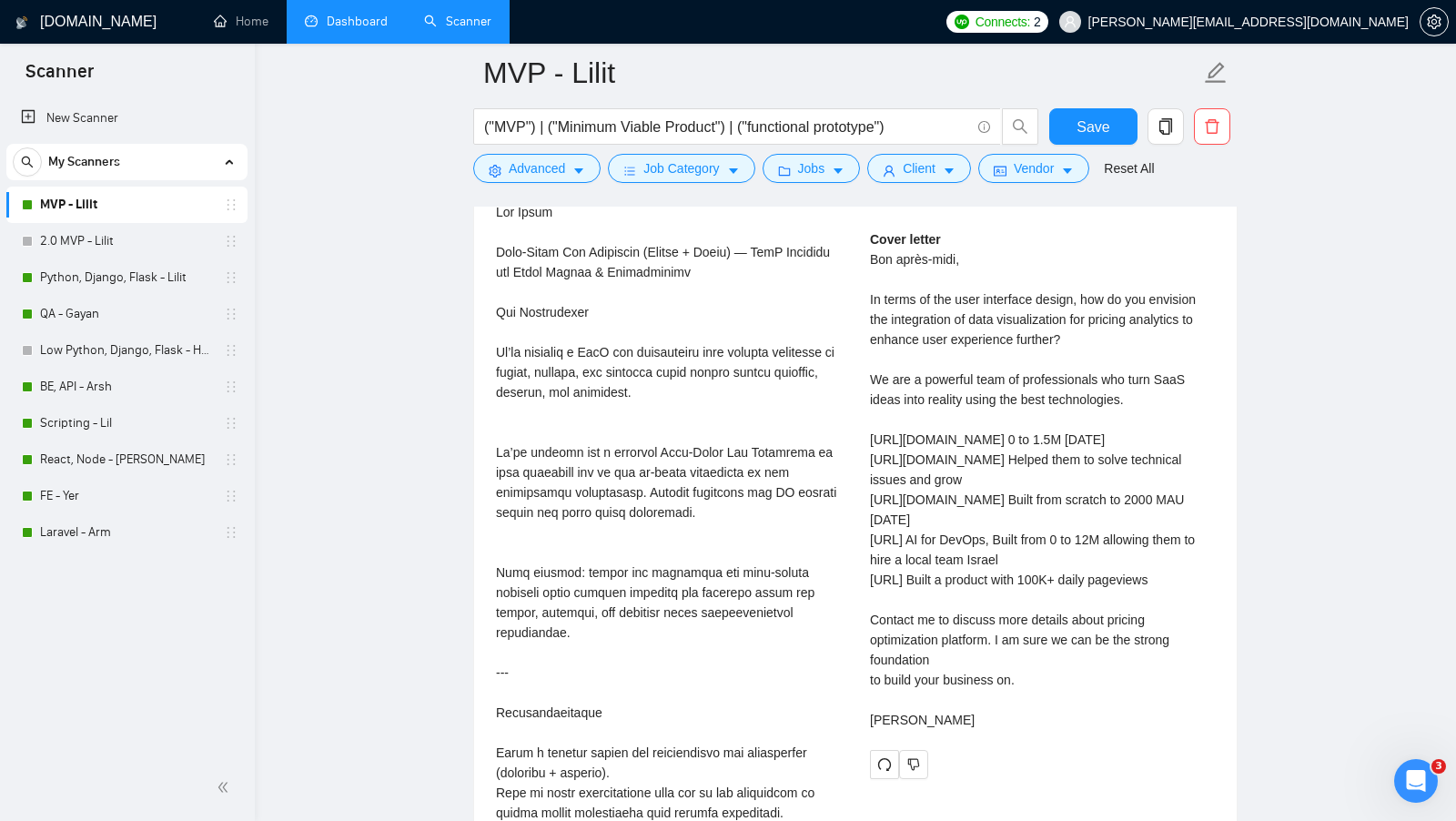
scroll to position [3708, 0]
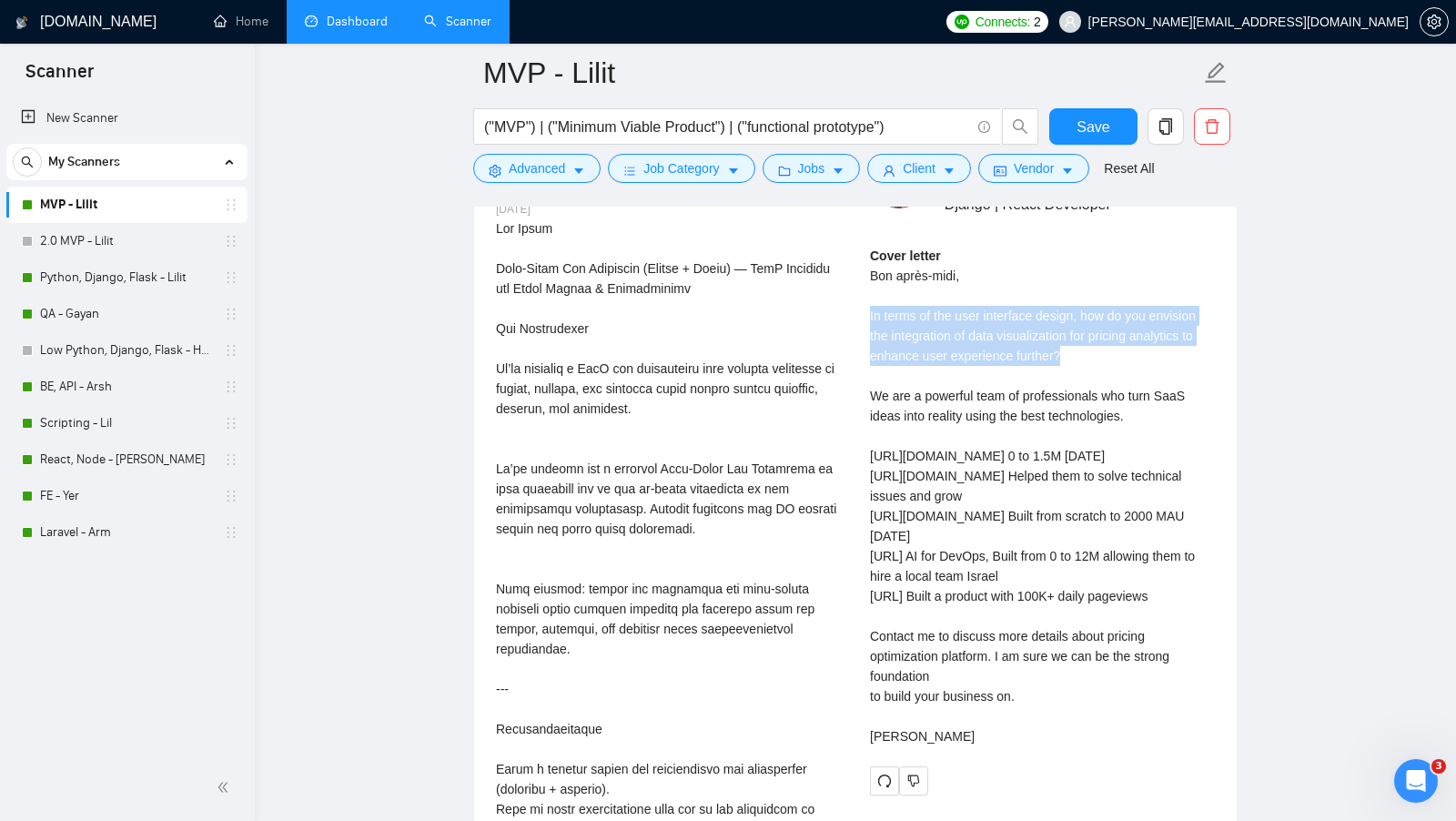
drag, startPoint x: 870, startPoint y: 299, endPoint x: 1134, endPoint y: 336, distance: 266.6
click at [1134, 336] on div "Cover letter Bon après-midi, In terms of the user interface design, how do you …" at bounding box center [1042, 496] width 345 height 501
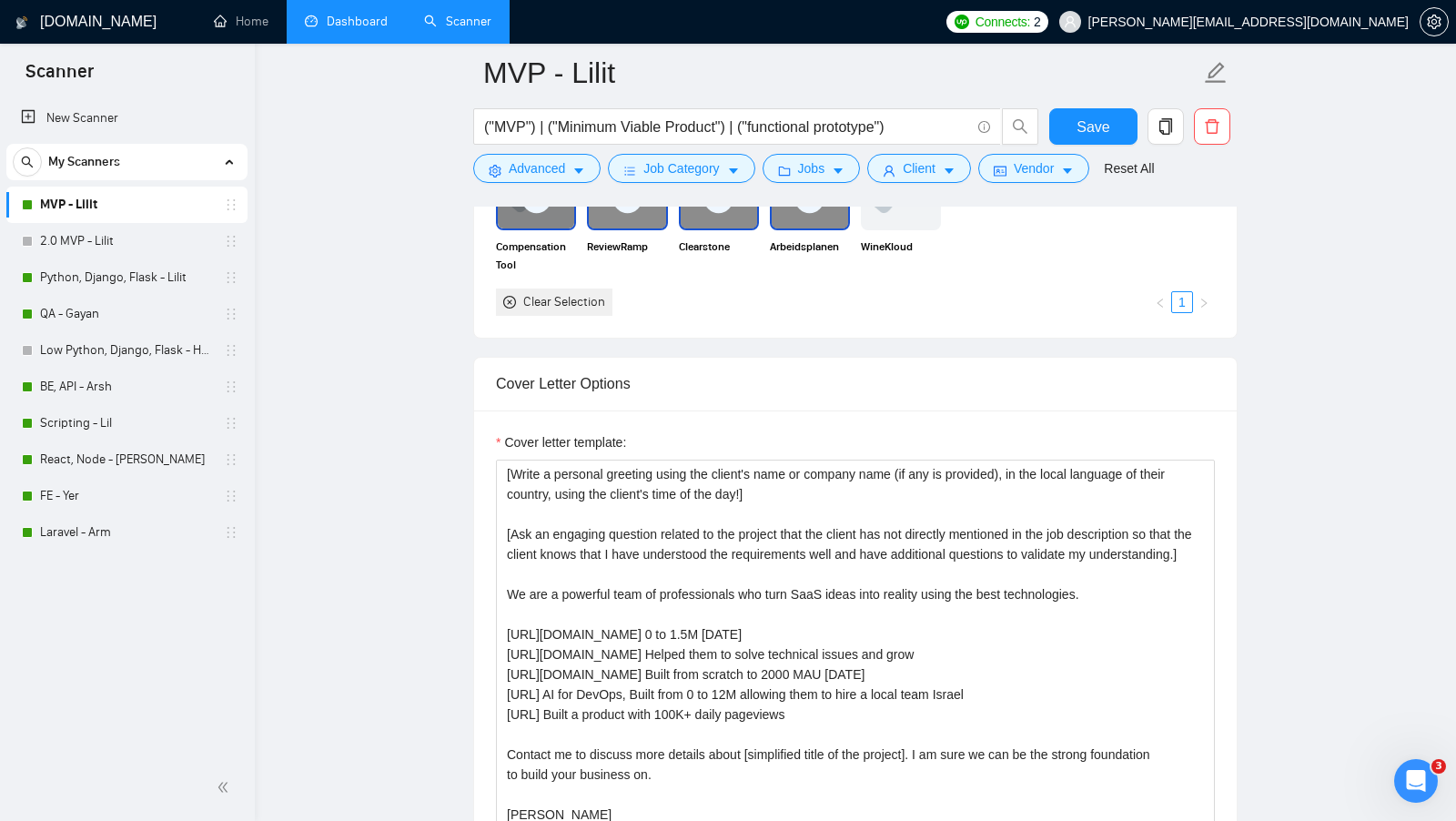
scroll to position [1771, 0]
click at [590, 564] on textarea "[Write a personal greeting using the client's name or company name (if any is p…" at bounding box center [855, 664] width 719 height 410
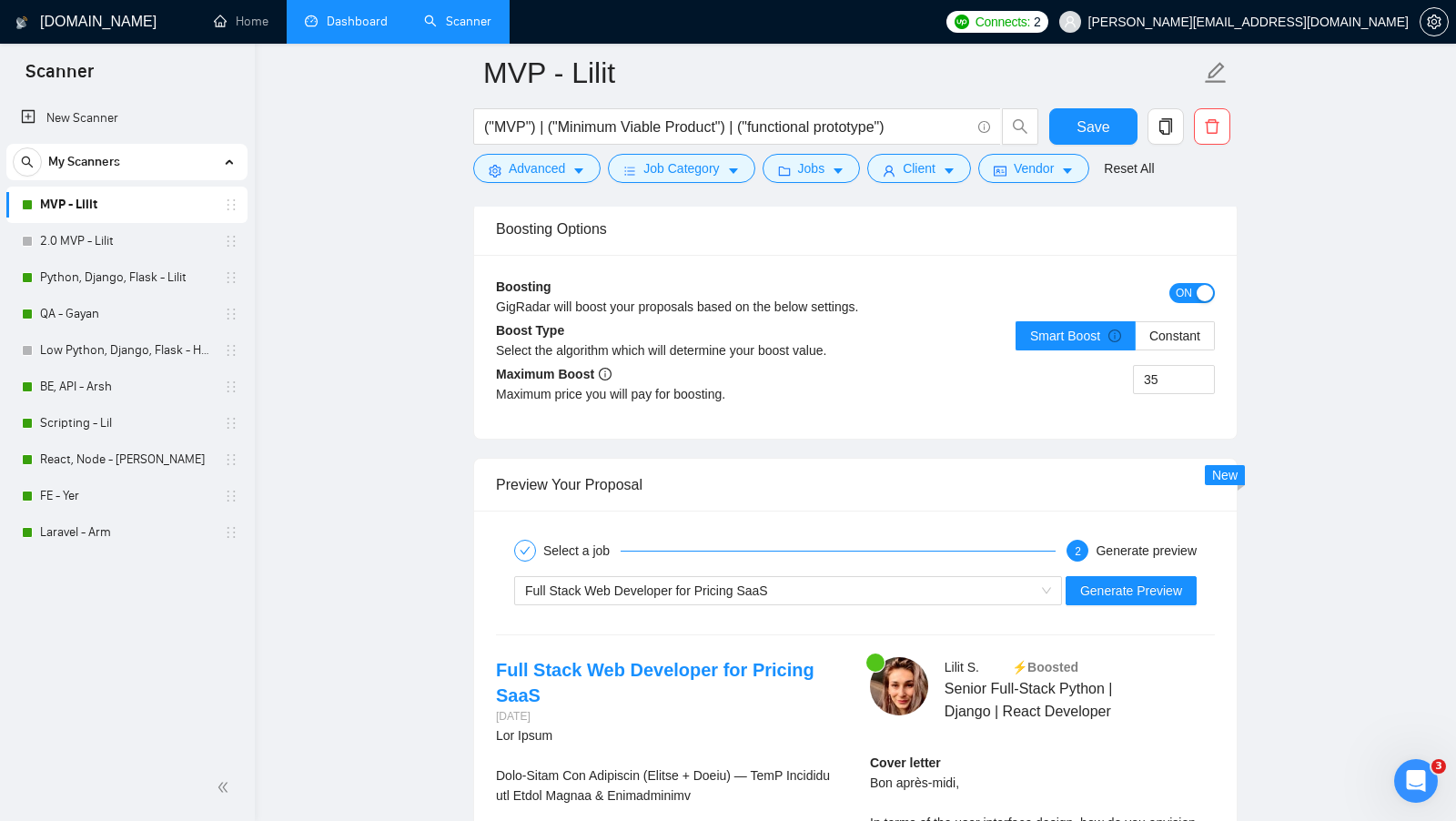
scroll to position [3452, 0]
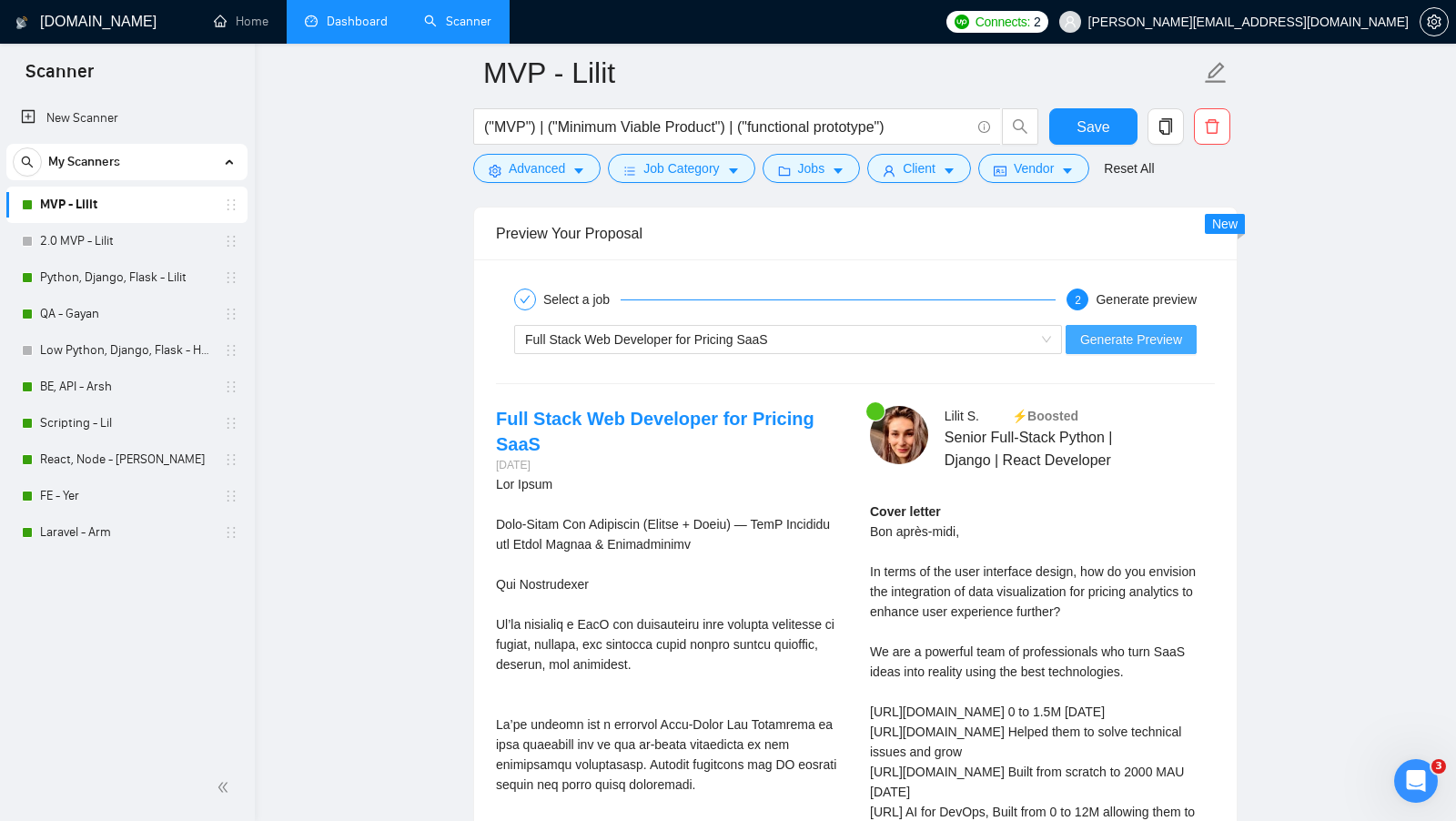
click at [1151, 330] on span "Generate Preview" at bounding box center [1131, 340] width 102 height 20
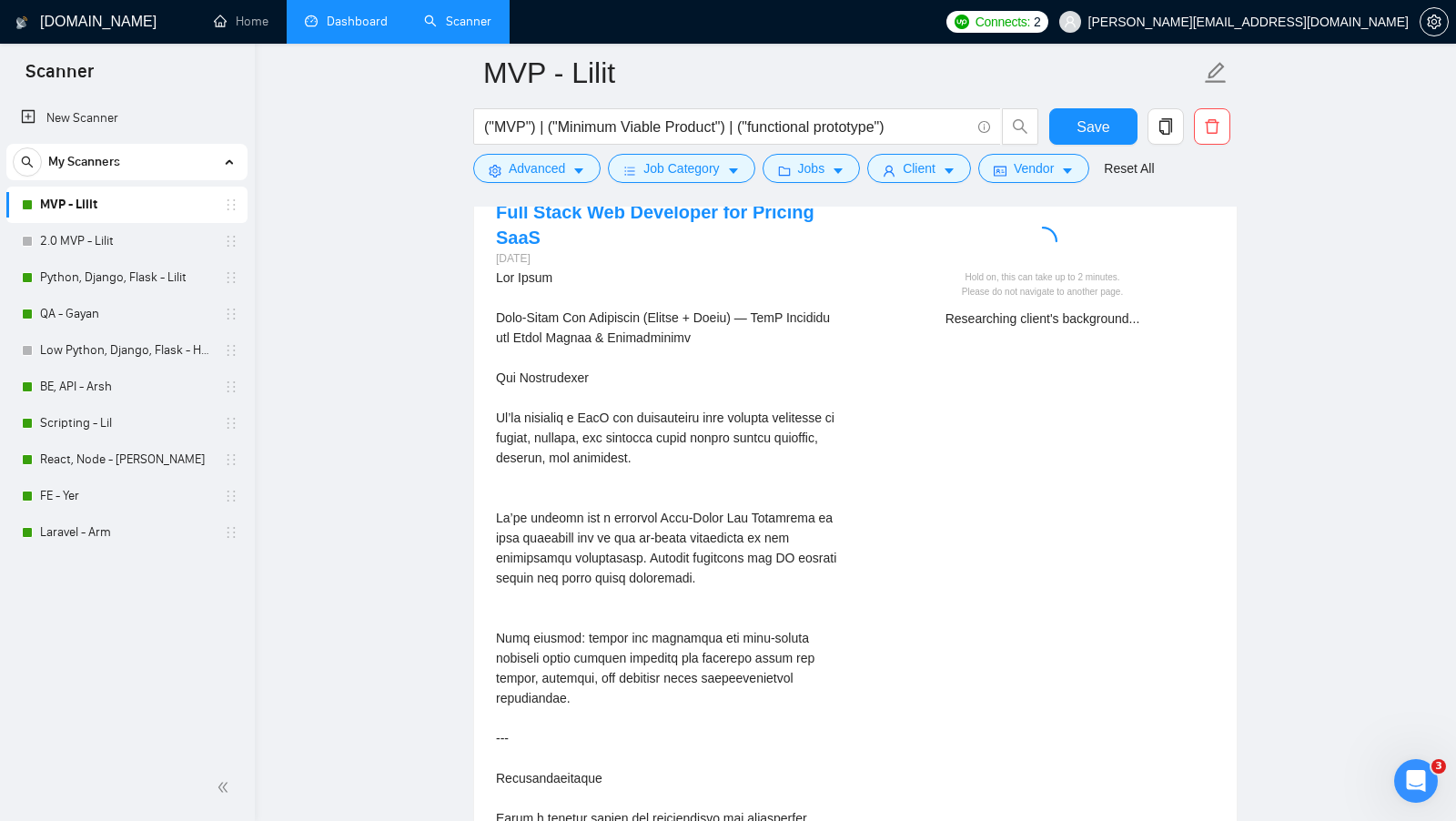
scroll to position [3643, 0]
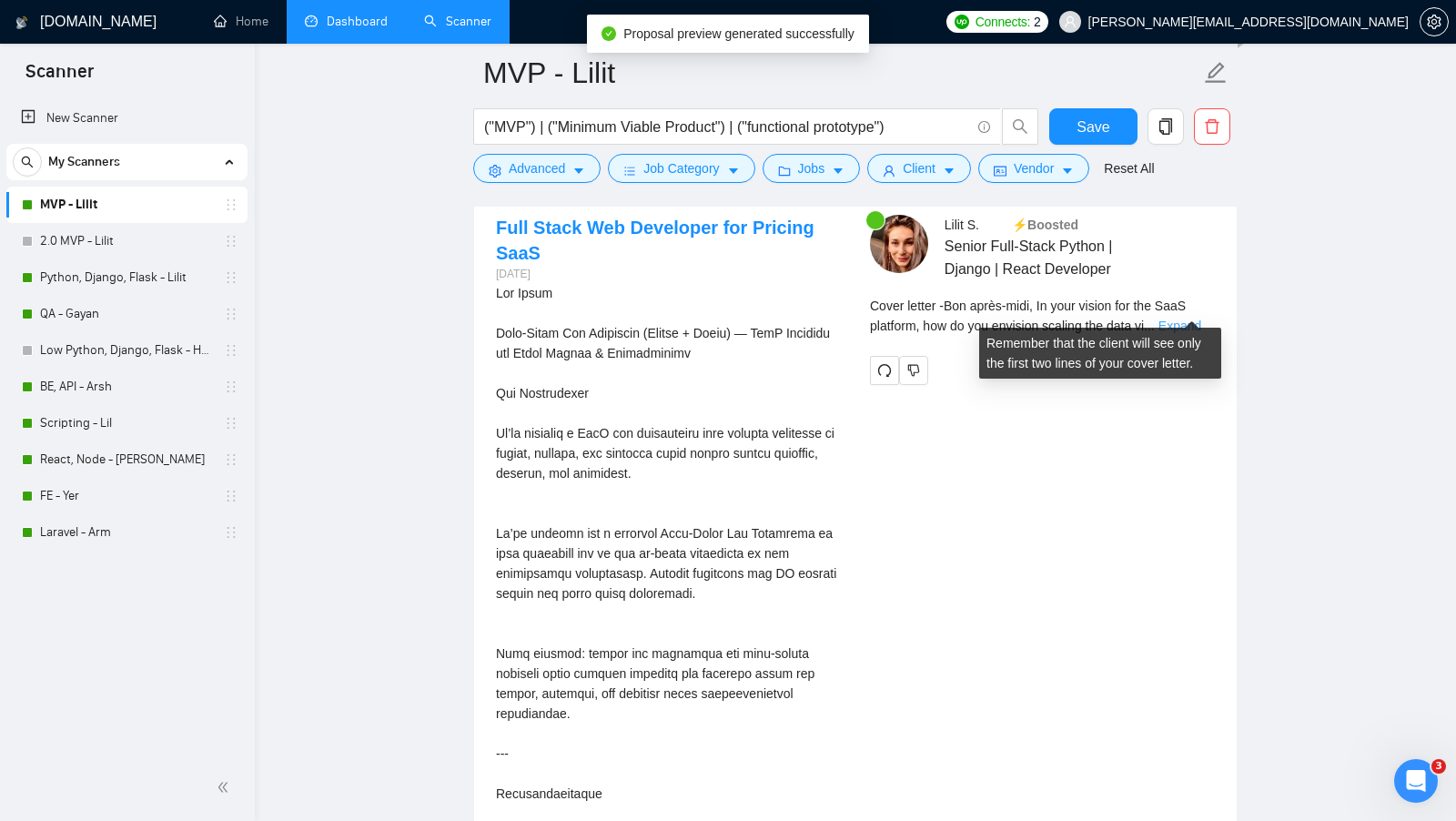
click at [1194, 318] on link "Expand" at bounding box center [1179, 326] width 43 height 15
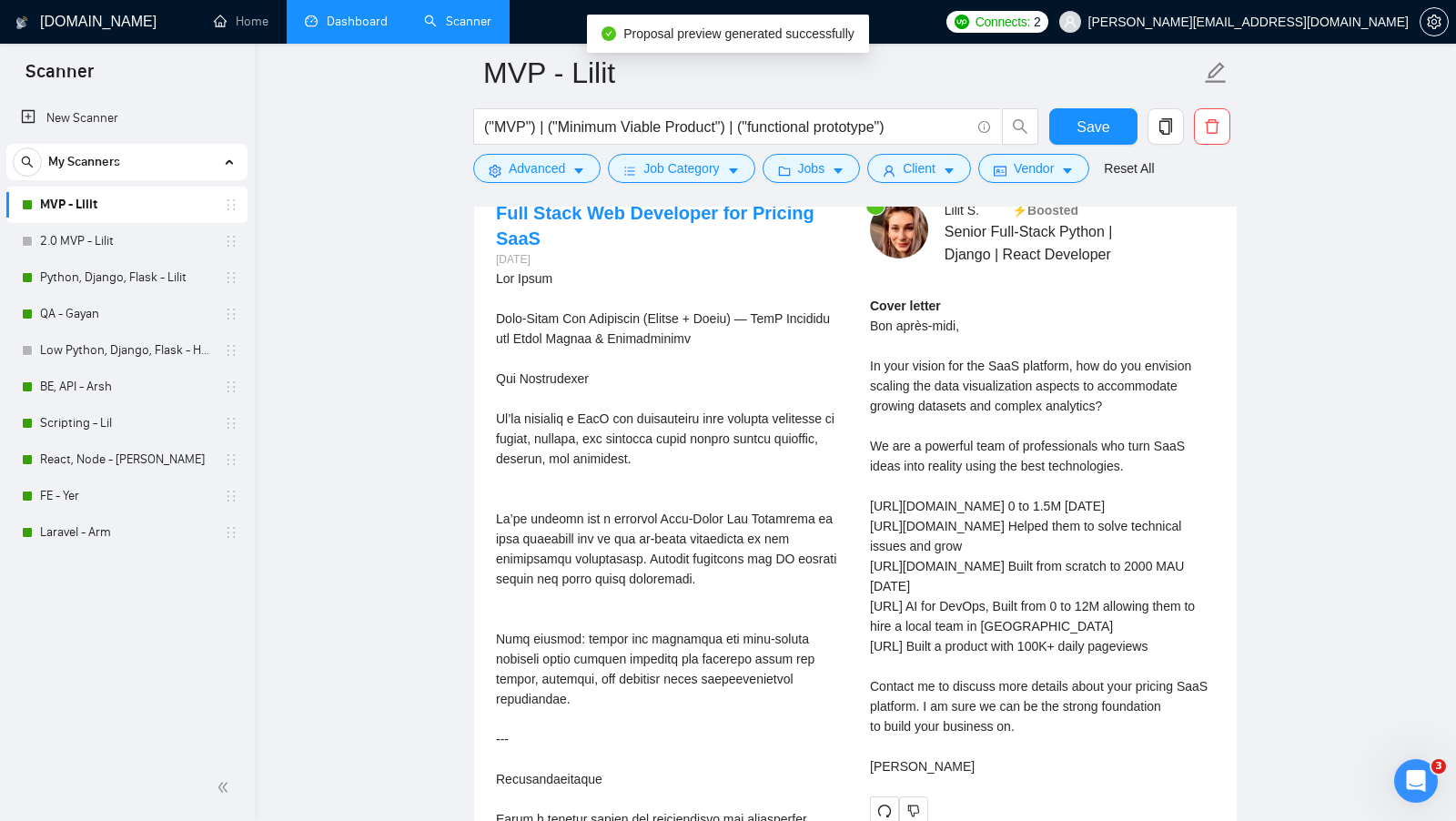
scroll to position [3656, 0]
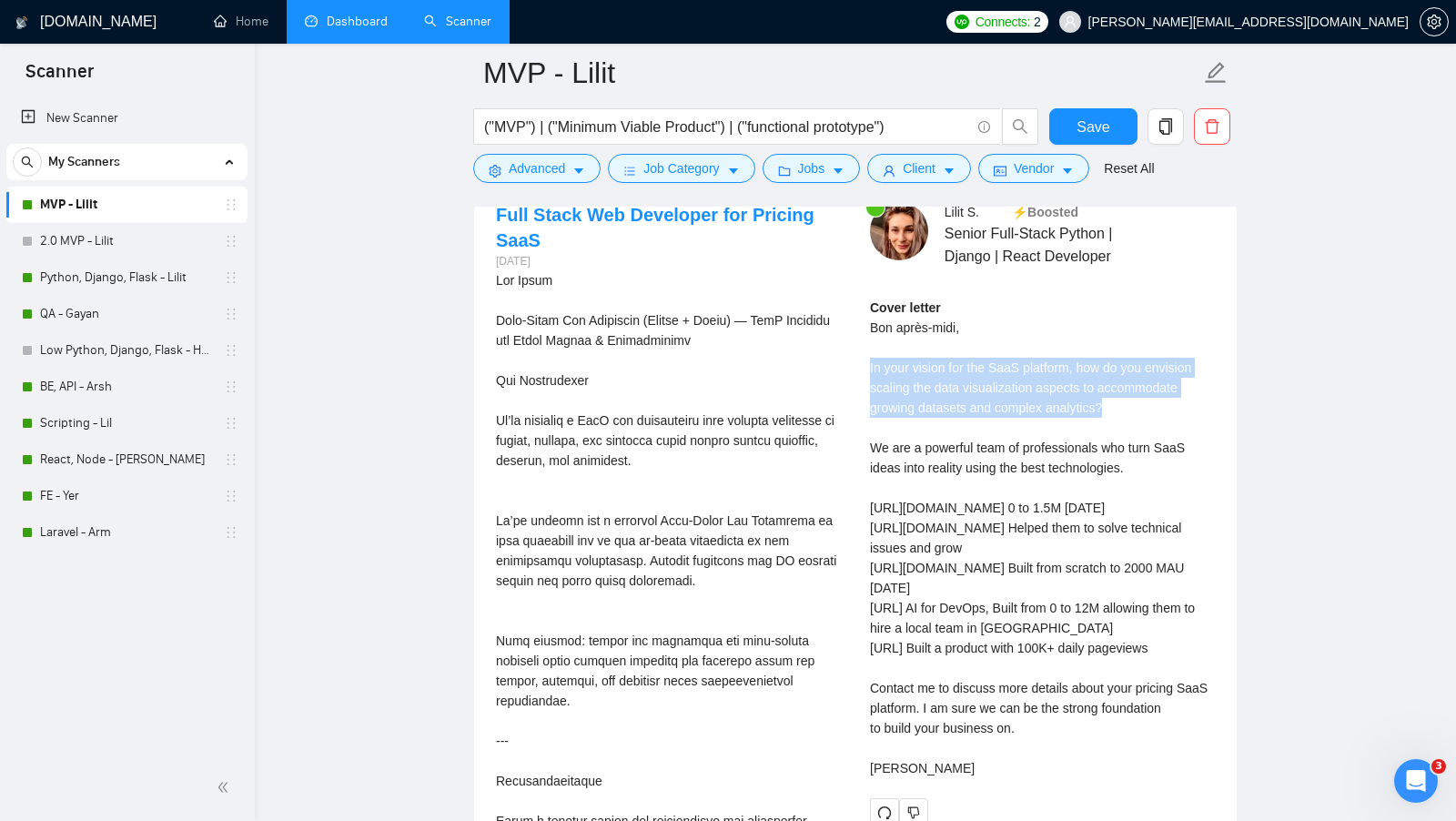
drag, startPoint x: 1108, startPoint y: 381, endPoint x: 858, endPoint y: 353, distance: 251.6
click at [858, 353] on div "[PERSON_NAME] ⚡️Boosted Senior Full-Stack Python | Django | React Developer Cov…" at bounding box center [1043, 514] width 374 height 625
click at [980, 368] on div "Cover letter Bon après-midi, In your vision for the SaaS platform, how do you e…" at bounding box center [1042, 538] width 345 height 480
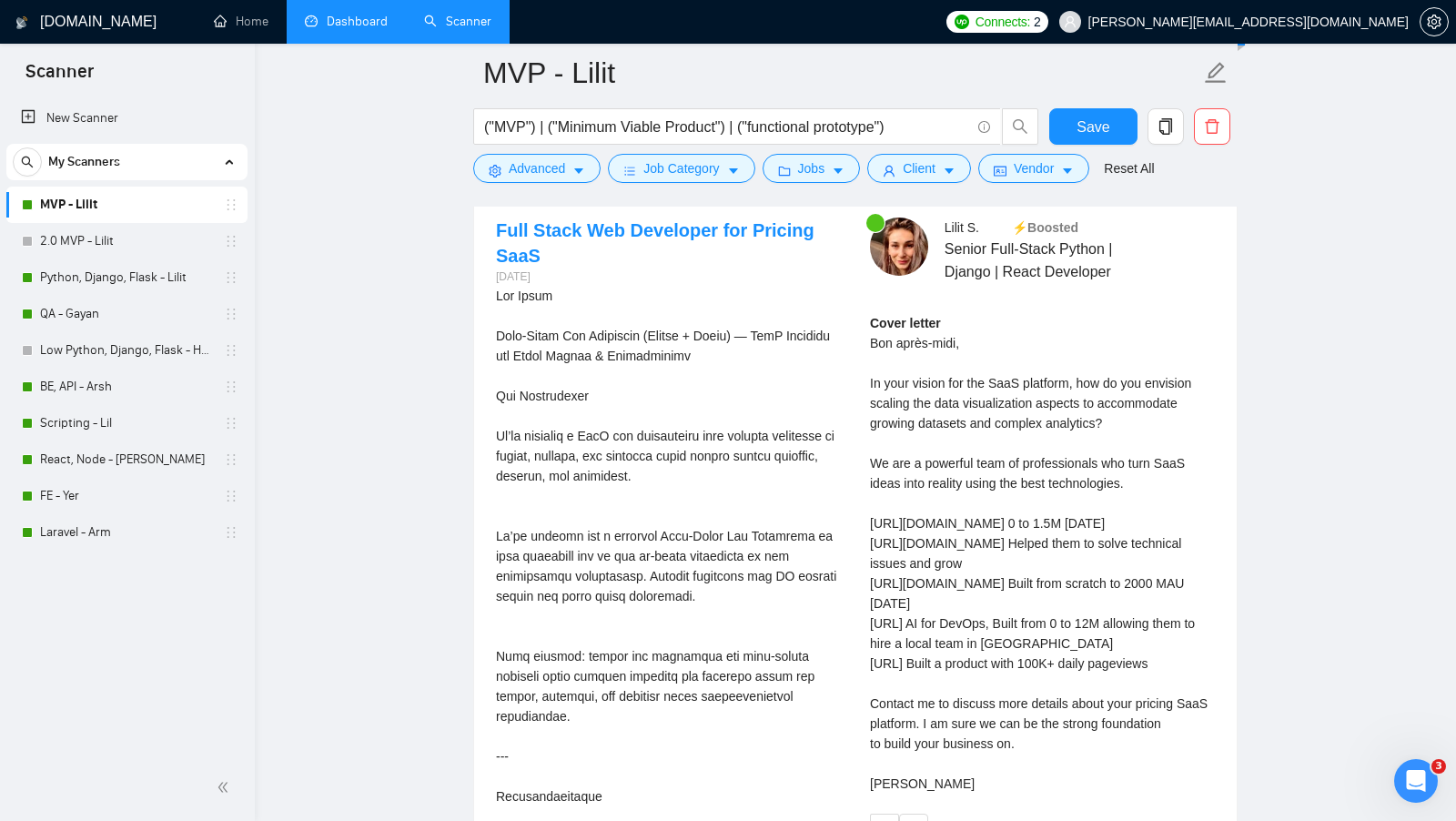
scroll to position [3637, 0]
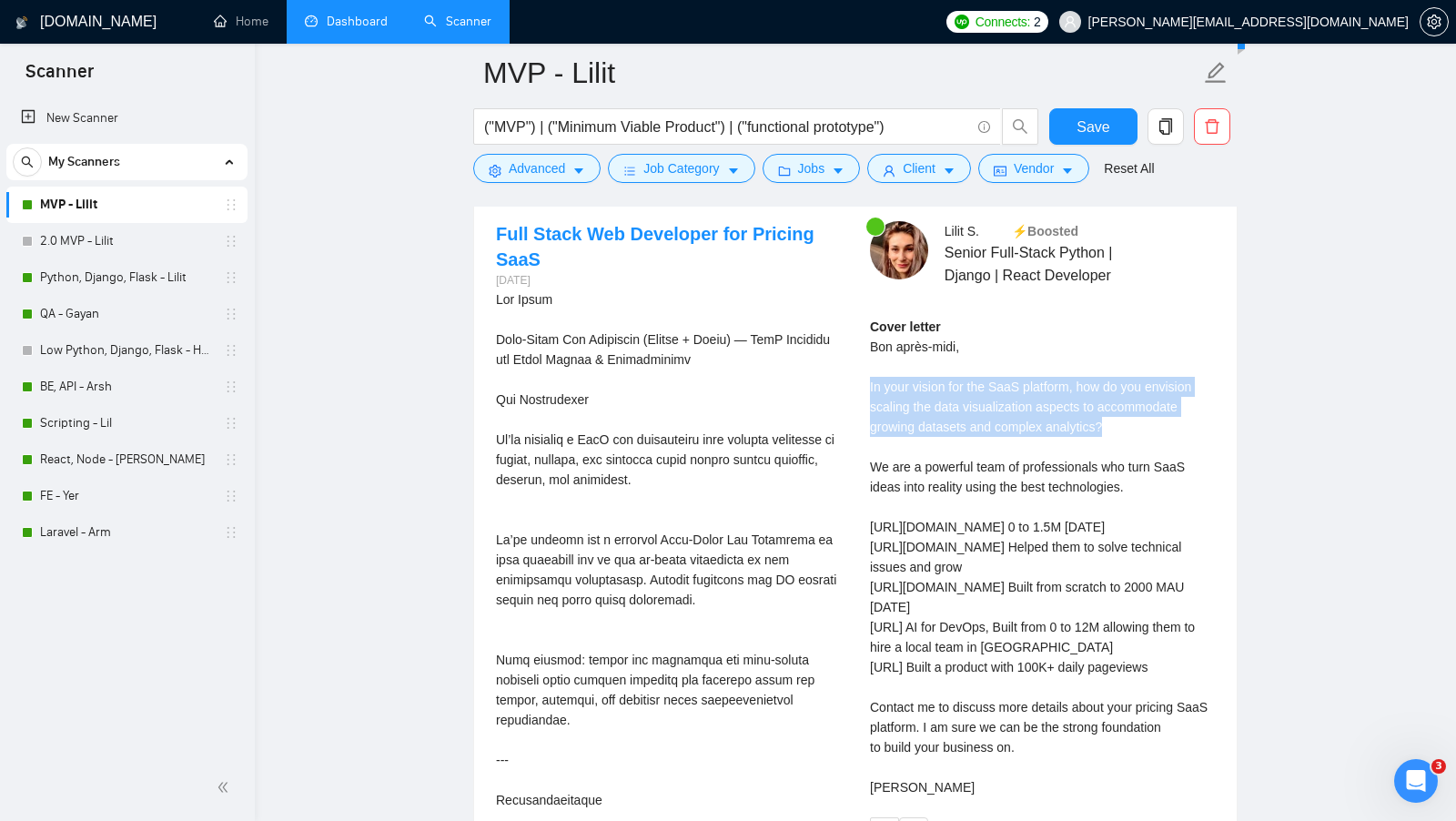
drag, startPoint x: 866, startPoint y: 370, endPoint x: 1170, endPoint y: 418, distance: 307.8
click at [1170, 418] on div "[PERSON_NAME] ⚡️Boosted Senior Full-Stack Python | Django | React Developer Cov…" at bounding box center [1043, 533] width 374 height 625
click at [1170, 418] on div "Cover letter Bon après-midi, In your vision for the SaaS platform, how do you e…" at bounding box center [1042, 556] width 345 height 480
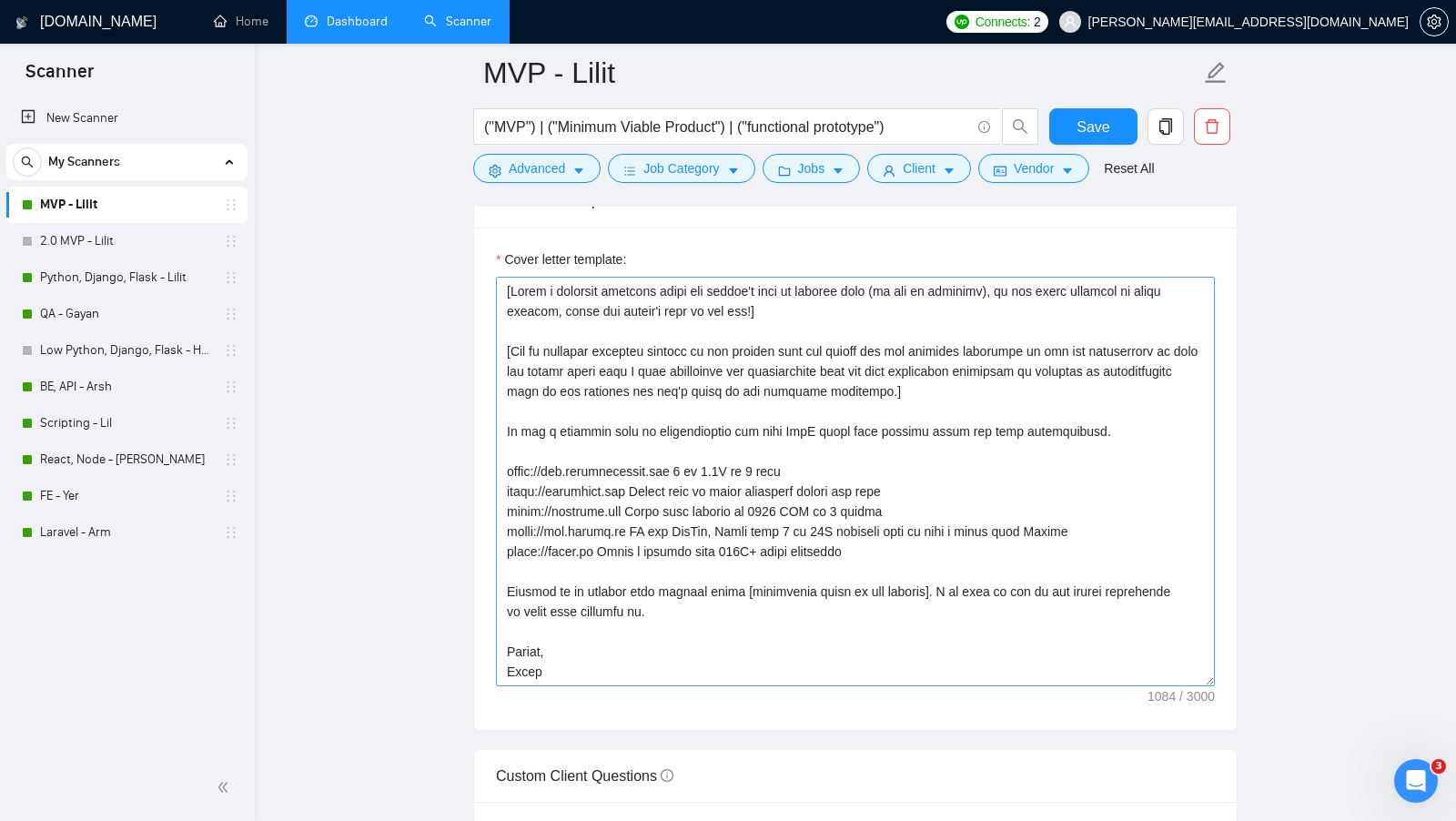
scroll to position [1951, 0]
click at [962, 381] on textarea "Cover letter template:" at bounding box center [855, 483] width 719 height 410
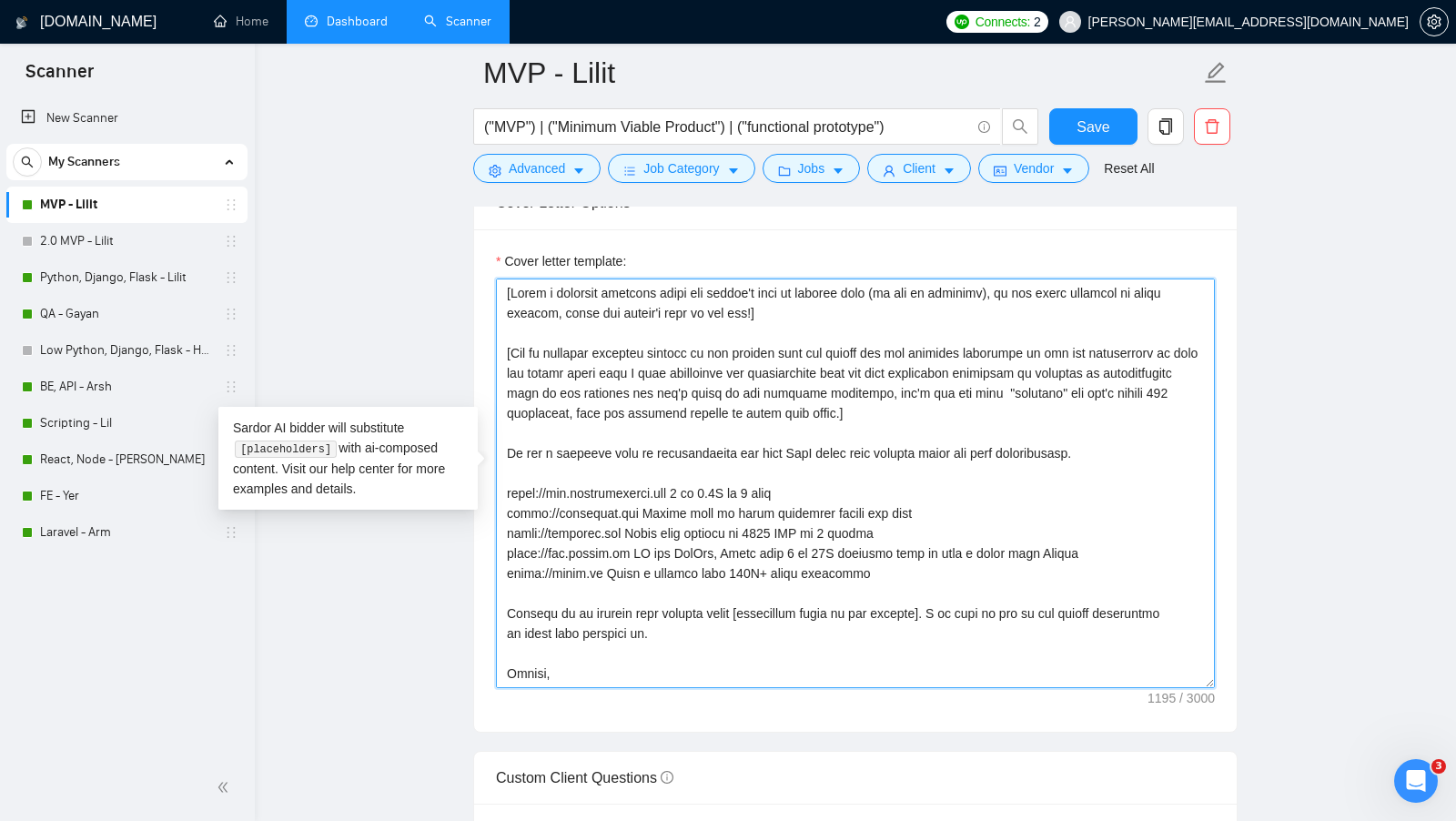
type textarea "[Write a personal greeting using the client's name or company name (if any is p…"
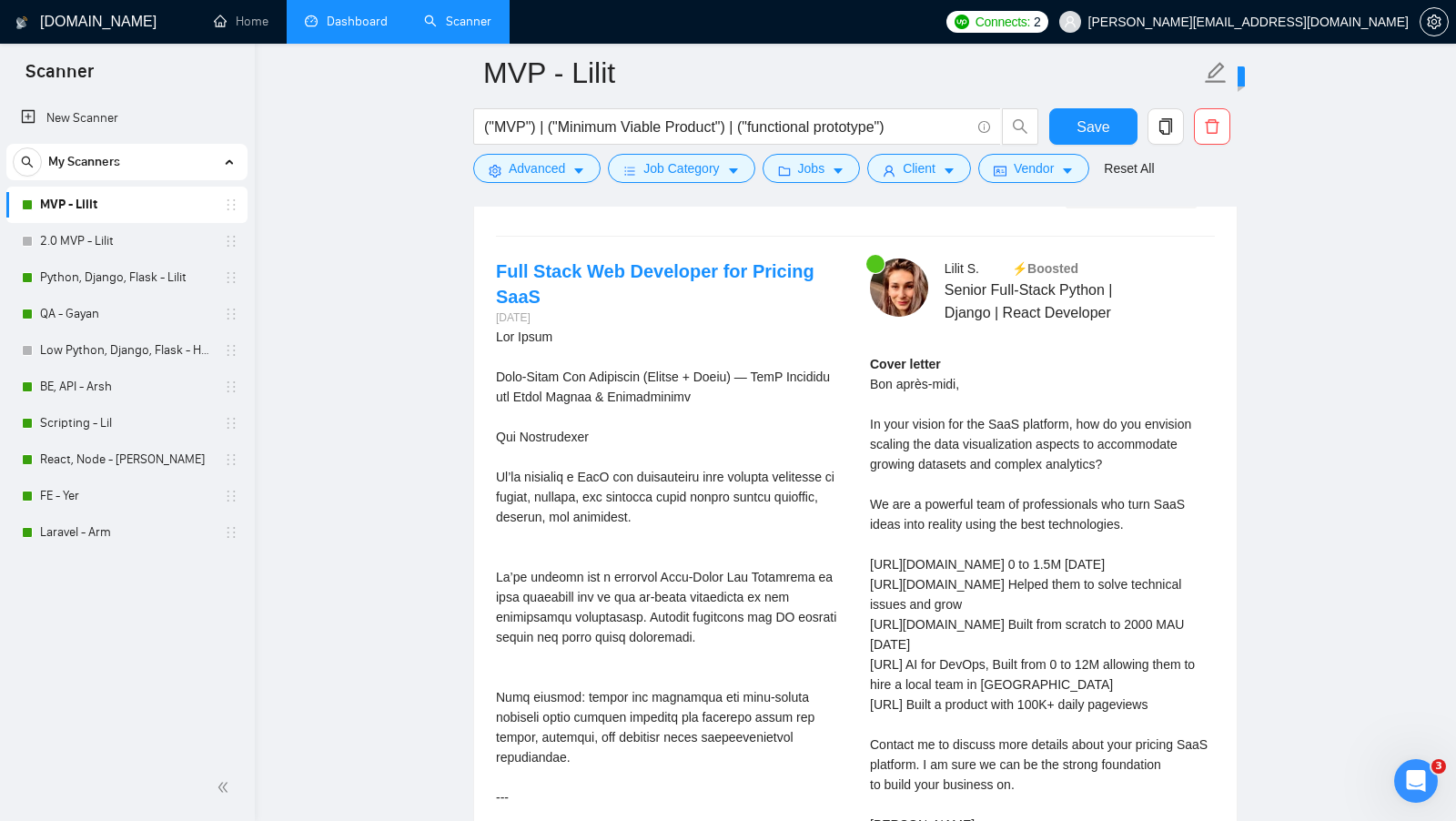
scroll to position [3474, 0]
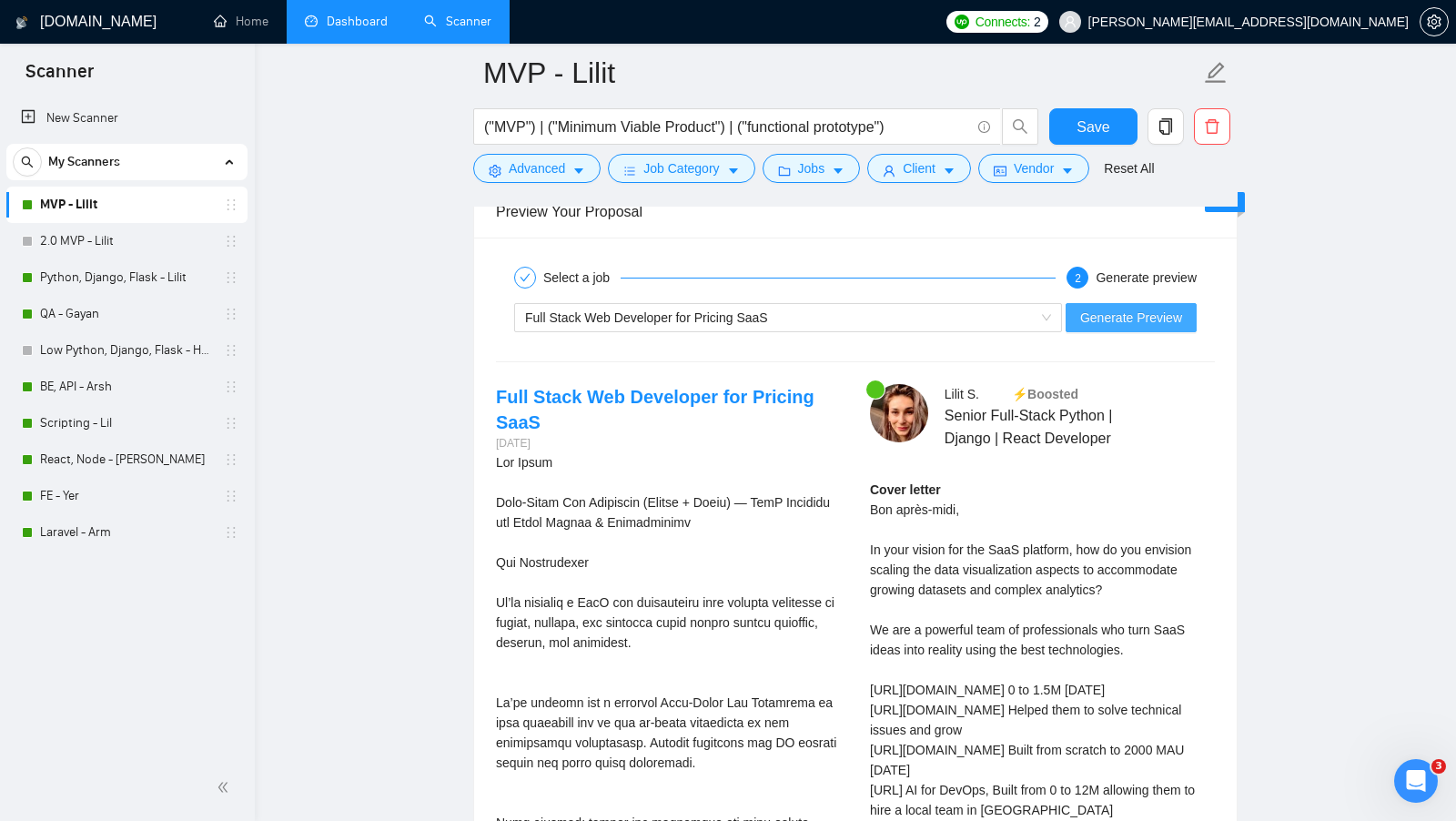
click at [1139, 308] on span "Generate Preview" at bounding box center [1131, 318] width 102 height 20
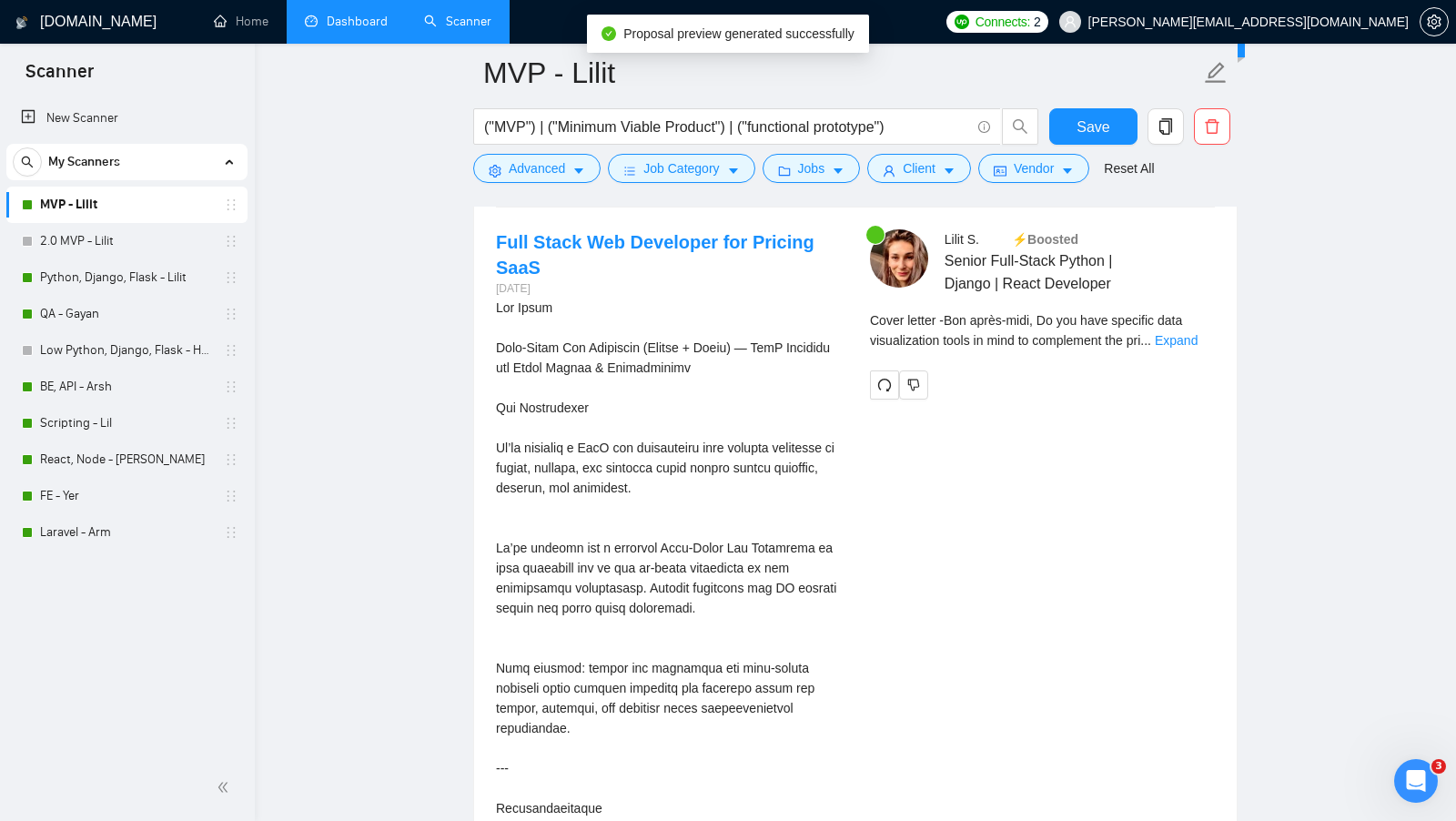
scroll to position [3620, 0]
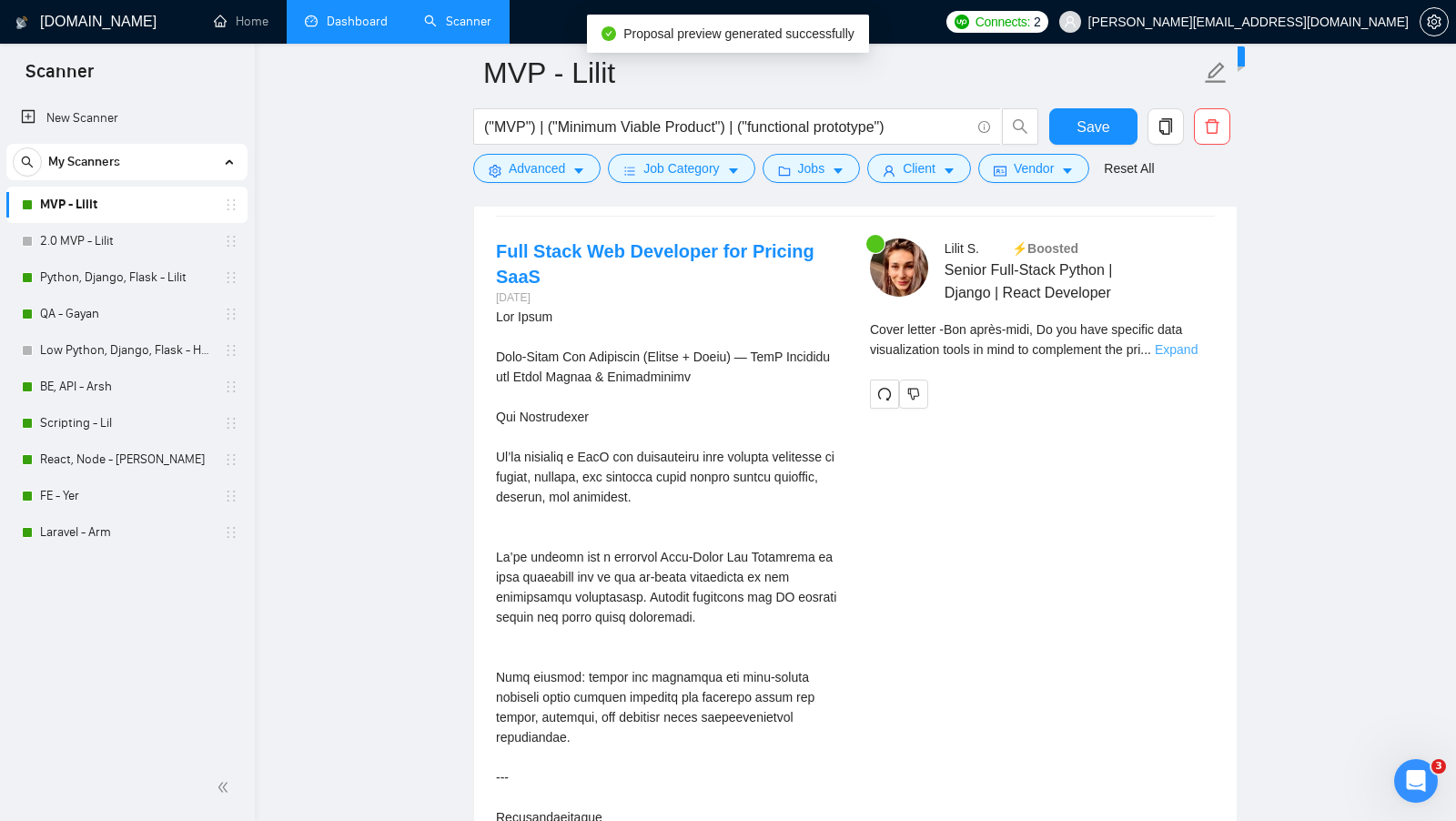
click at [1186, 342] on link "Expand" at bounding box center [1176, 350] width 43 height 15
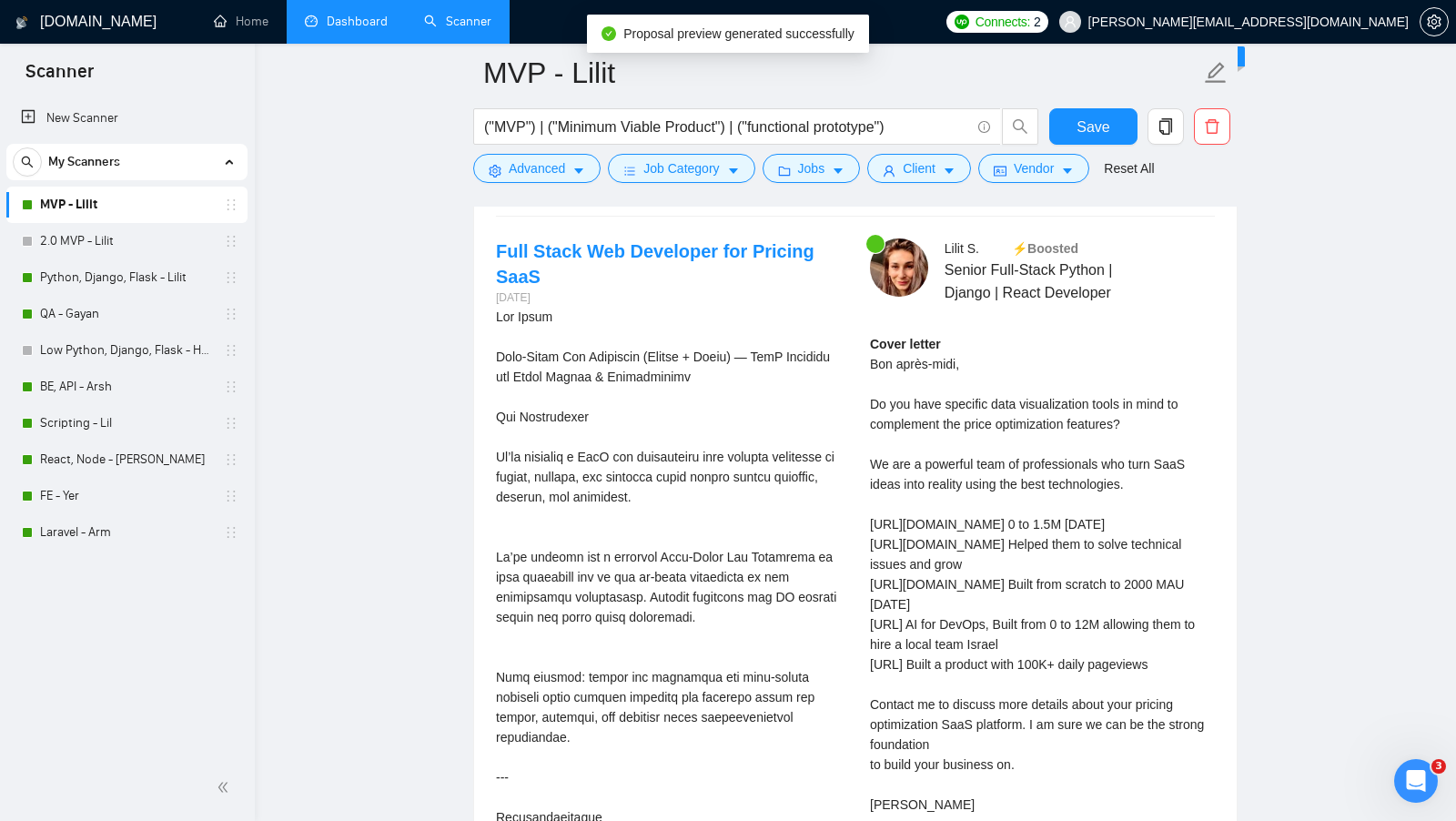
scroll to position [3635, 0]
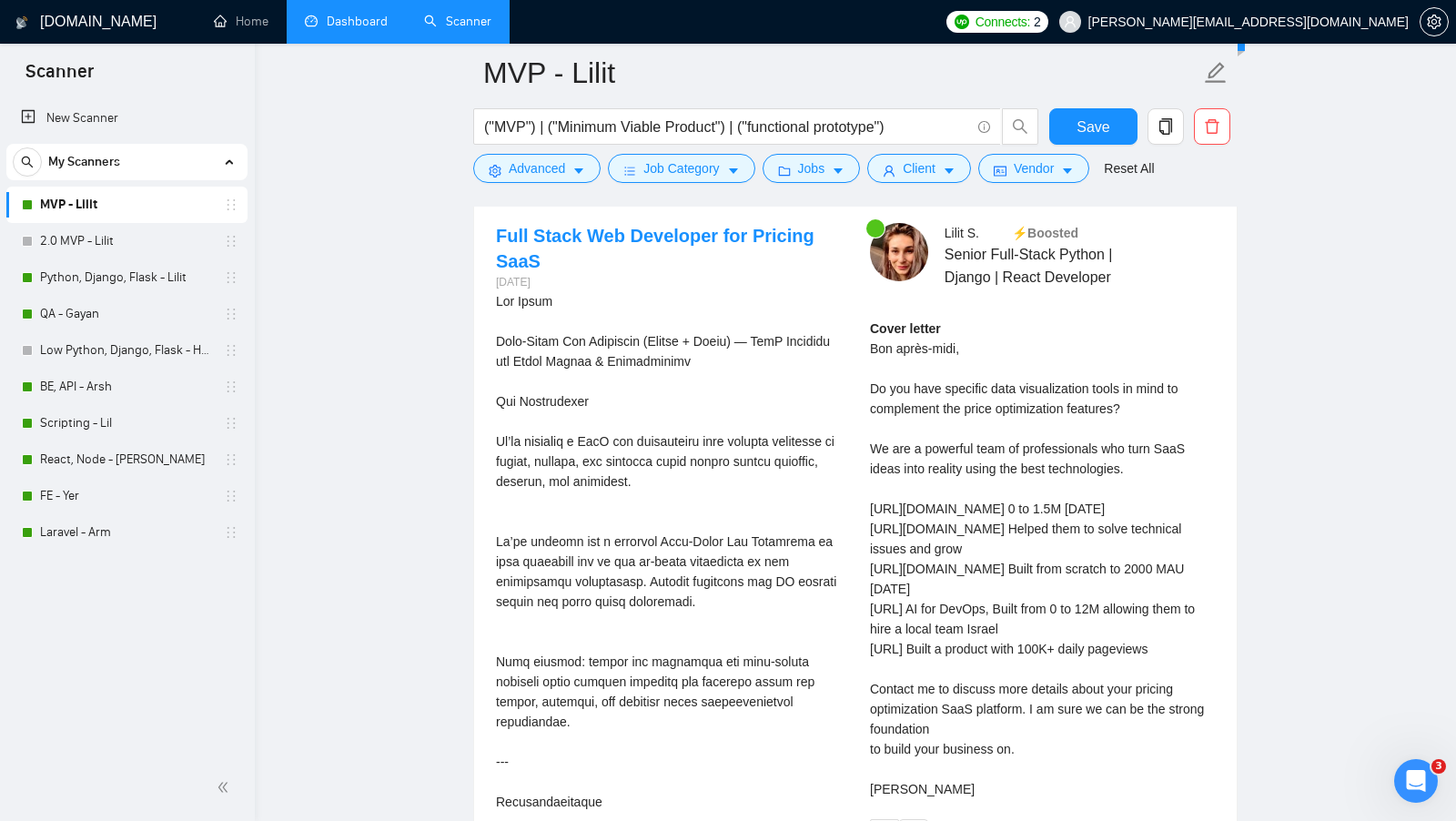
click at [1099, 404] on div "Cover letter Bon après-midi, Do you have specific data visualization tools in m…" at bounding box center [1042, 558] width 345 height 480
click at [1098, 389] on div "Cover letter Bon après-midi, Do you have specific data visualization tools in m…" at bounding box center [1042, 558] width 345 height 480
click at [1097, 389] on div "Cover letter Bon après-midi, Do you have specific data visualization tools in m…" at bounding box center [1042, 558] width 345 height 480
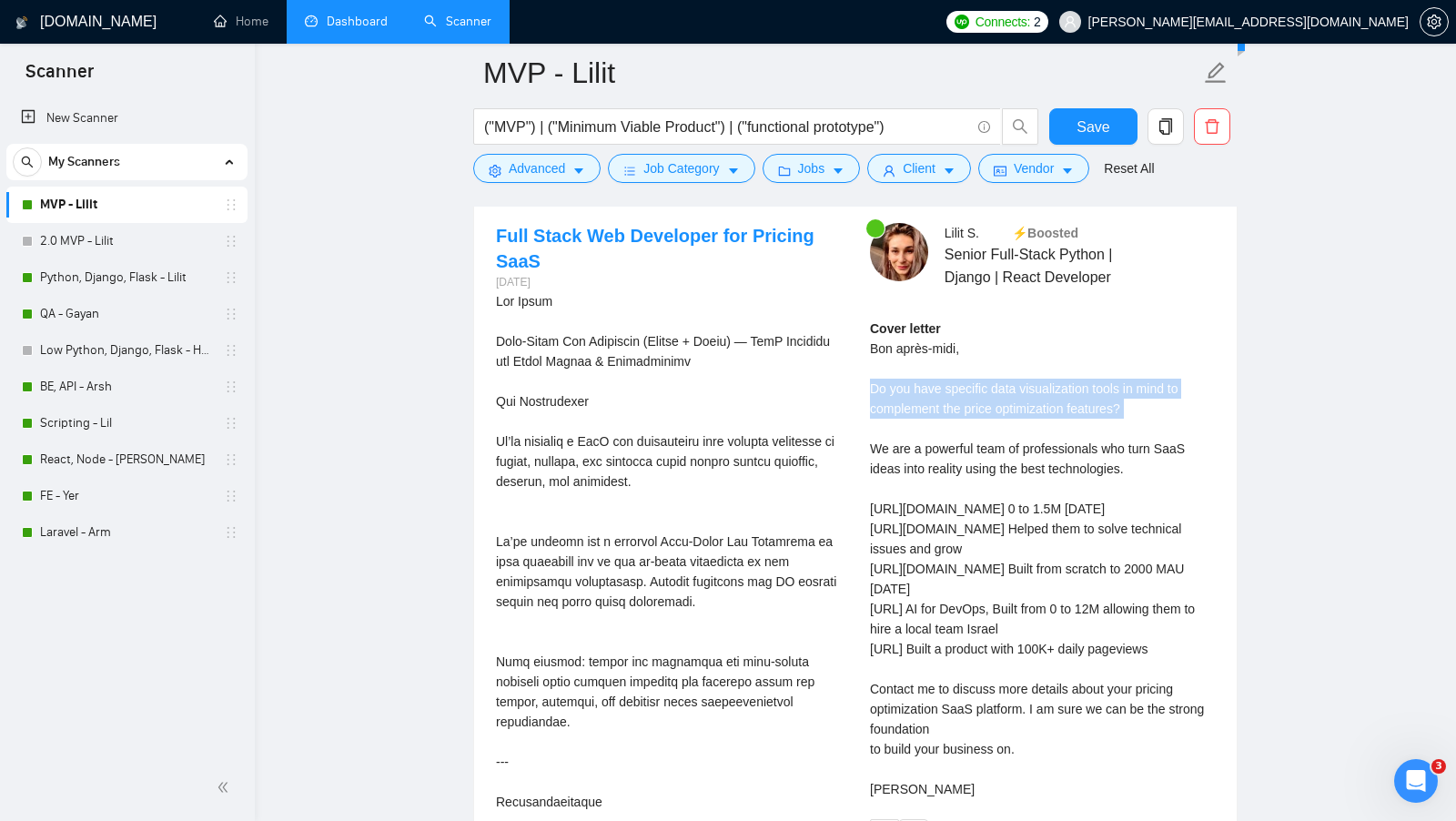
click at [1097, 389] on div "Cover letter Bon après-midi, Do you have specific data visualization tools in m…" at bounding box center [1042, 558] width 345 height 480
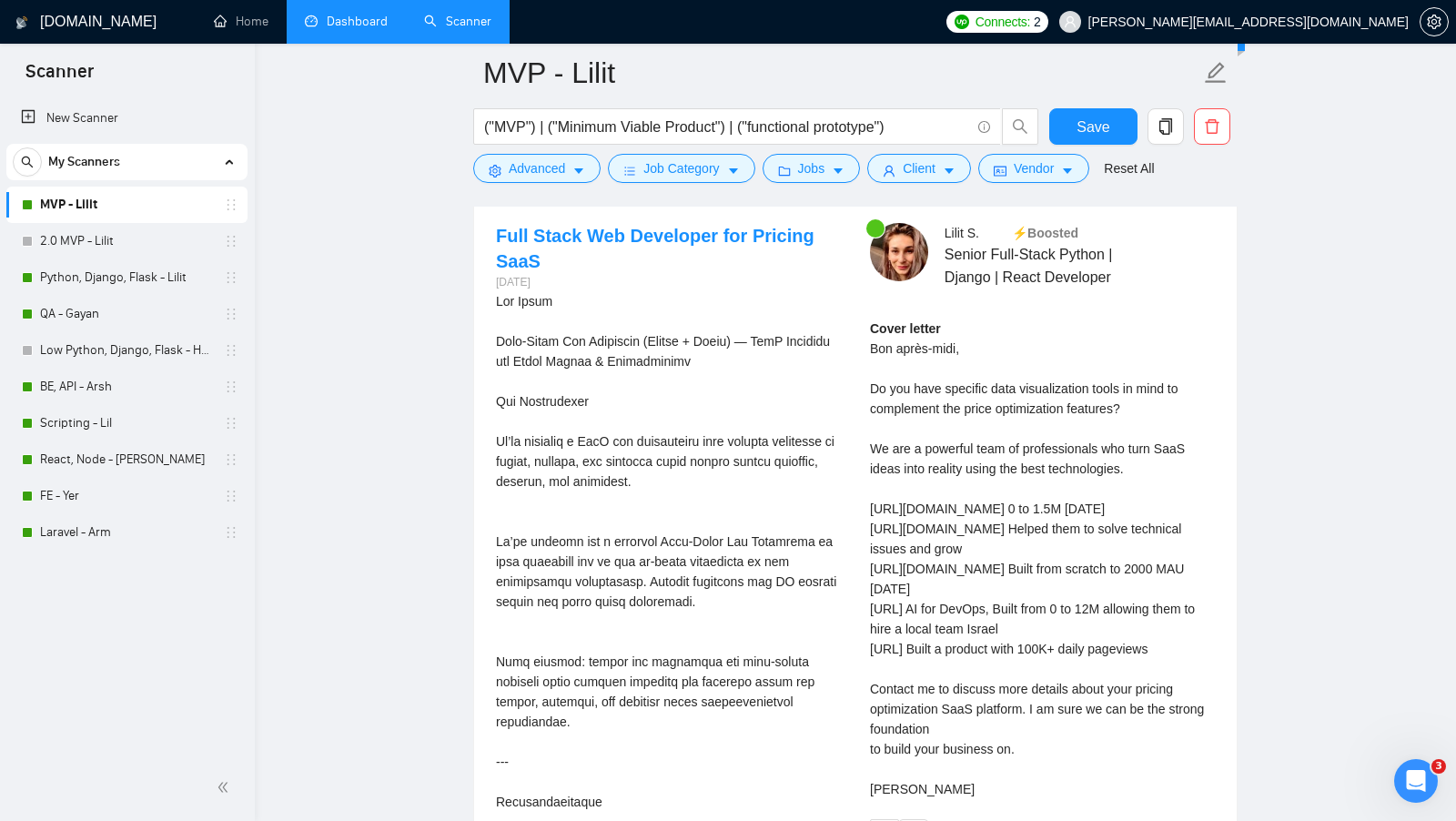
click at [1217, 436] on div "[PERSON_NAME] ⚡️Boosted Senior Full-Stack Python | Django | React Developer Cov…" at bounding box center [1043, 535] width 374 height 625
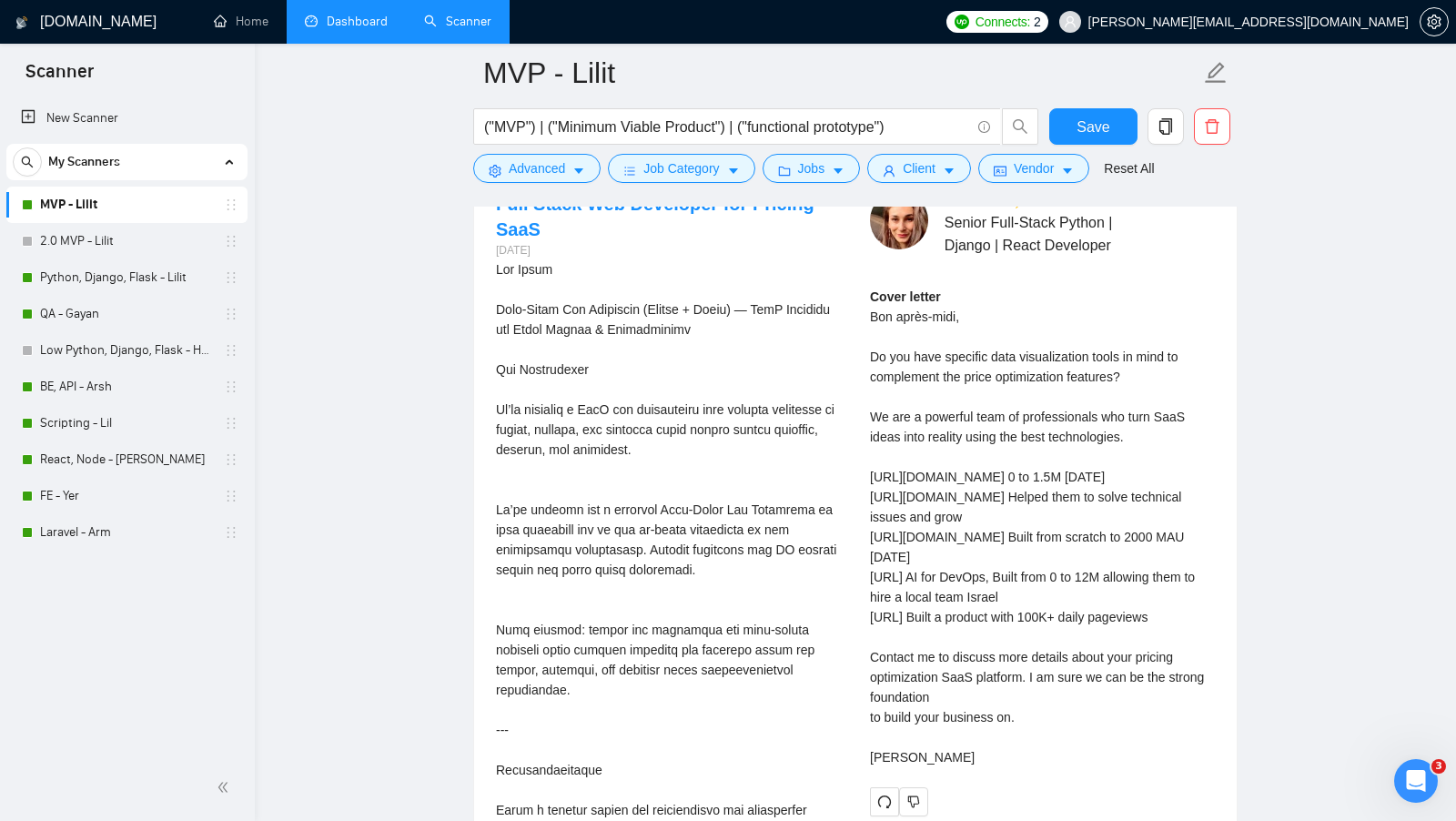
scroll to position [3666, 0]
drag, startPoint x: 1030, startPoint y: 704, endPoint x: 868, endPoint y: 639, distance: 174.6
click at [868, 639] on div "[PERSON_NAME] ⚡️Boosted Senior Full-Stack Python | Django | React Developer Cov…" at bounding box center [1043, 504] width 374 height 625
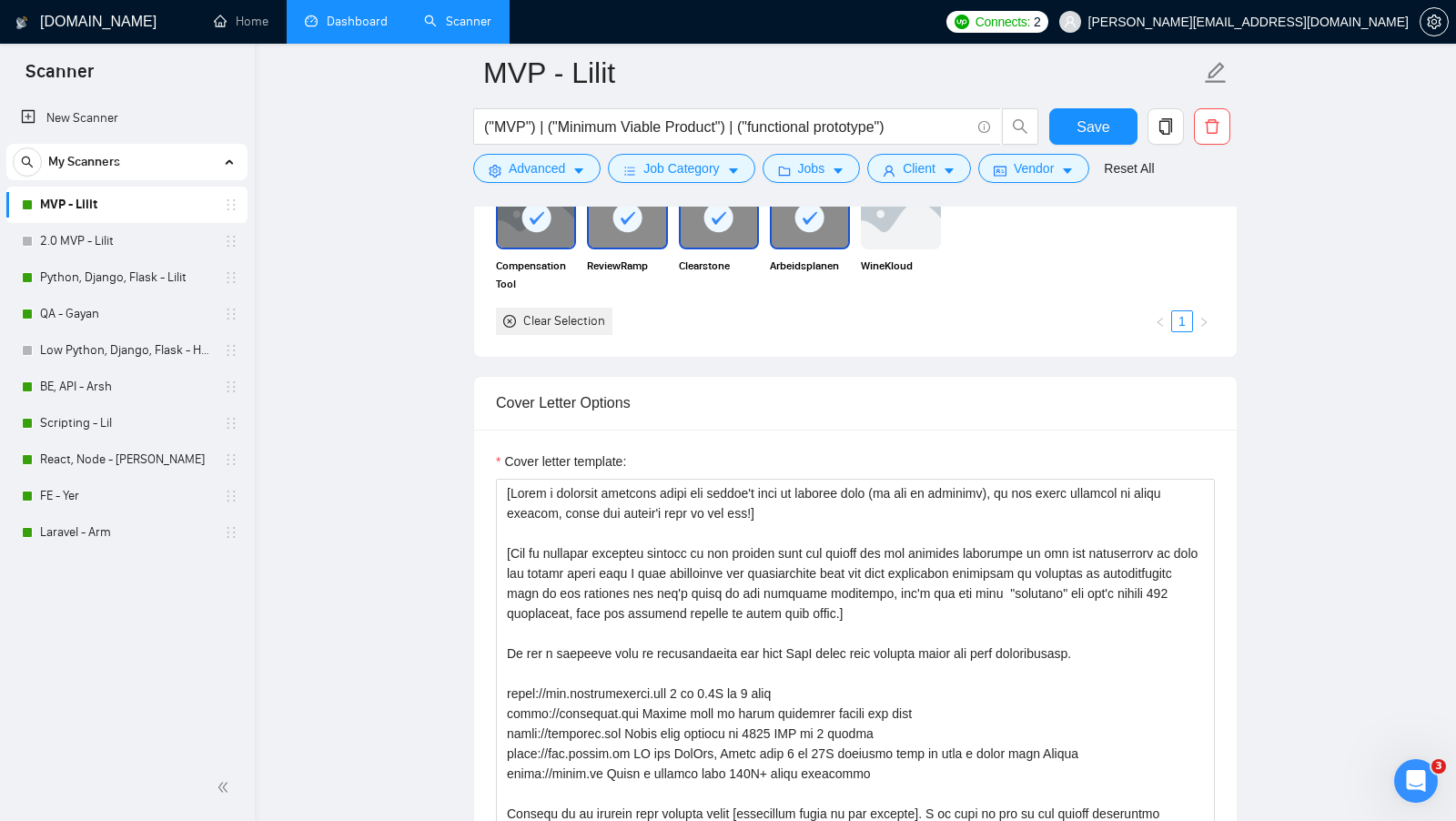
scroll to position [1744, 0]
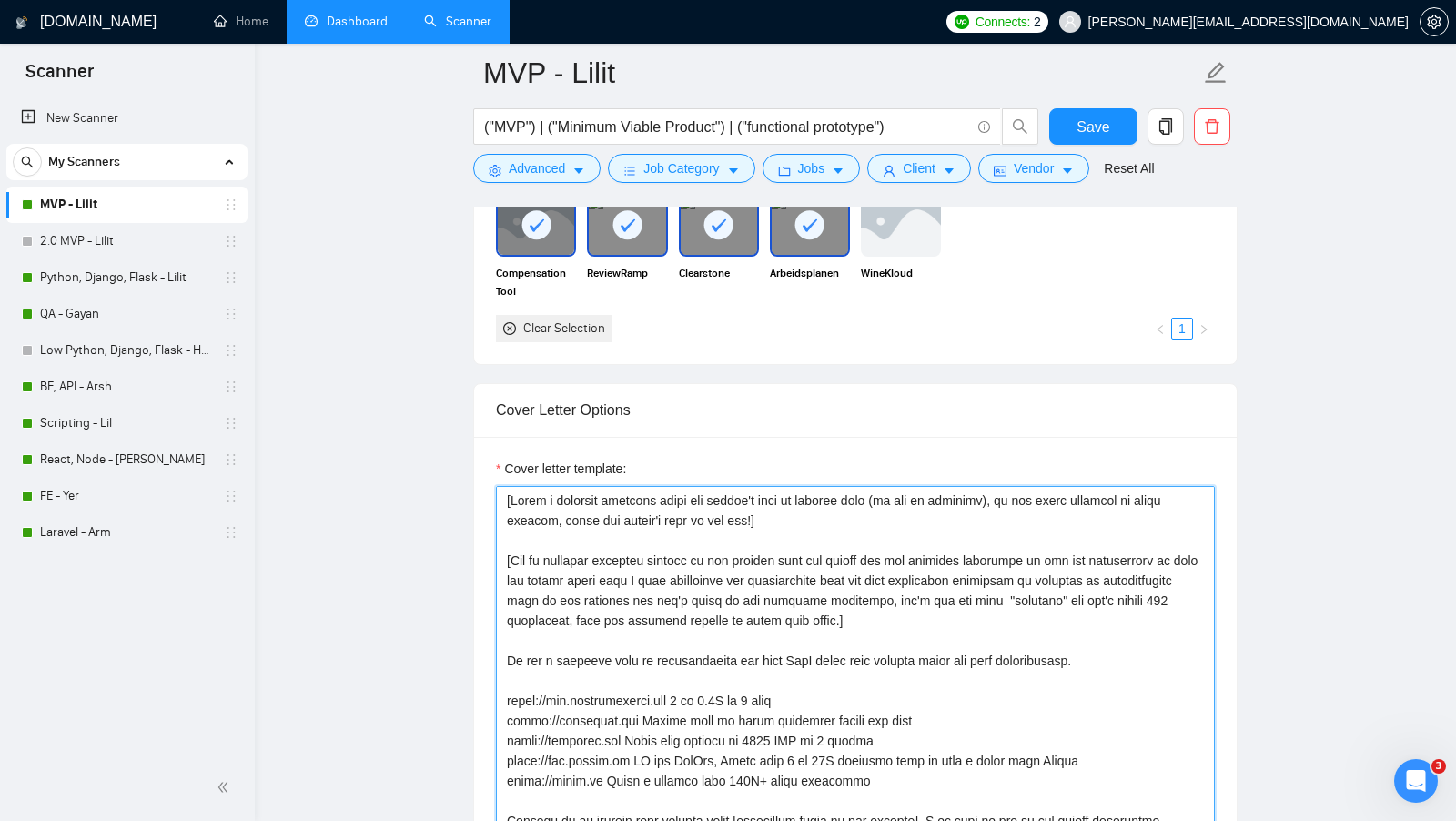
click at [776, 593] on textarea "Cover letter template:" at bounding box center [855, 690] width 719 height 410
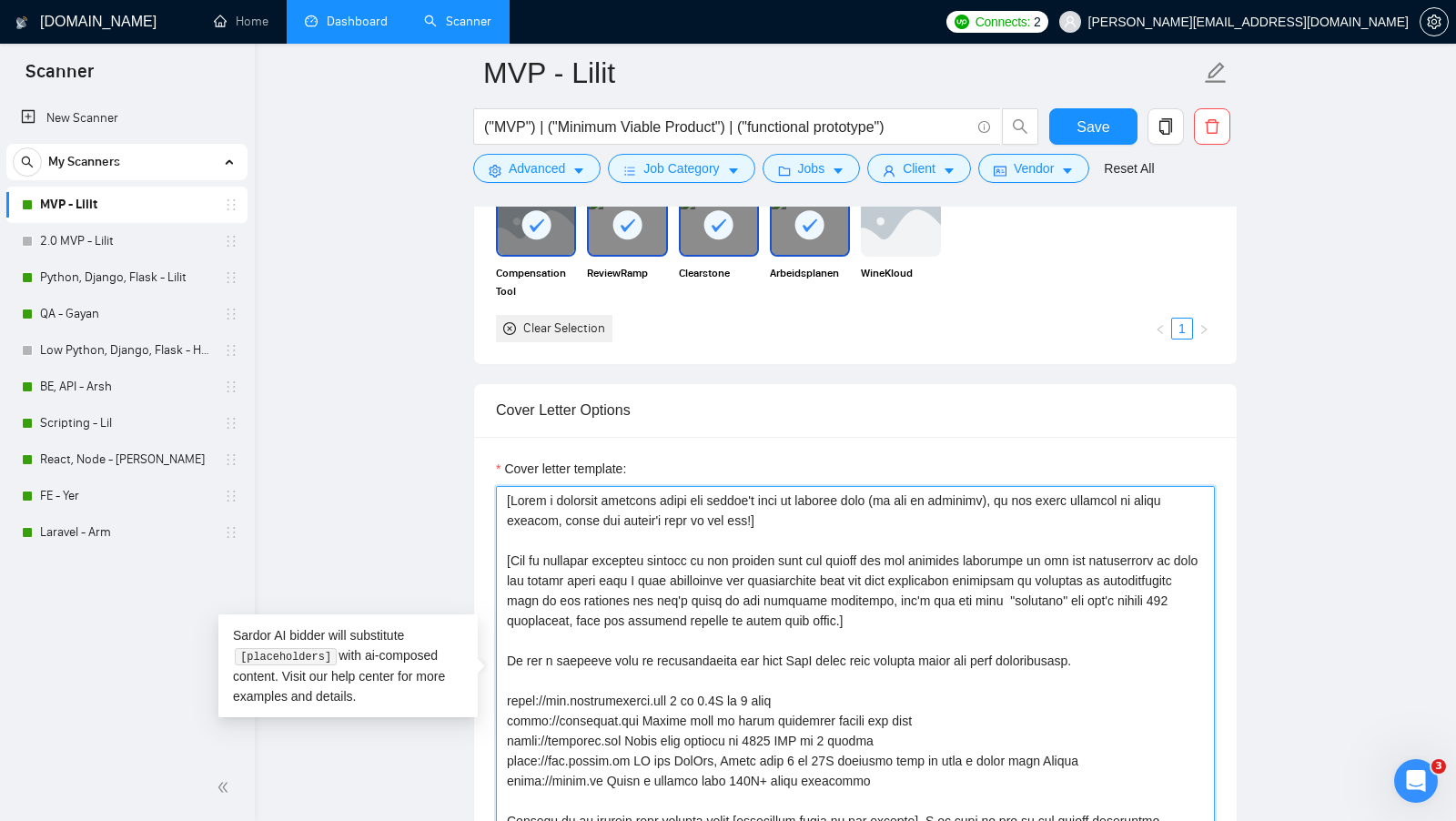
click at [776, 593] on textarea "Cover letter template:" at bounding box center [855, 690] width 719 height 410
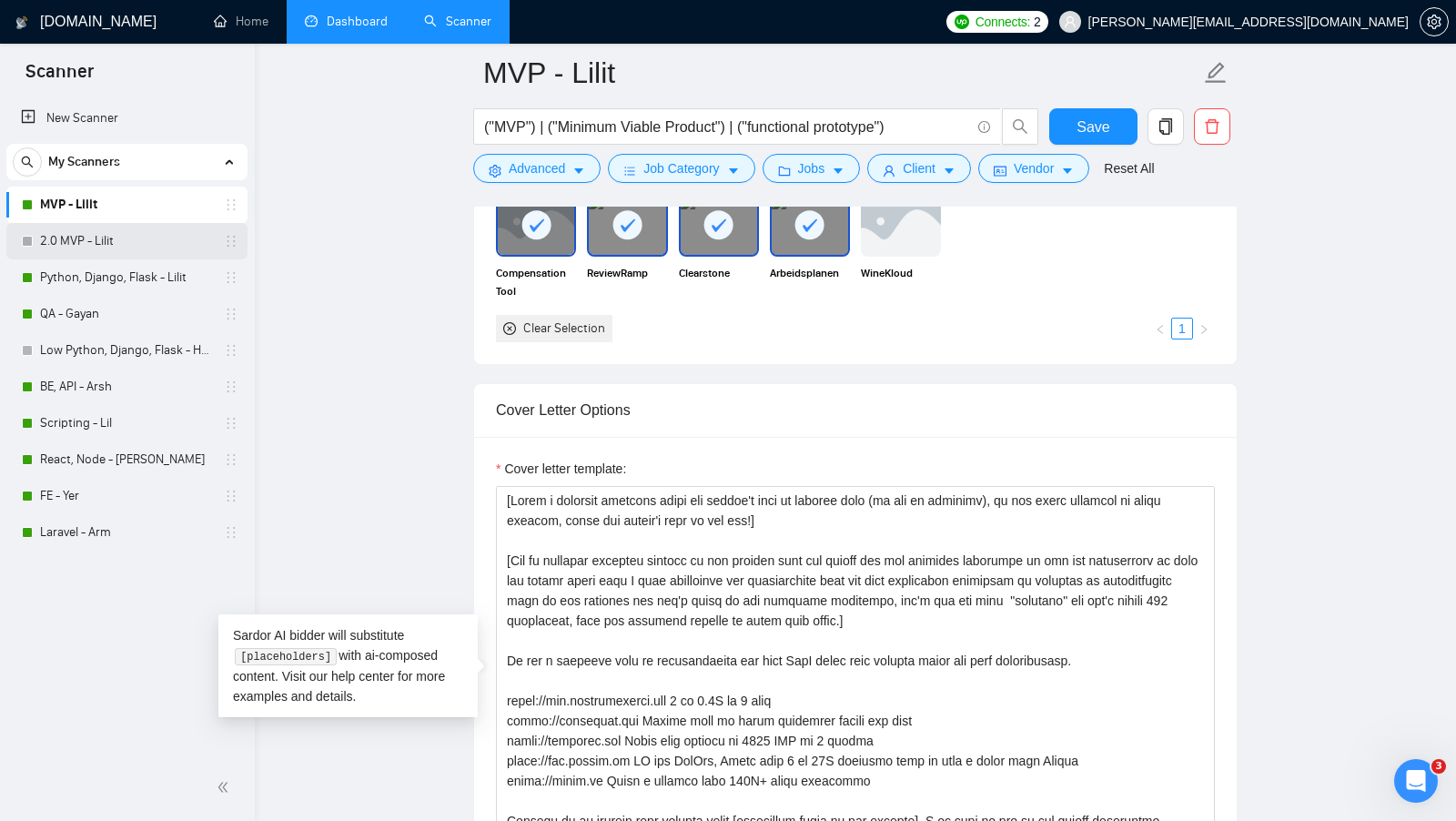
click at [166, 235] on link "2.0 MVP - Lilit" at bounding box center [126, 241] width 173 height 36
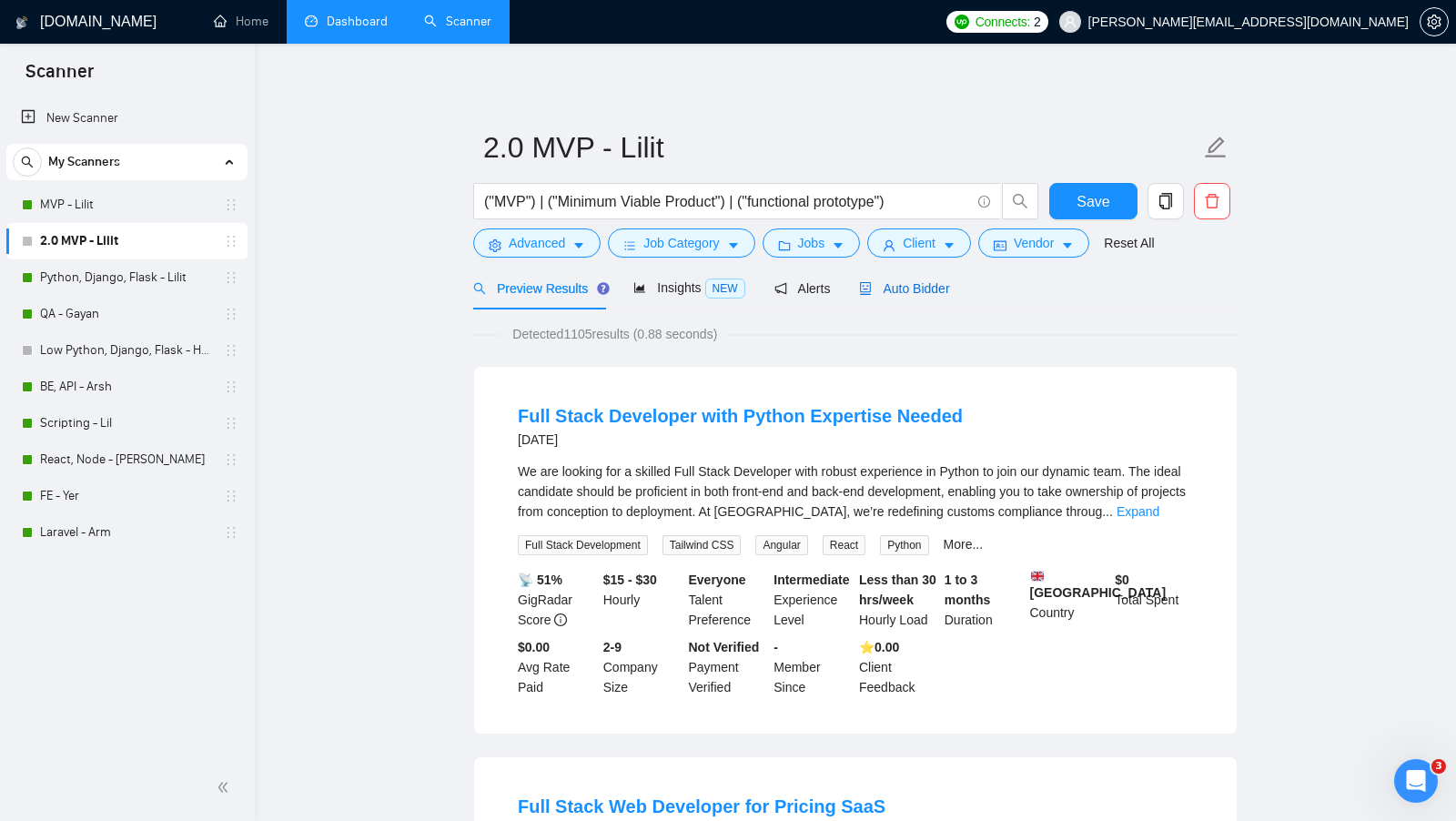
click at [913, 289] on span "Auto Bidder" at bounding box center [904, 289] width 90 height 15
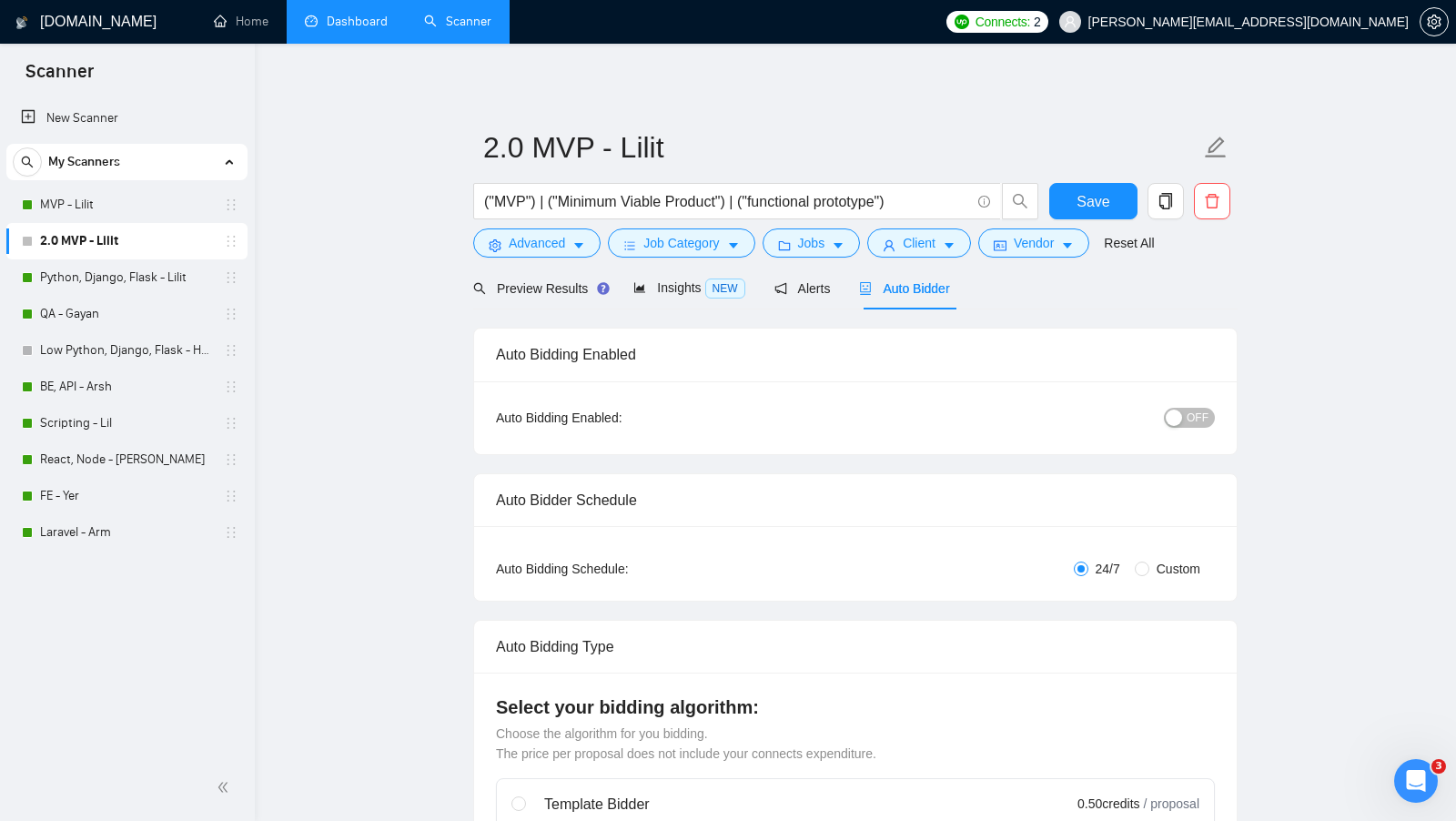
scroll to position [46, 0]
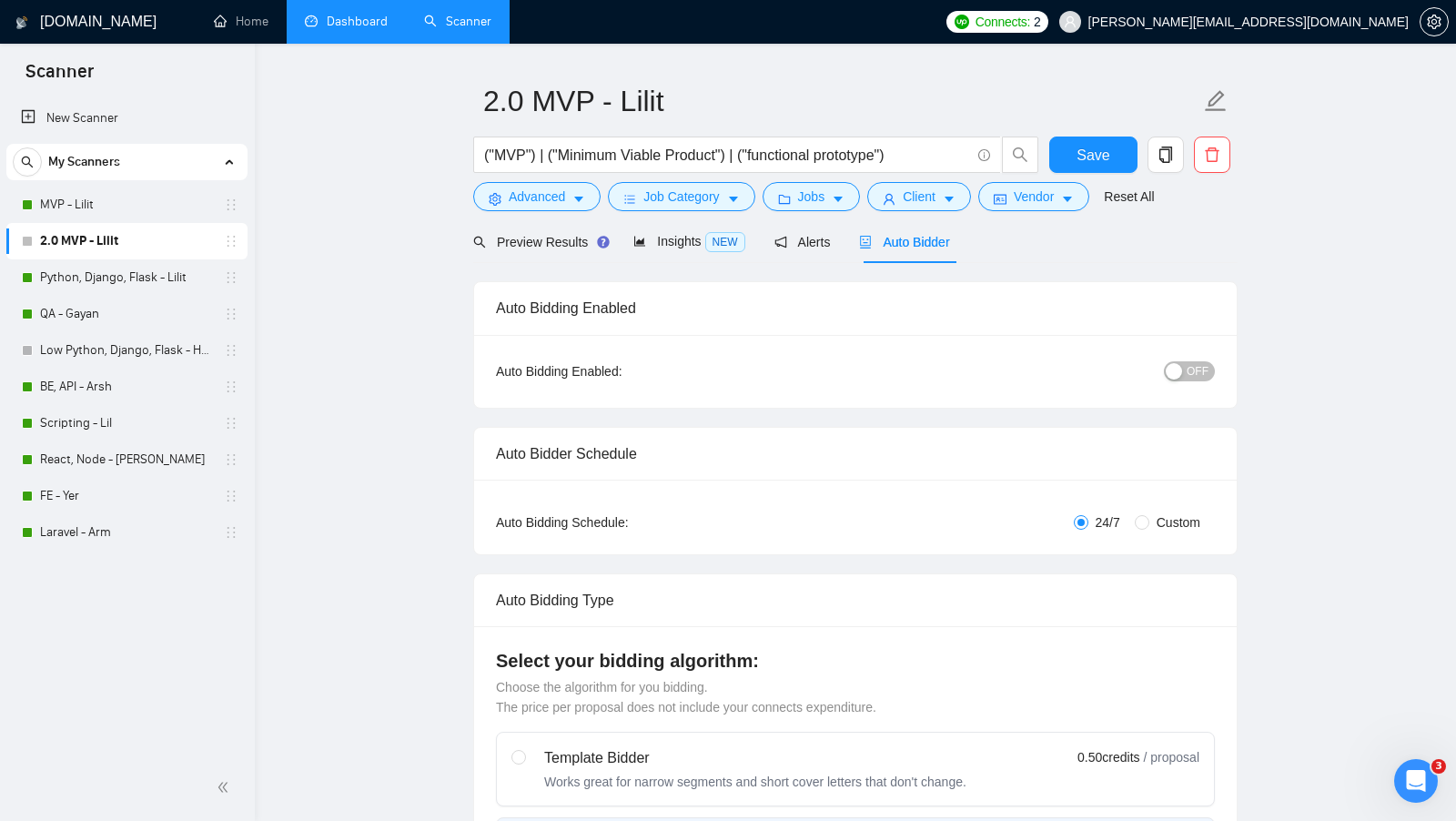
click at [1172, 514] on span "Custom" at bounding box center [1178, 523] width 58 height 20
click at [1150, 516] on input "Custom" at bounding box center [1142, 523] width 15 height 15
radio input "true"
radio input "false"
checkbox input "true"
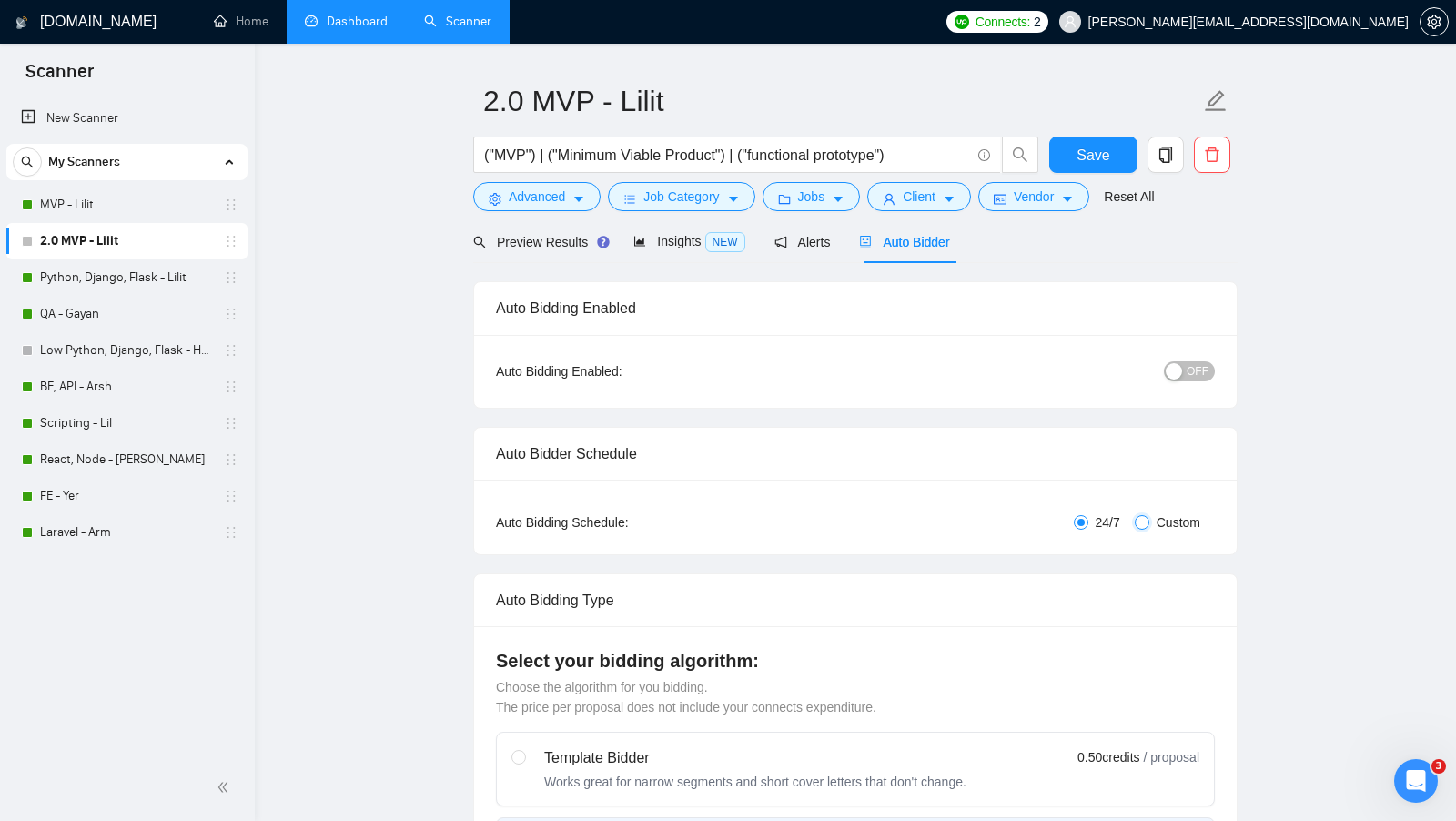
checkbox input "true"
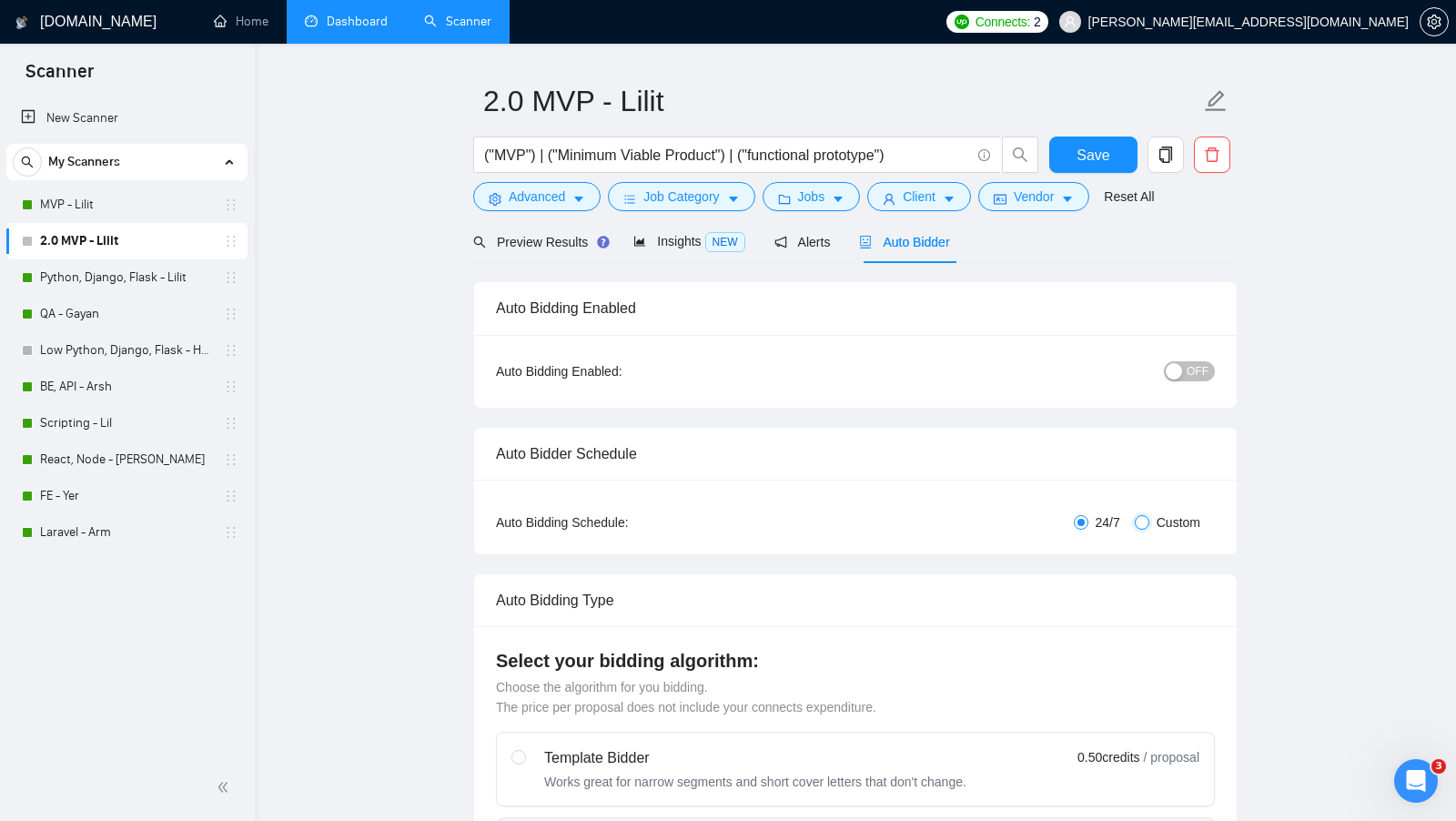
checkbox input "true"
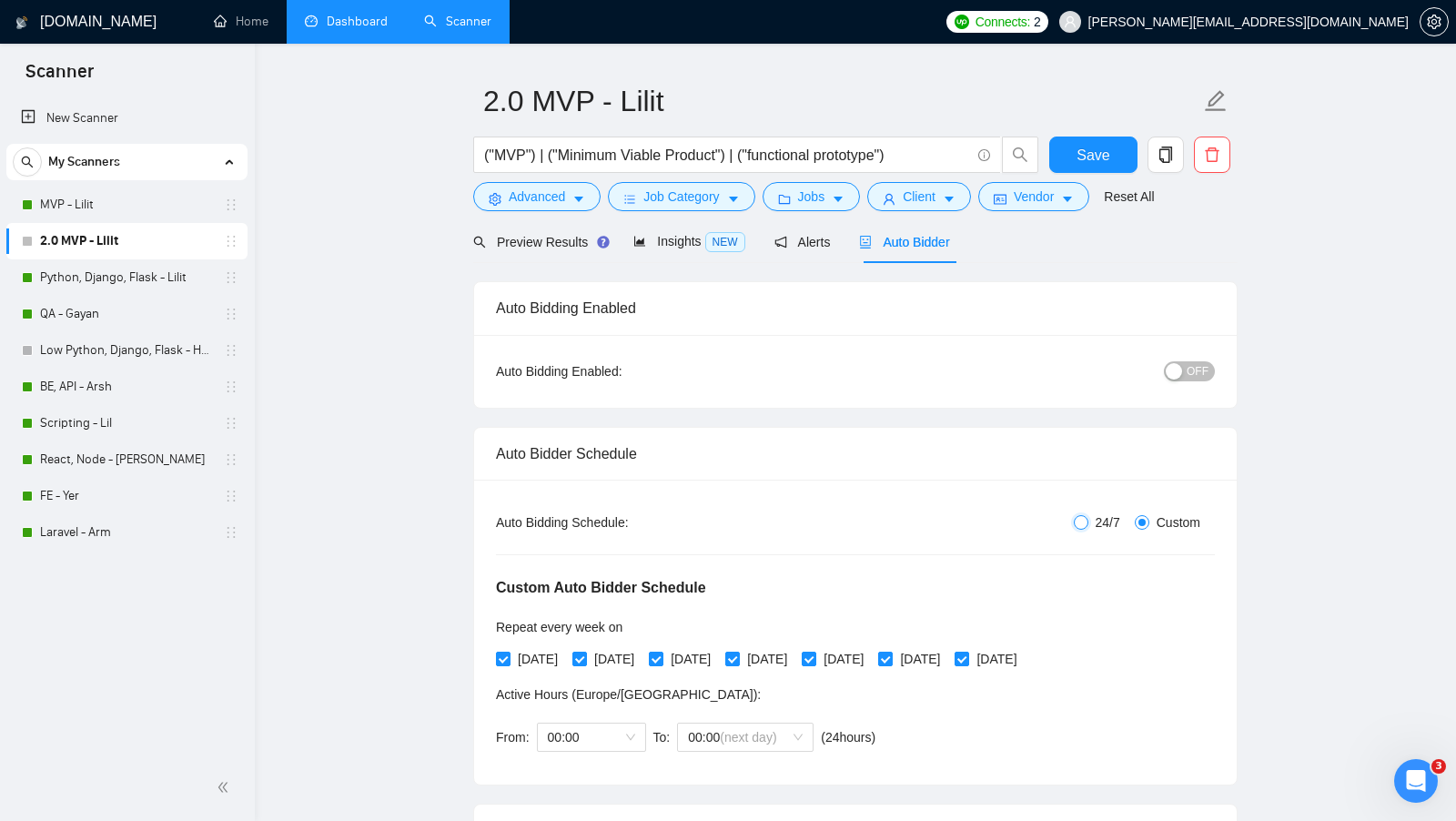
click at [1081, 525] on input "24/7" at bounding box center [1081, 523] width 15 height 15
radio input "true"
radio input "false"
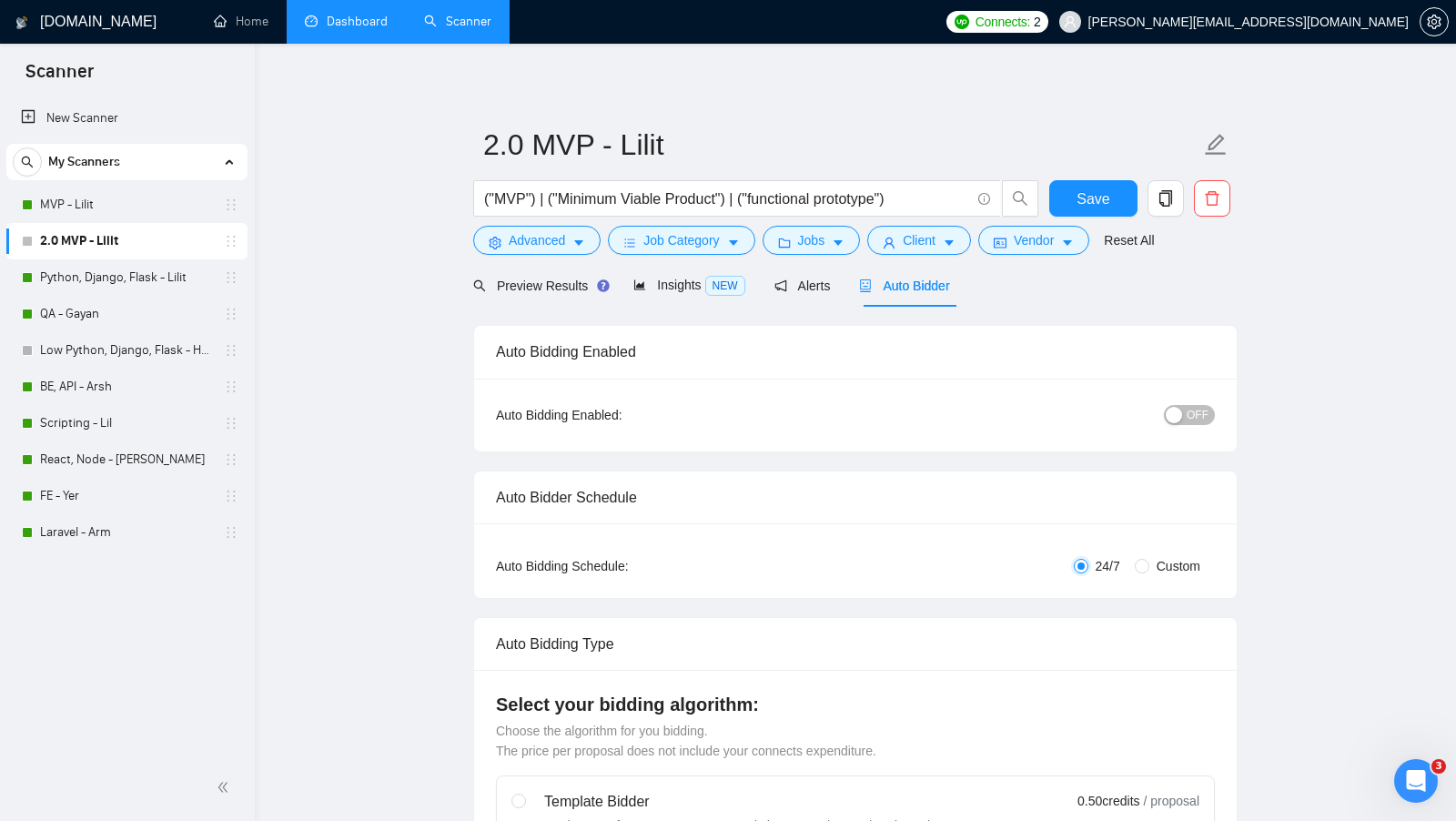
scroll to position [0, 0]
click at [348, 22] on link "Dashboard" at bounding box center [347, 21] width 83 height 16
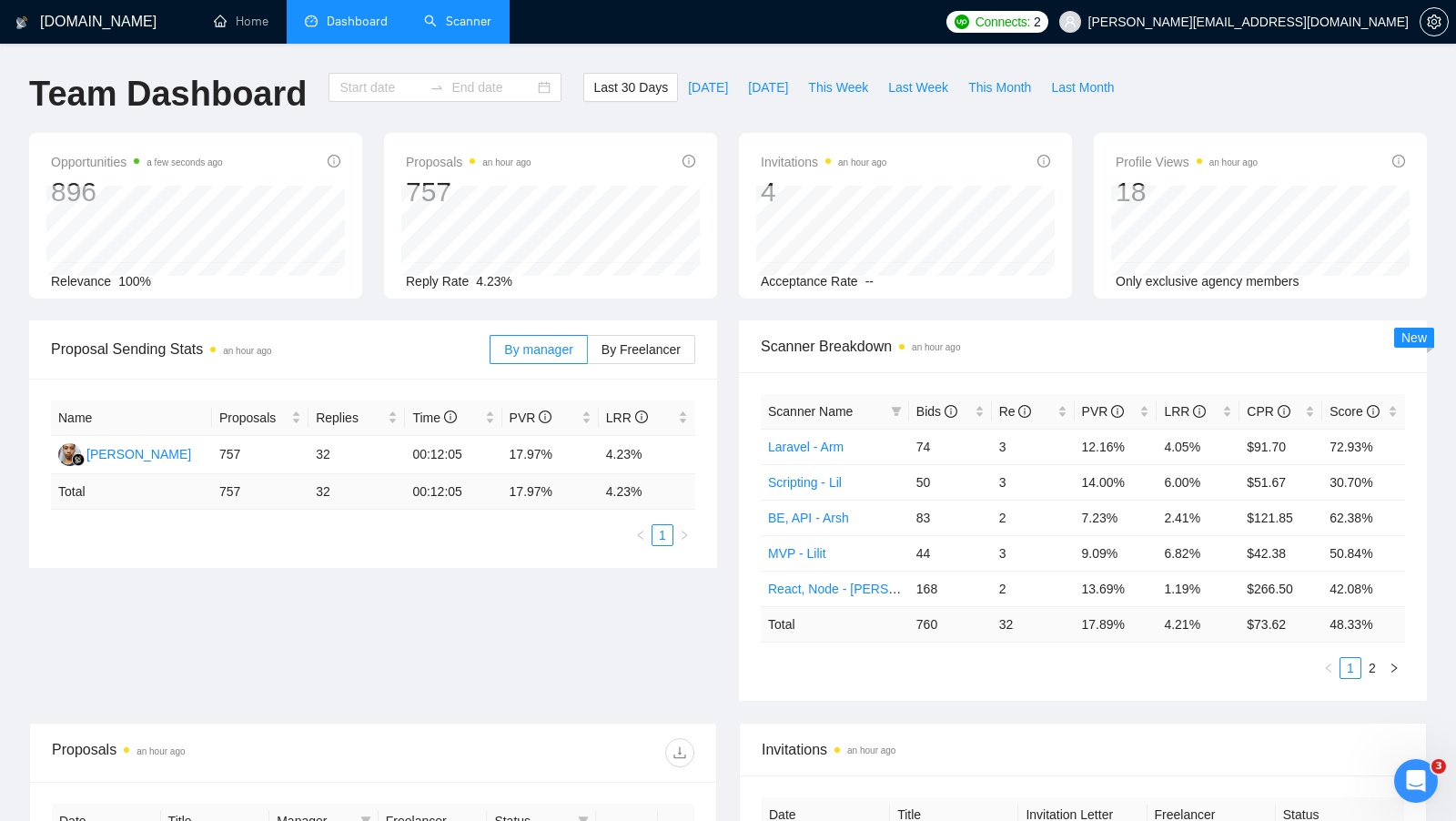
type input "[DATE]"
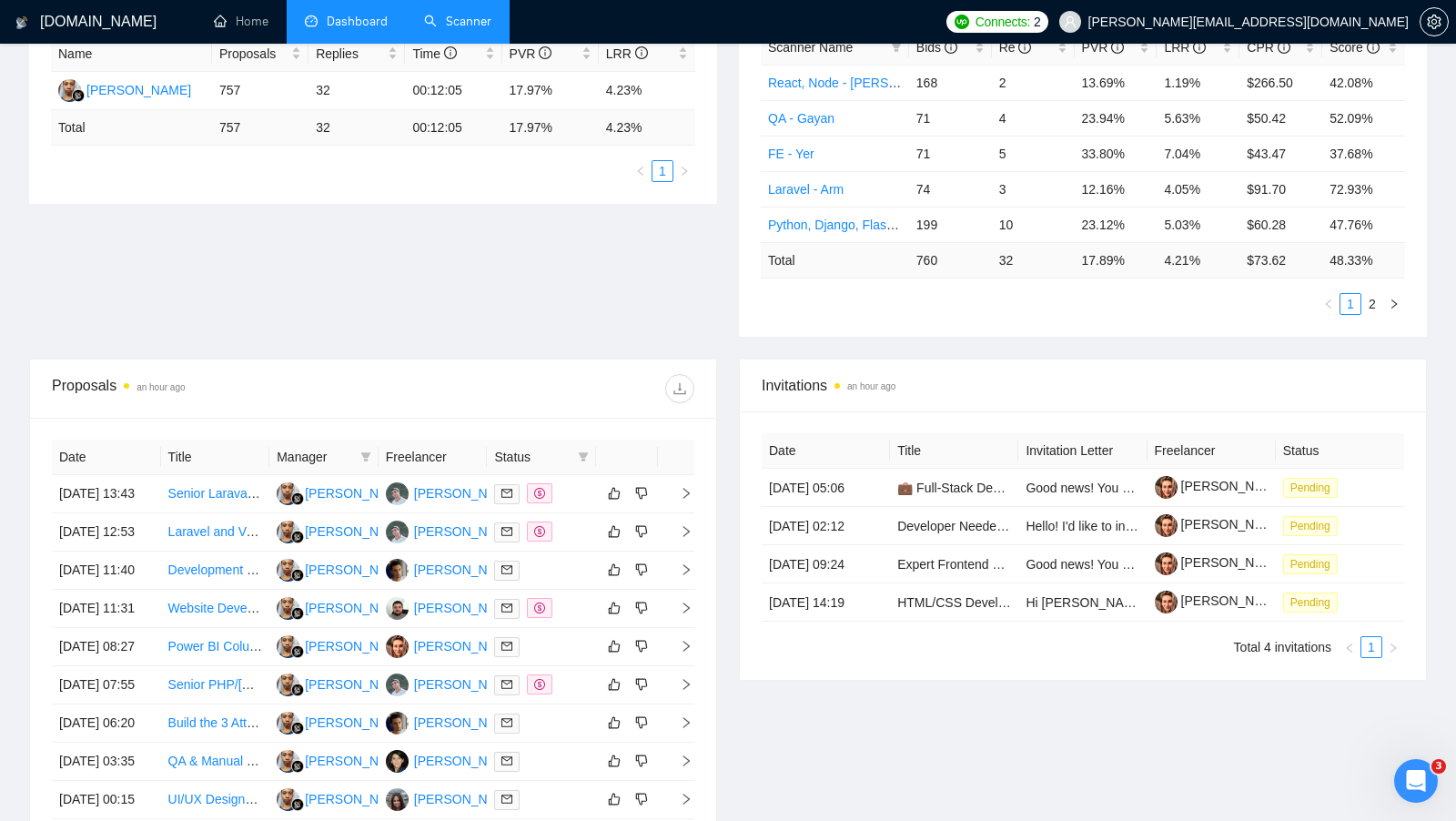
scroll to position [360, 0]
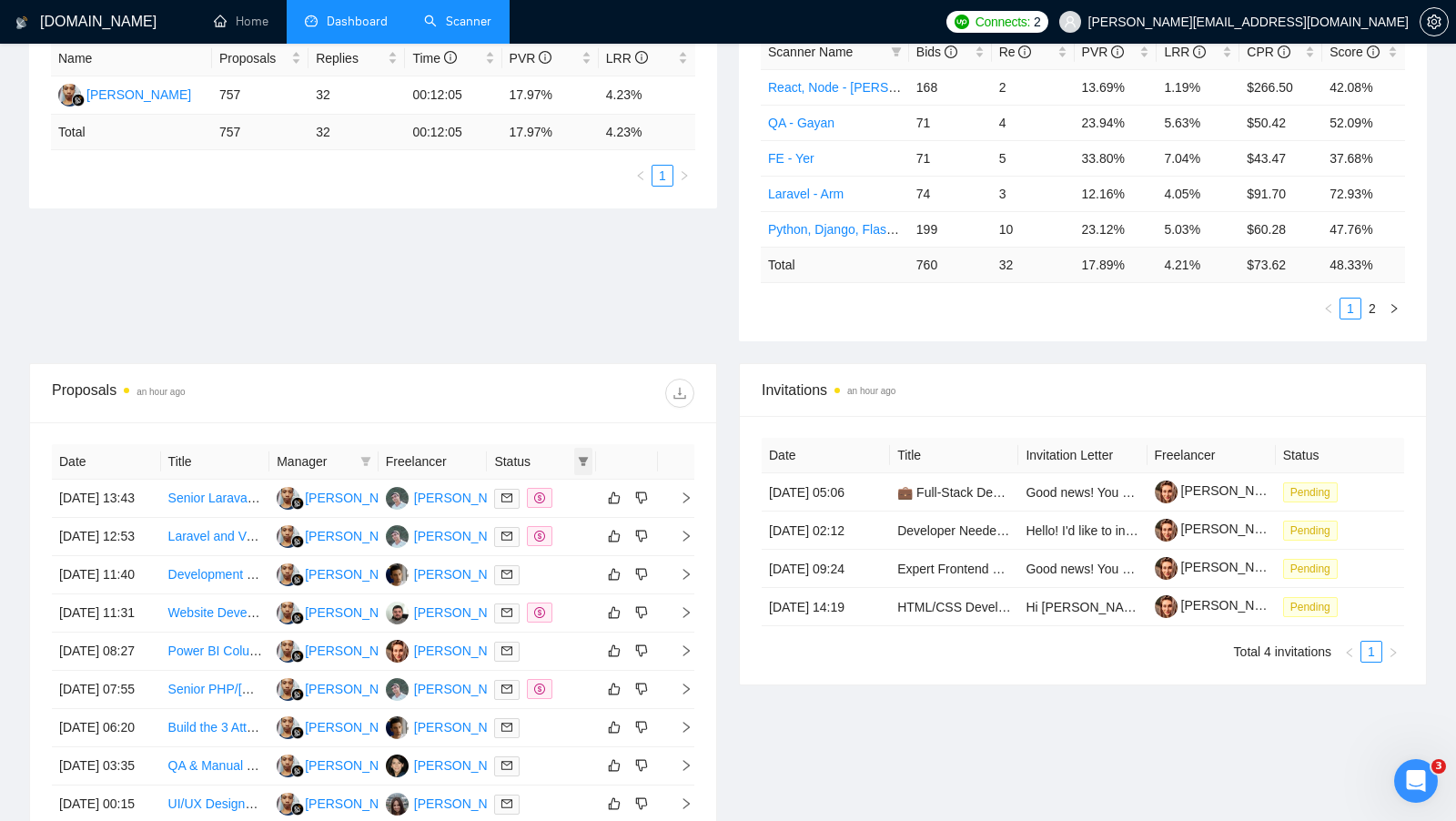
click at [585, 457] on icon "filter" at bounding box center [584, 462] width 10 height 9
click at [523, 490] on span "Chat" at bounding box center [524, 491] width 34 height 15
checkbox input "true"
click at [551, 404] on div "Proposals an hour ago" at bounding box center [373, 393] width 643 height 58
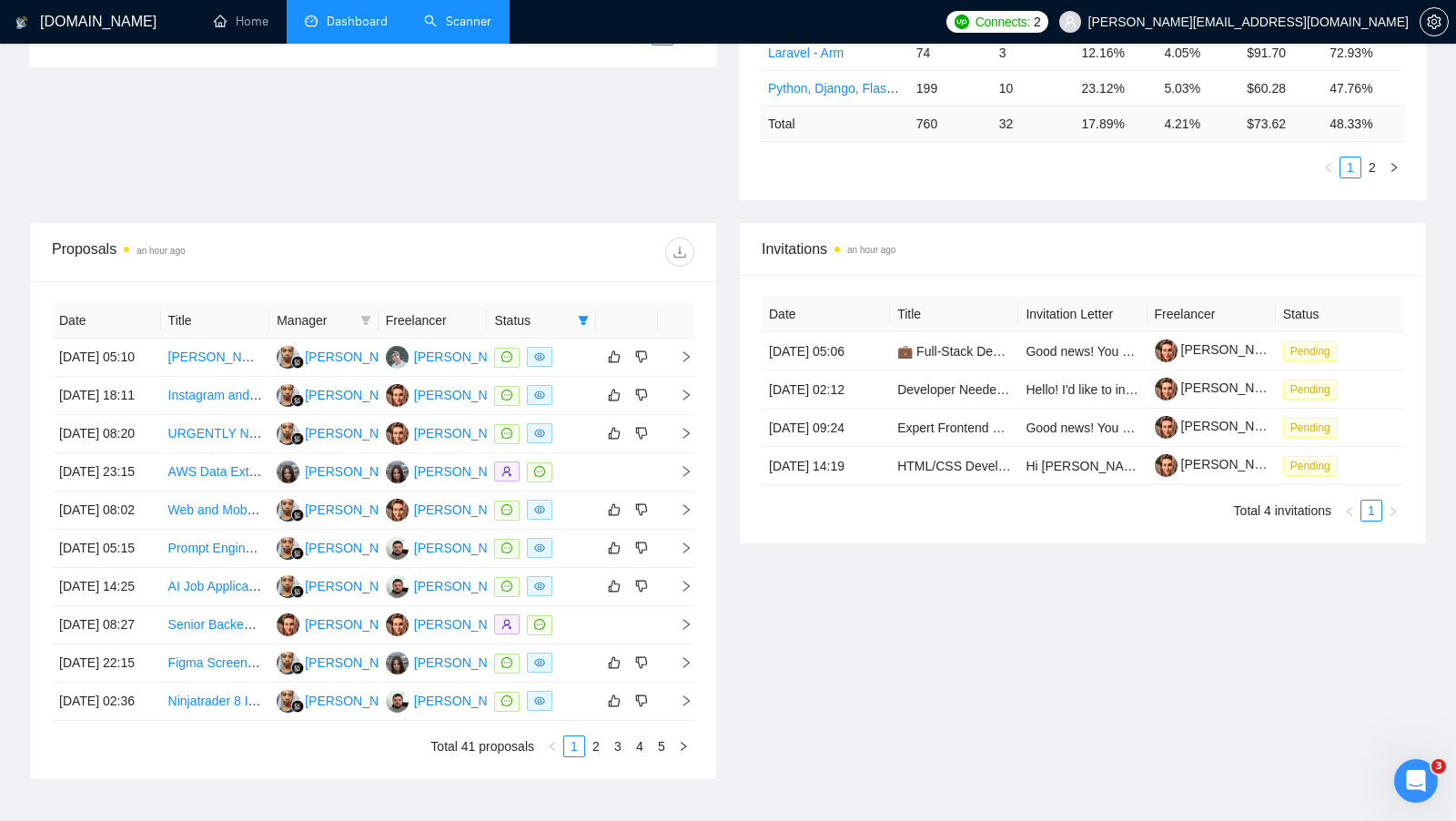
scroll to position [498, 0]
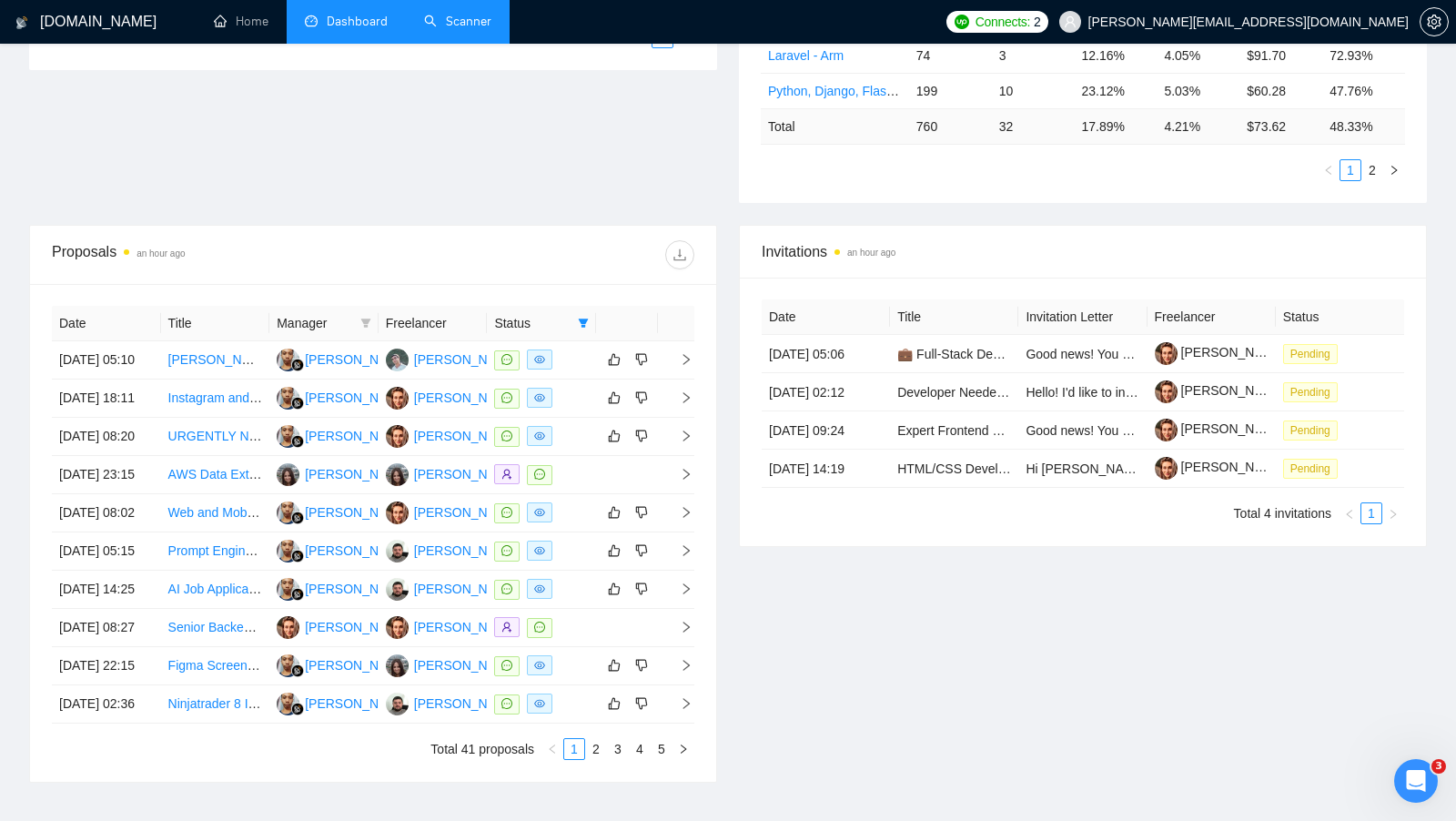
click at [32, 388] on div "Date Title Manager Freelancer Status [DATE] 05:10 [PERSON_NAME] CMS Licensing i…" at bounding box center [373, 533] width 686 height 498
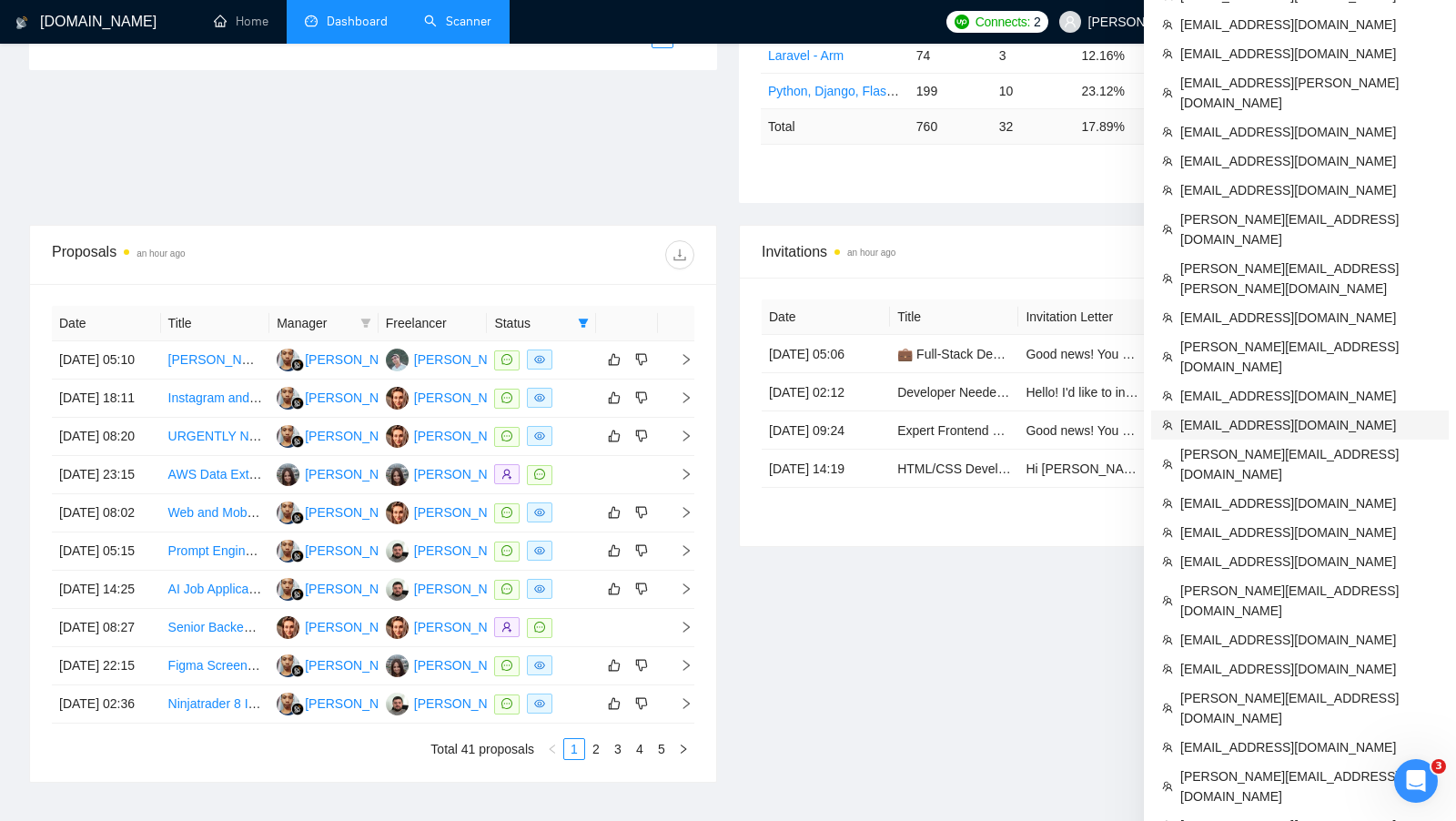
click at [1249, 416] on span "[EMAIL_ADDRESS][DOMAIN_NAME]" at bounding box center [1309, 426] width 257 height 20
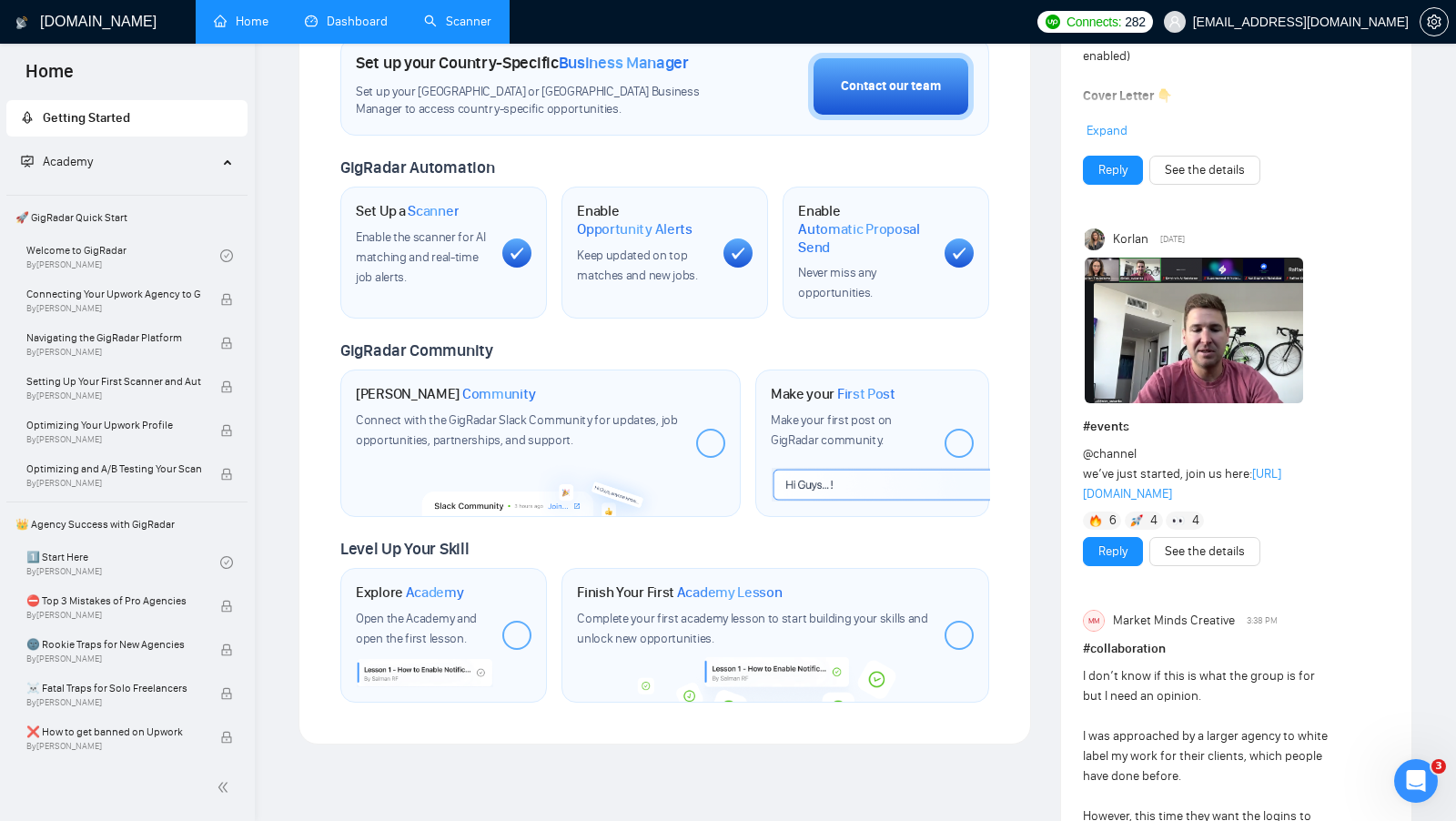
click at [332, 29] on link "Dashboard" at bounding box center [347, 21] width 83 height 16
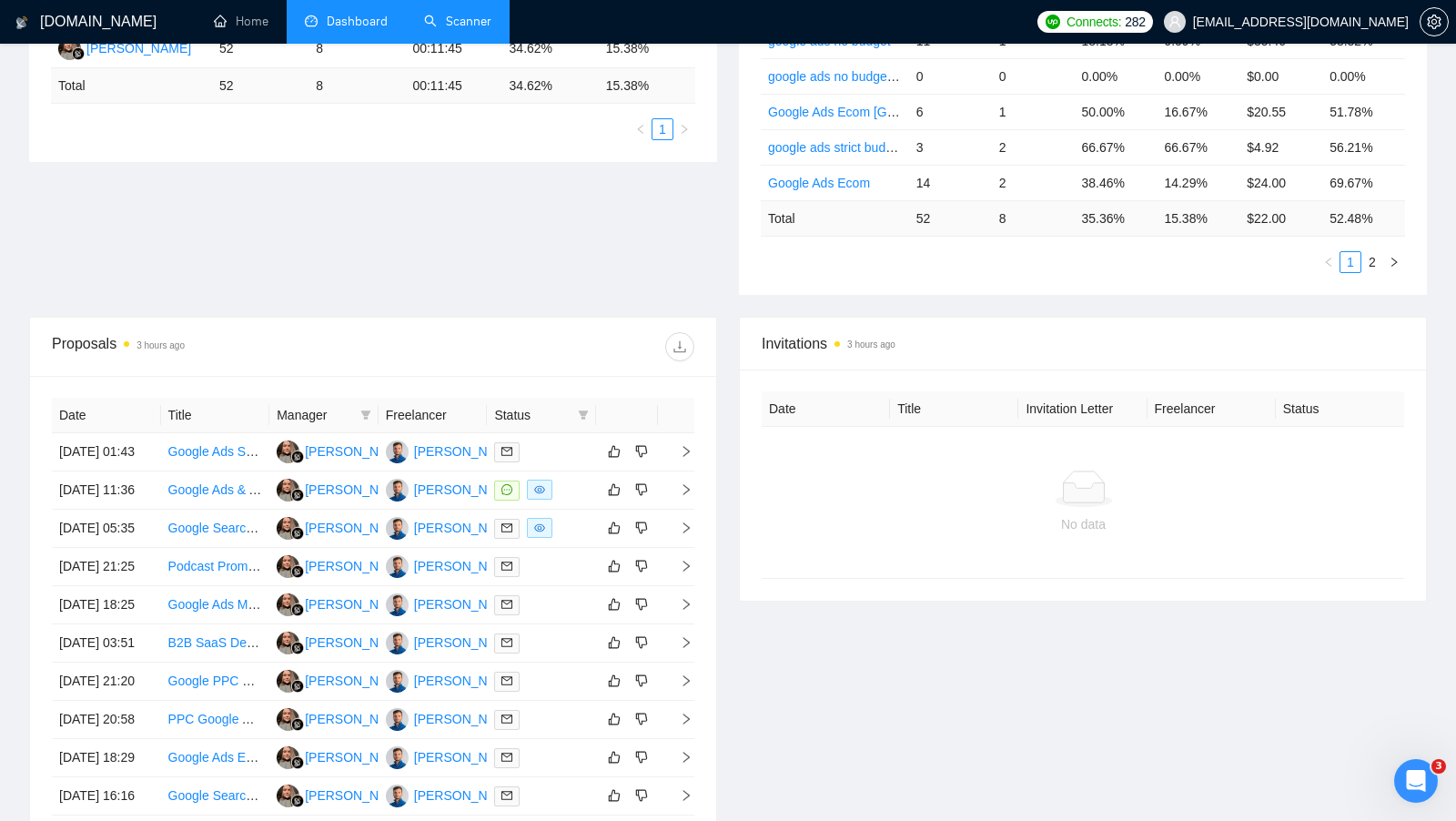
scroll to position [408, 0]
click at [577, 486] on td at bounding box center [541, 489] width 109 height 38
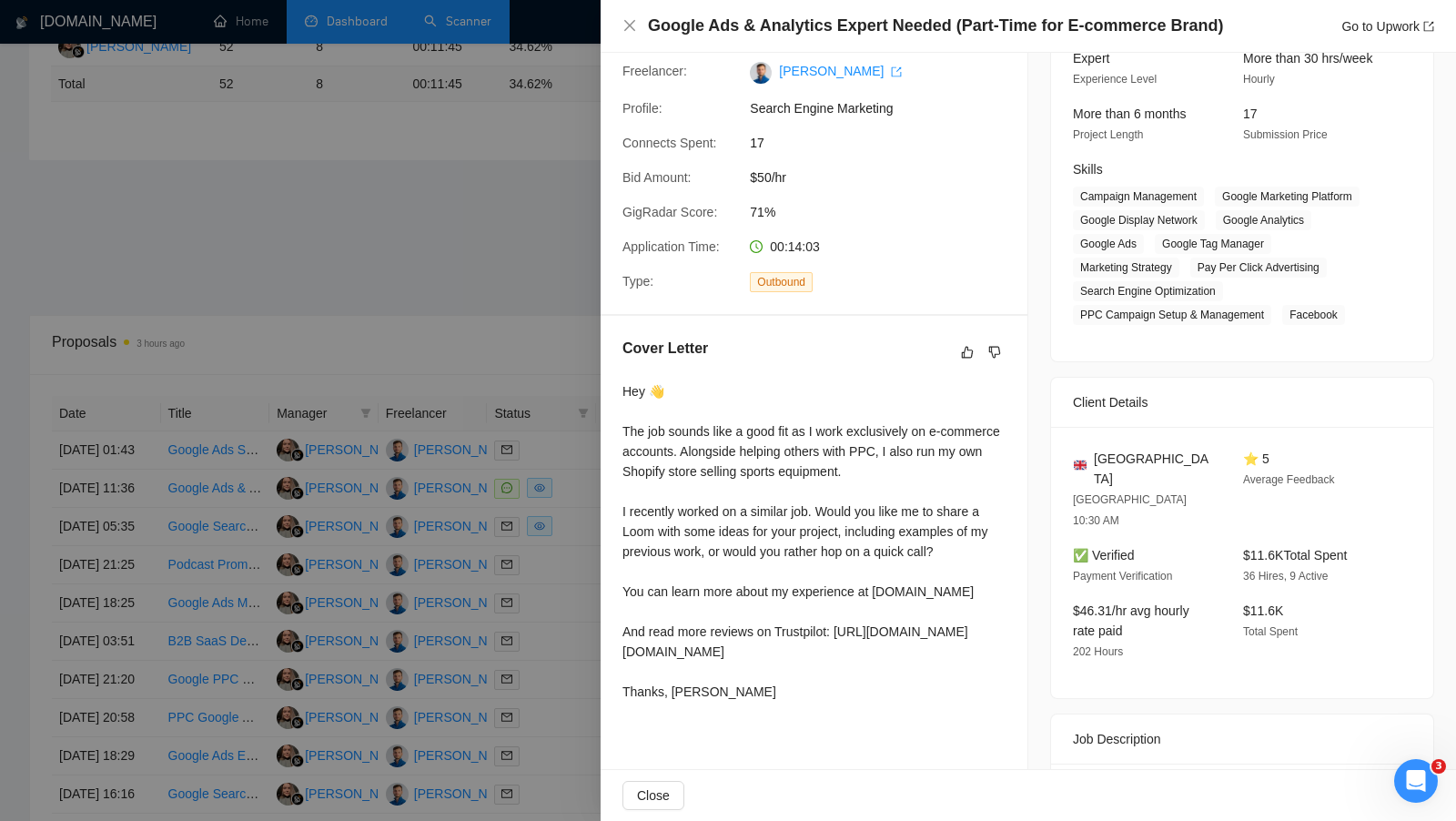
scroll to position [237, 0]
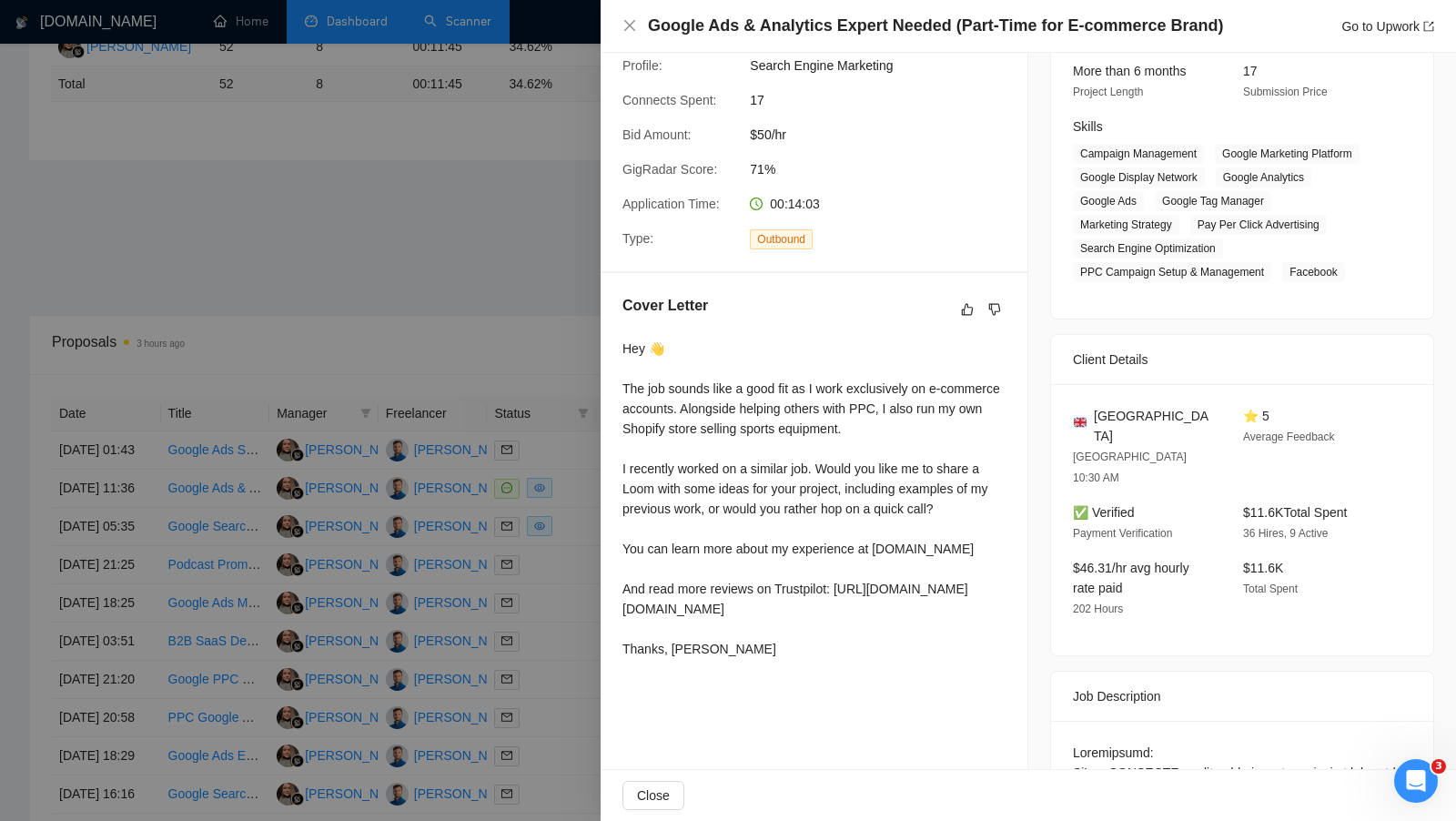
click at [501, 317] on div at bounding box center [728, 410] width 1456 height 821
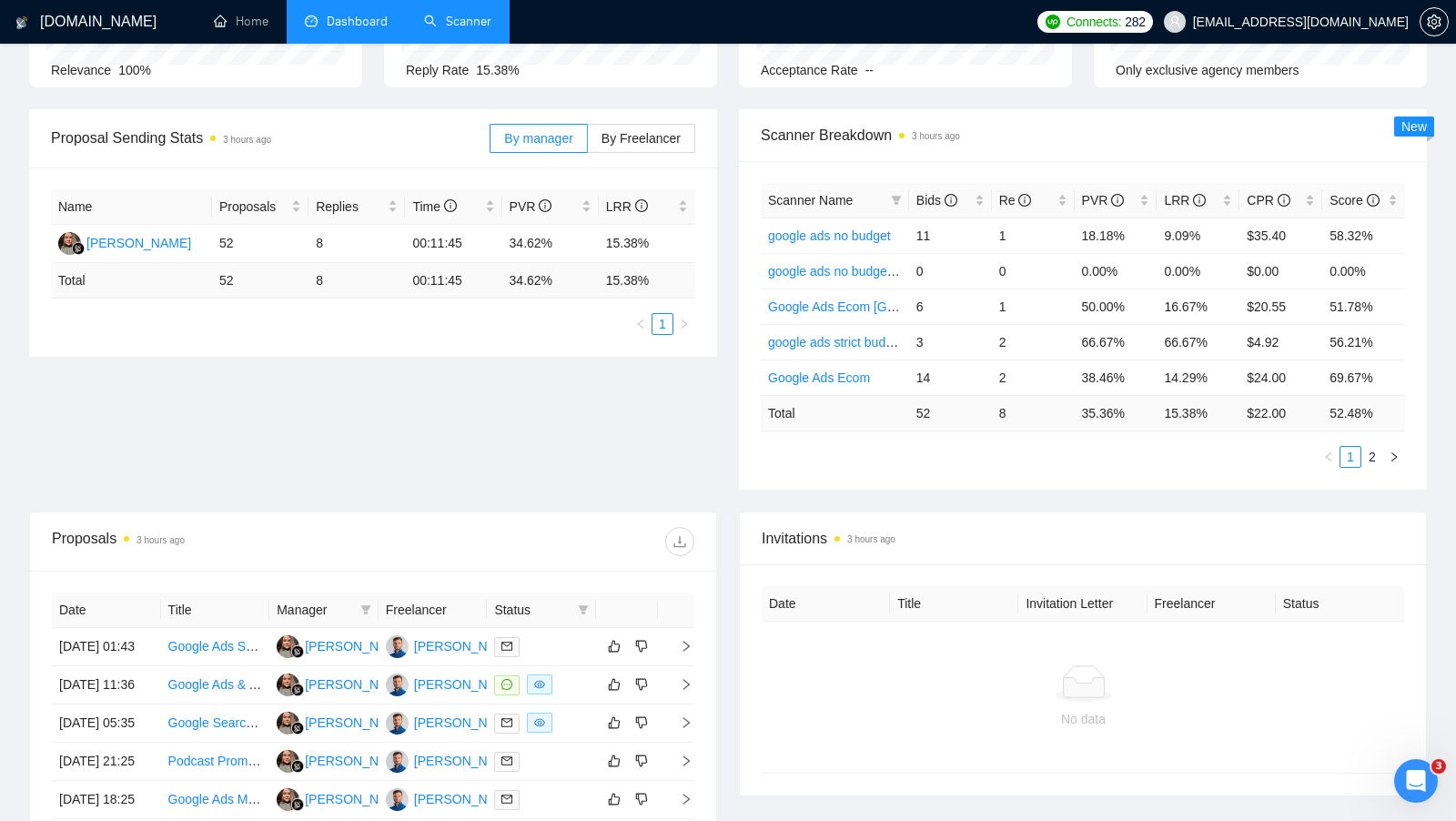
scroll to position [215, 0]
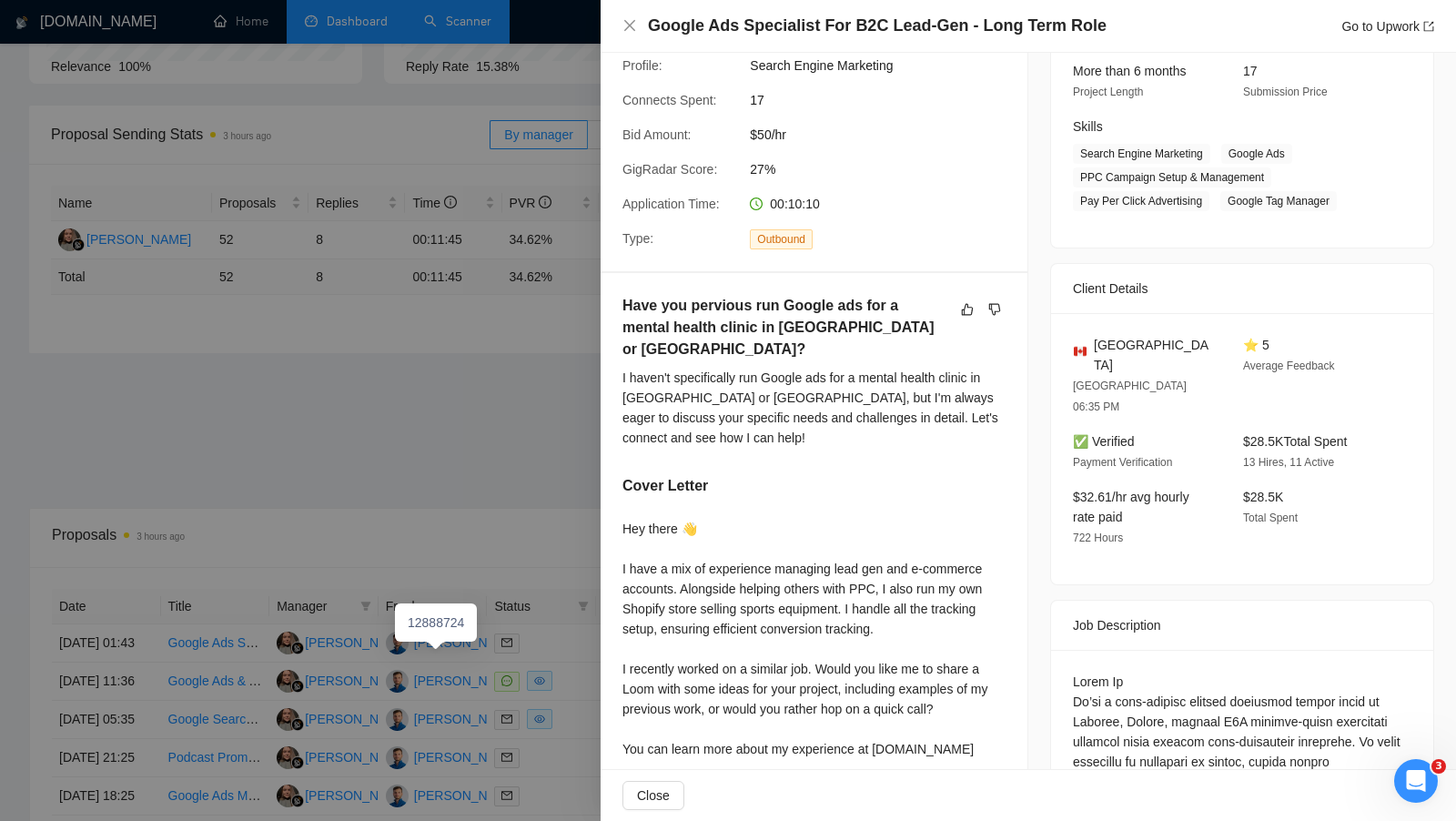
click at [439, 650] on div at bounding box center [728, 410] width 1456 height 821
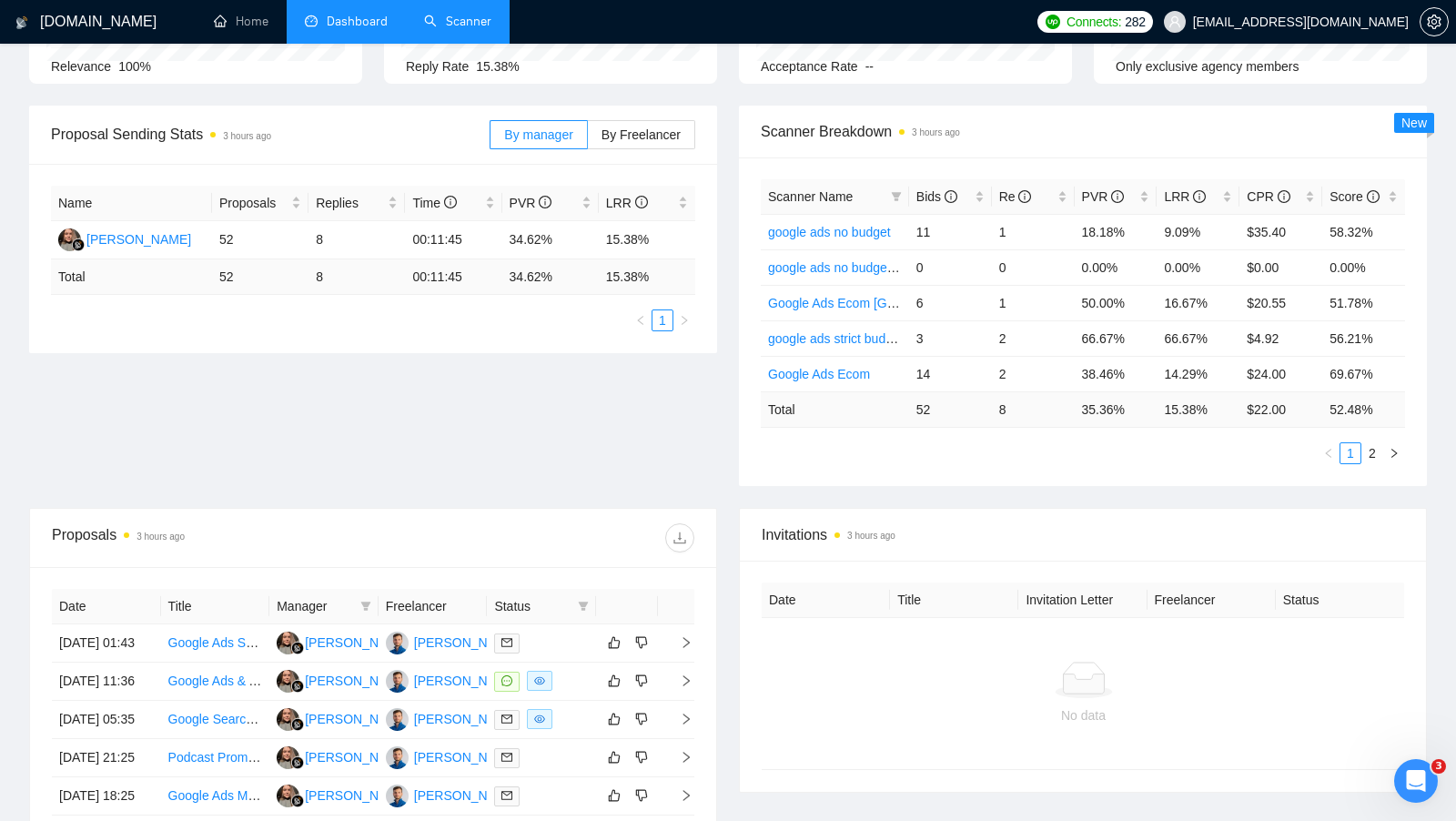
click at [439, 651] on div "[PERSON_NAME]" at bounding box center [466, 643] width 105 height 20
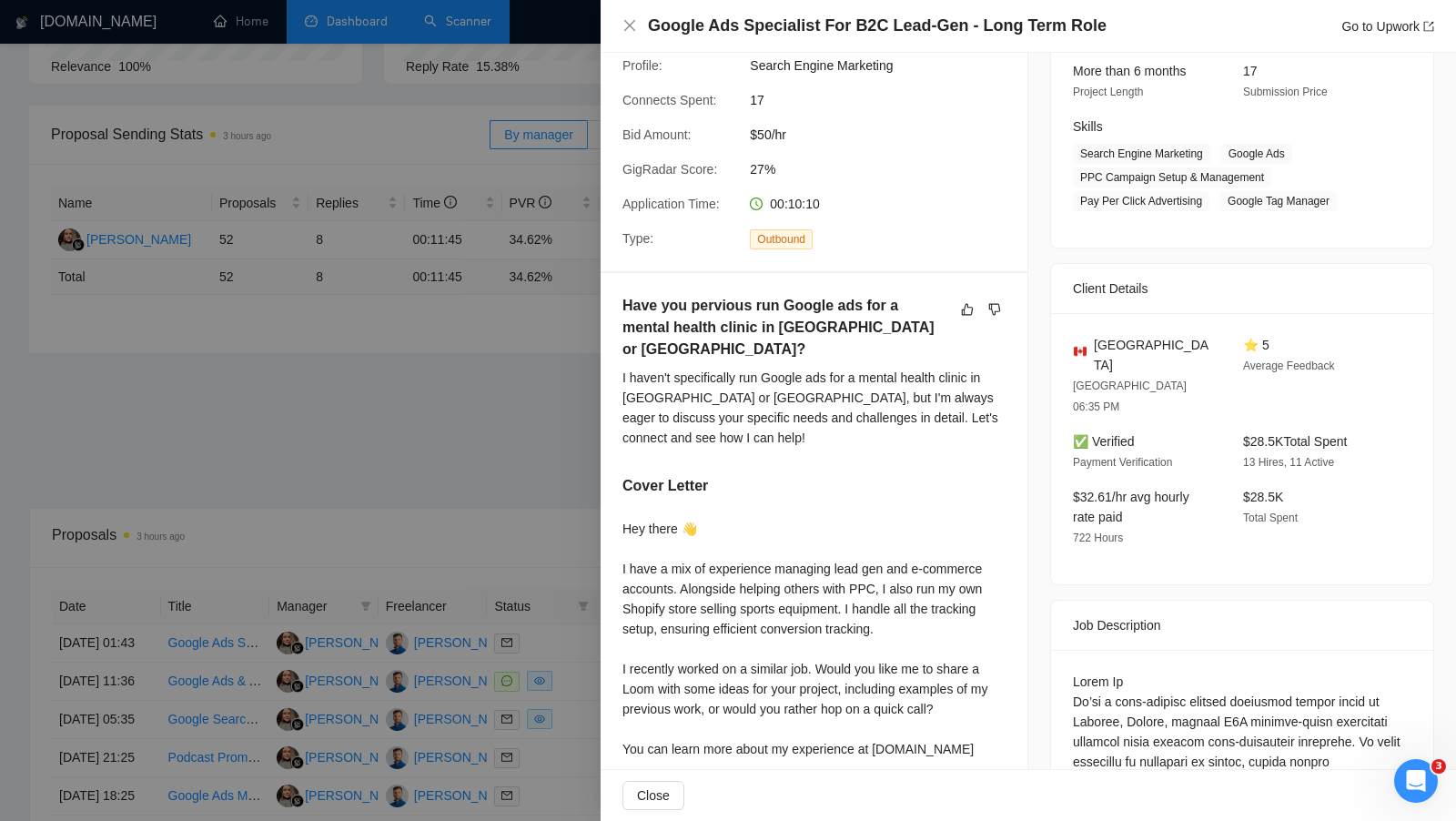
click at [433, 276] on div at bounding box center [728, 410] width 1456 height 821
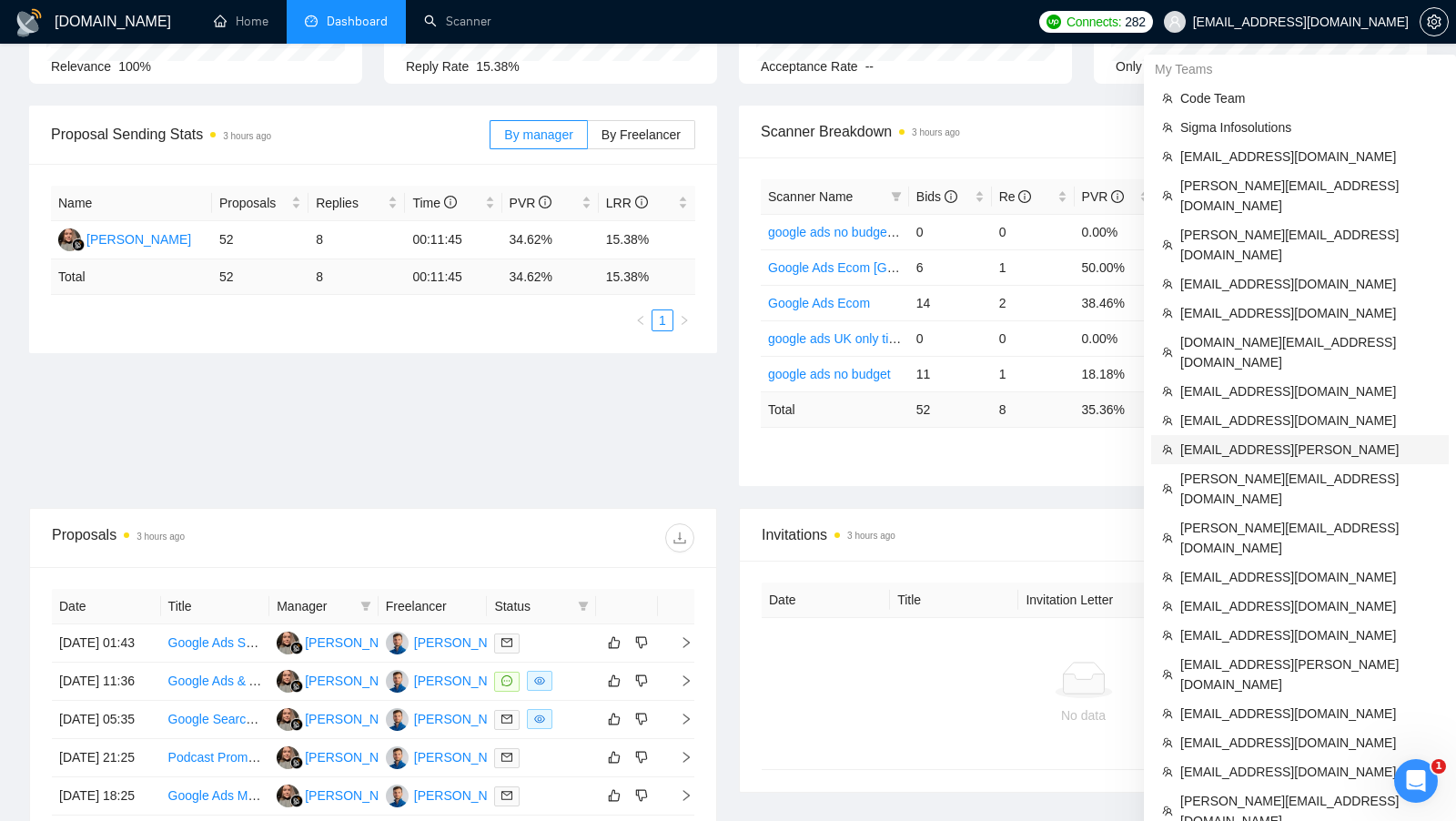
click at [1345, 440] on span "[EMAIL_ADDRESS][PERSON_NAME]" at bounding box center [1309, 450] width 257 height 20
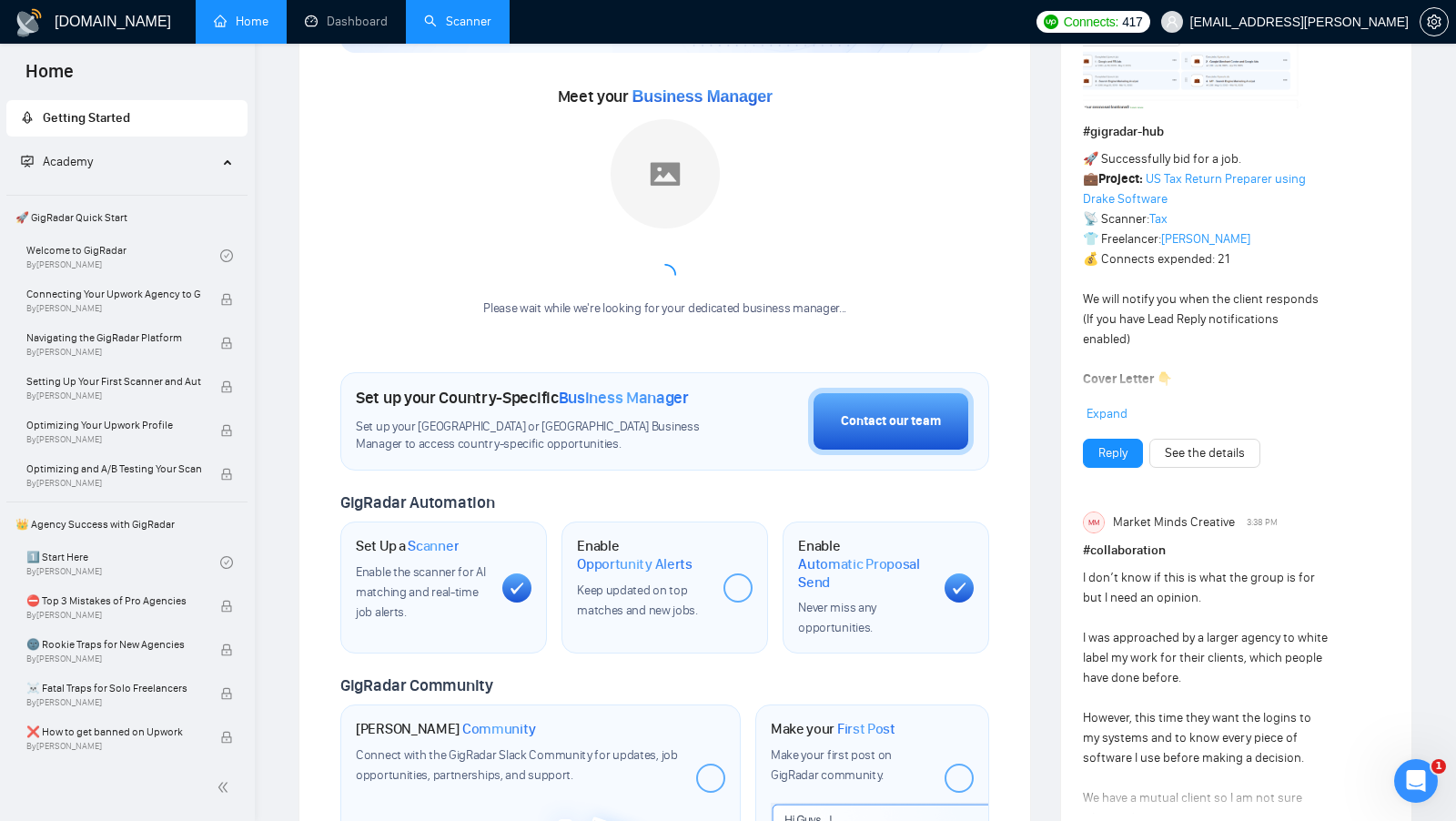
click at [487, 21] on link "Scanner" at bounding box center [457, 21] width 68 height 16
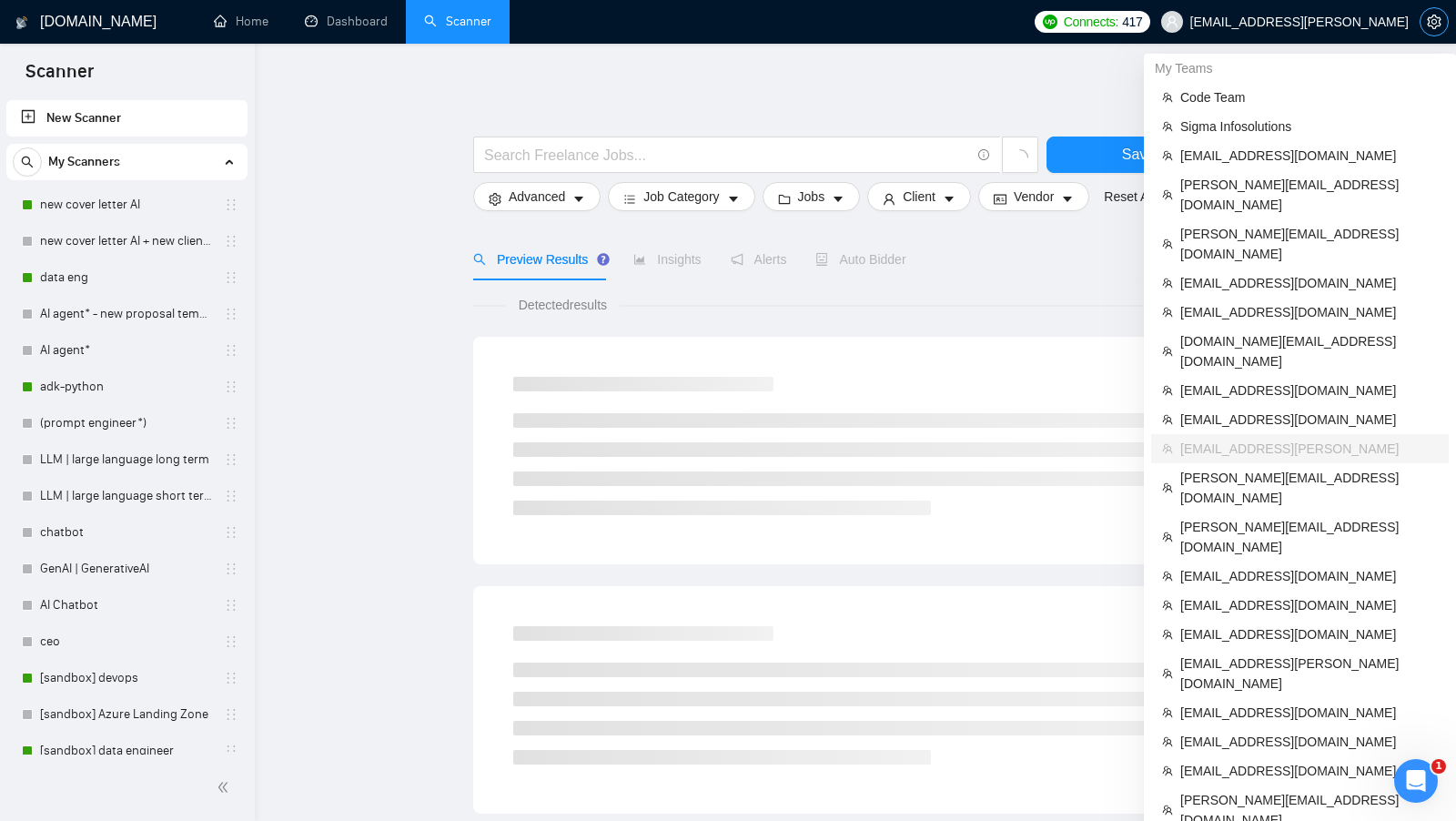
click at [1427, 30] on button "button" at bounding box center [1434, 21] width 29 height 29
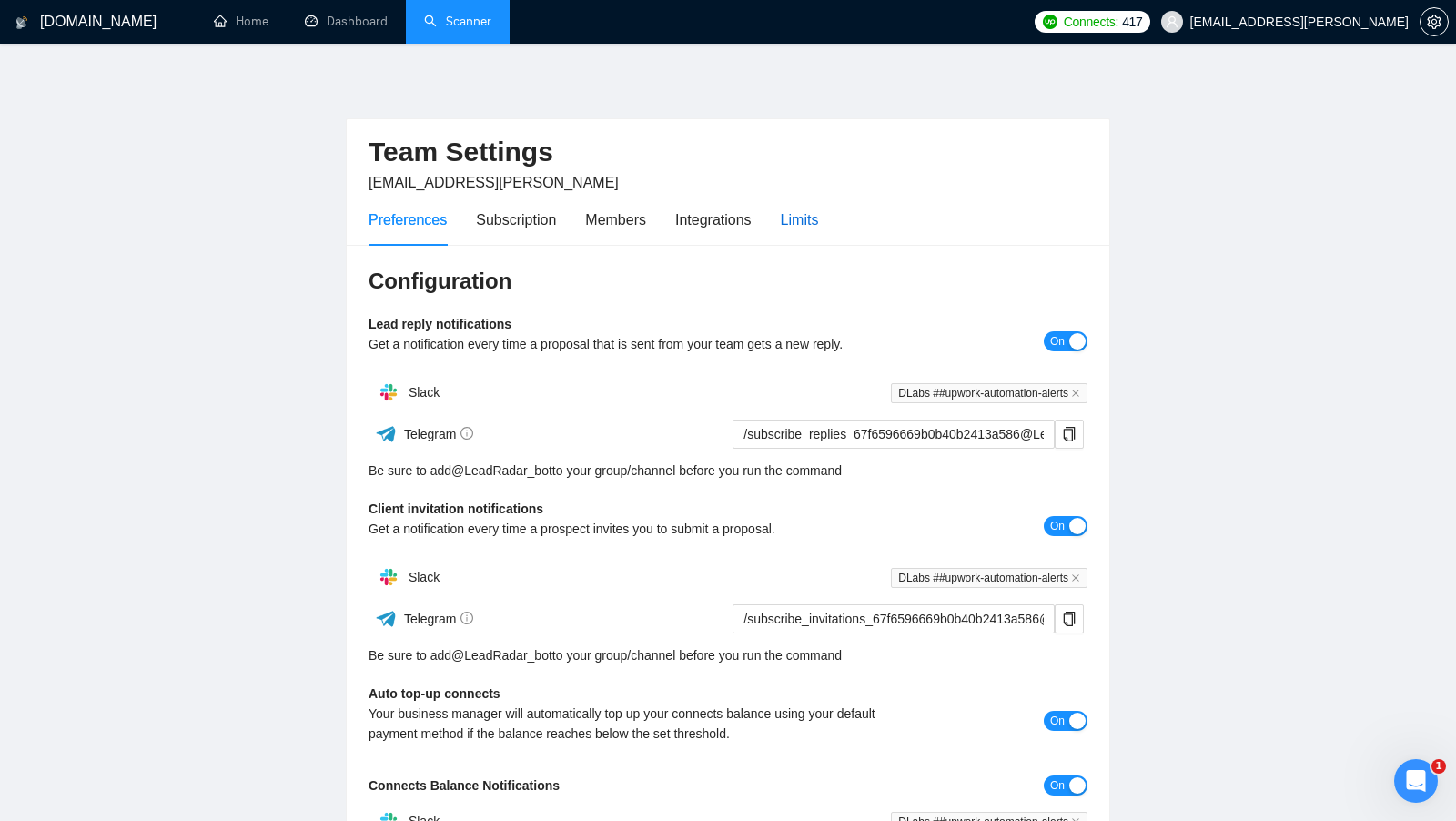
click at [819, 214] on div "Limits" at bounding box center [799, 219] width 38 height 23
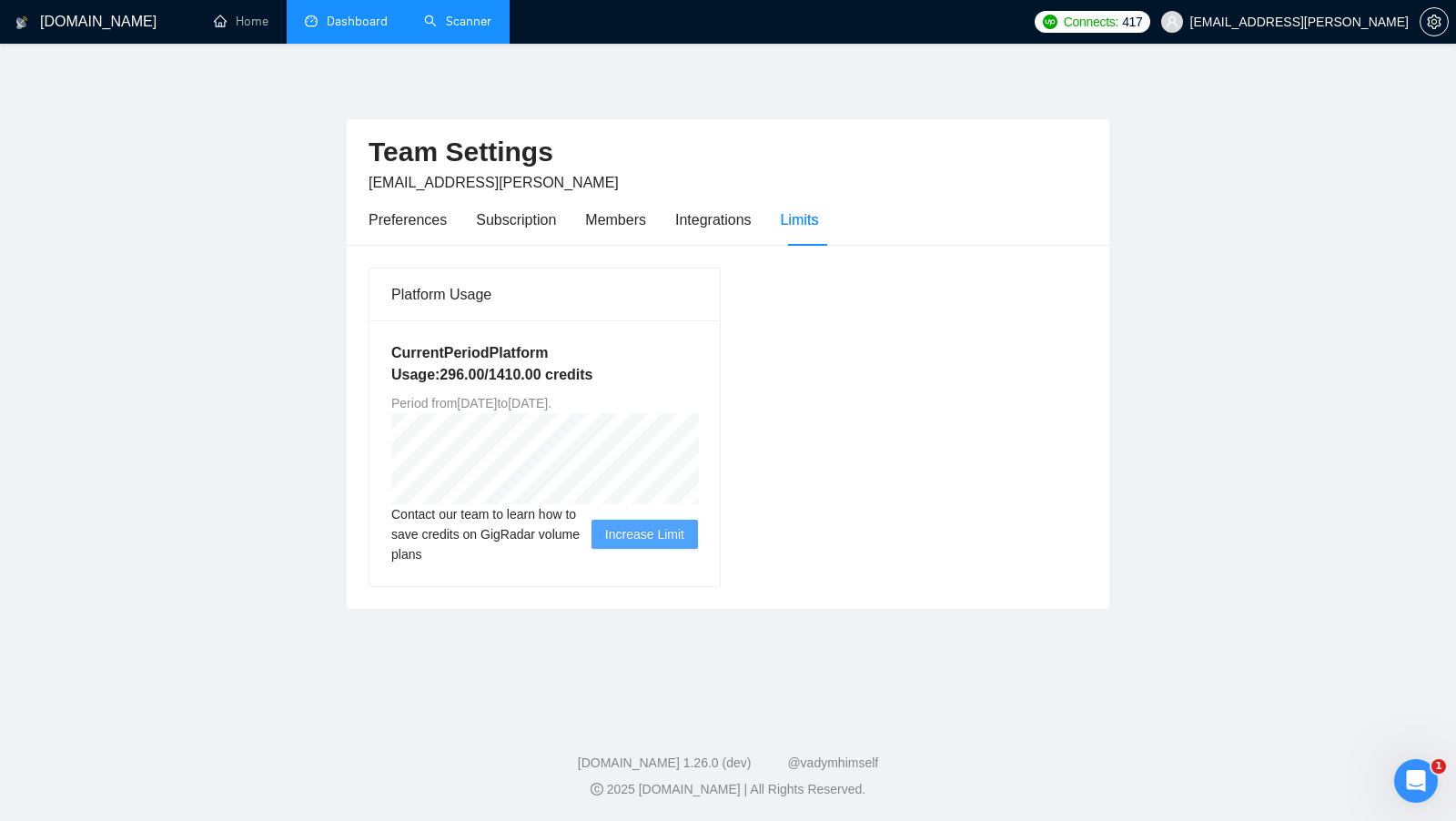
click at [330, 29] on link "Dashboard" at bounding box center [347, 21] width 83 height 16
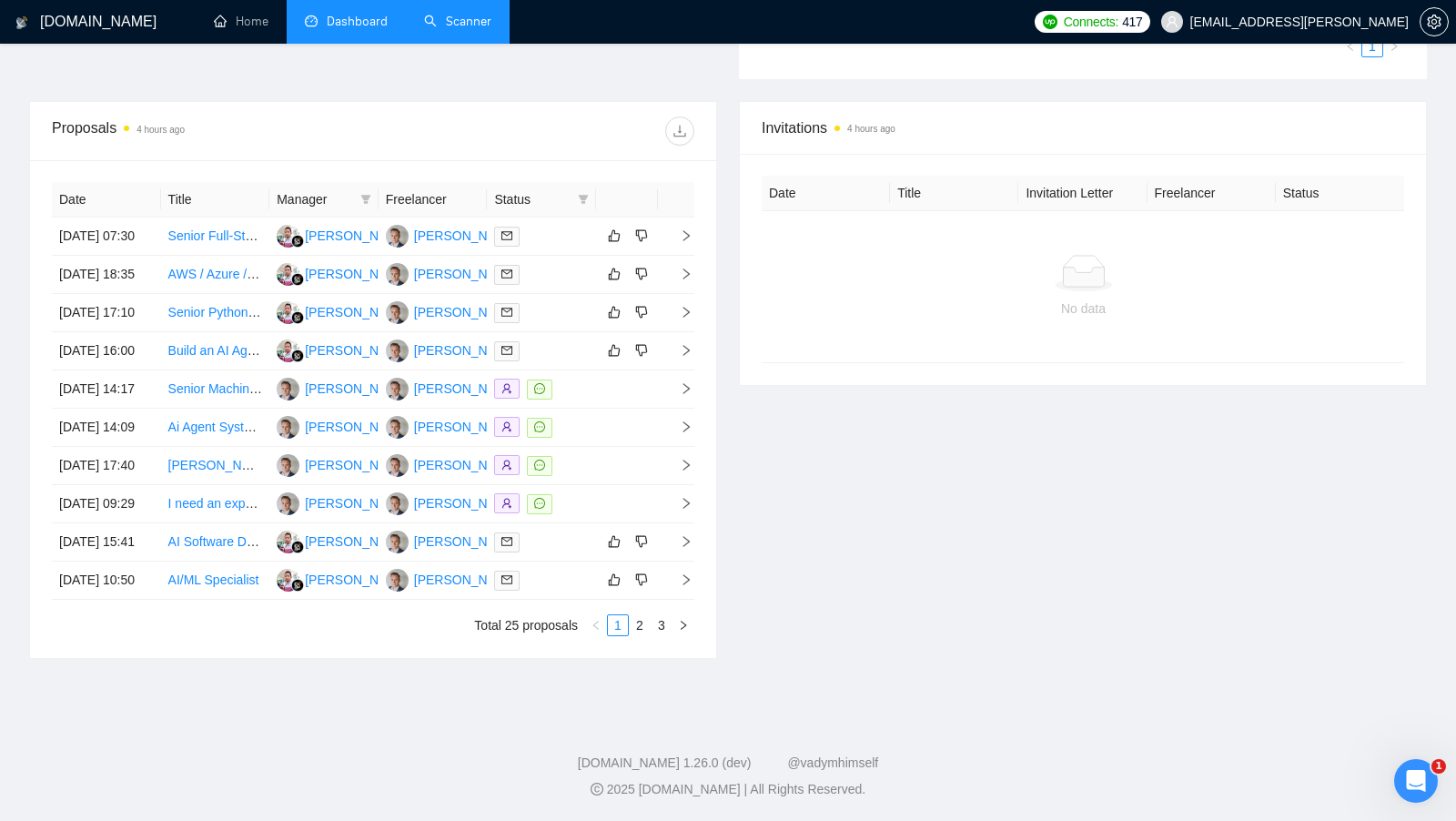
scroll to position [627, 0]
